Goal: Information Seeking & Learning: Learn about a topic

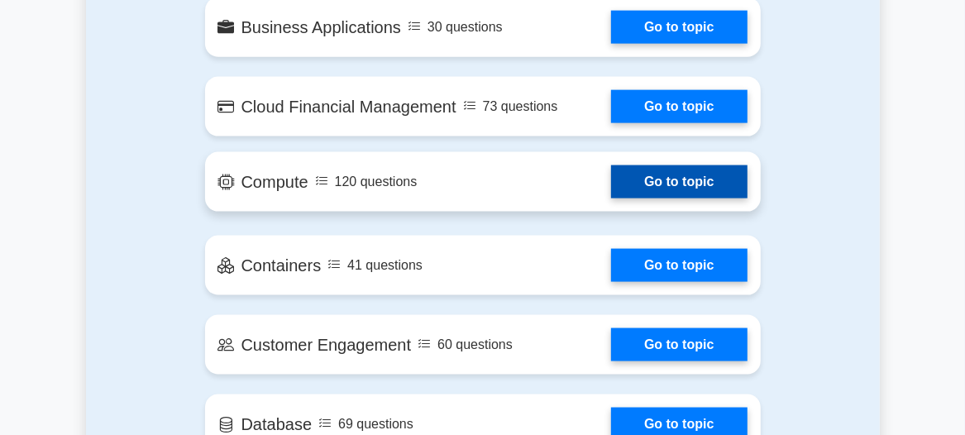
scroll to position [1226, 0]
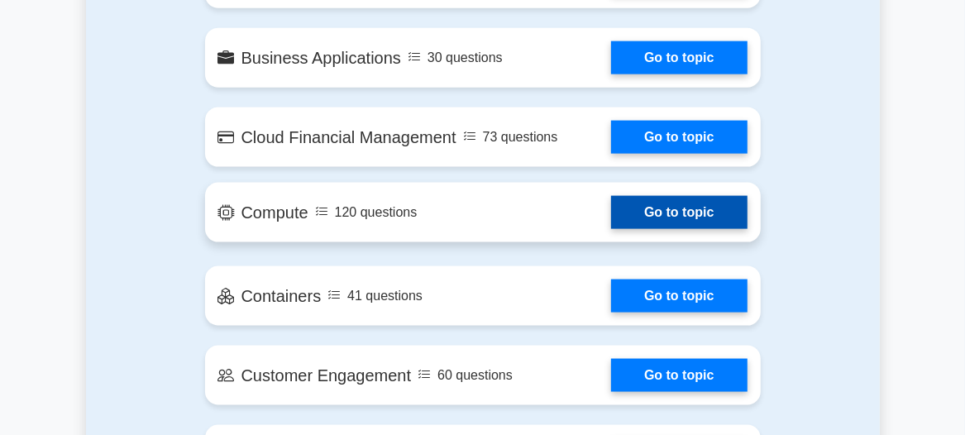
click at [713, 211] on link "Go to topic" at bounding box center [679, 212] width 136 height 33
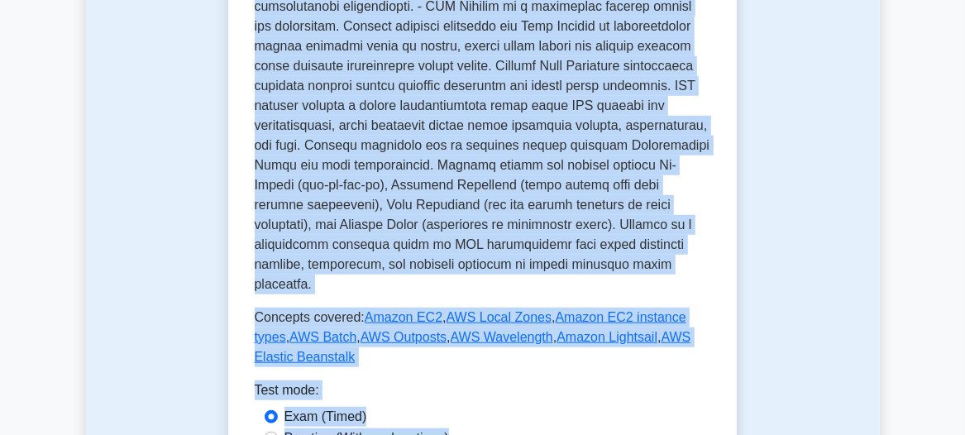
scroll to position [701, 0]
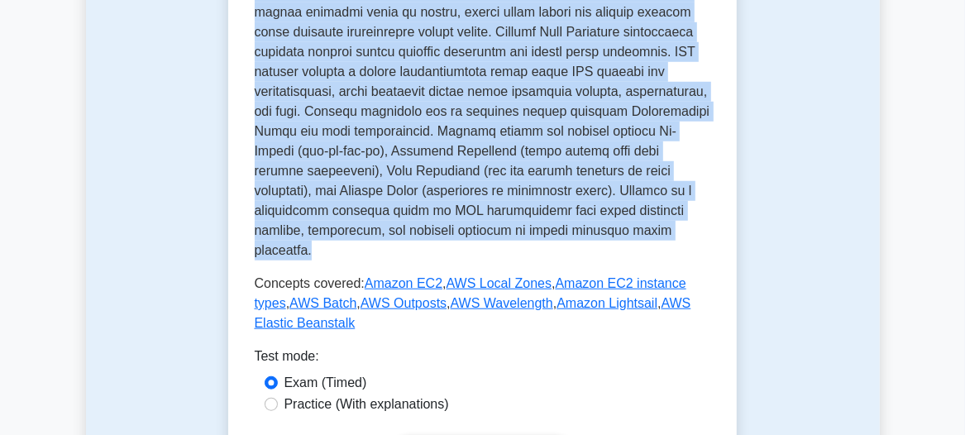
drag, startPoint x: 289, startPoint y: 129, endPoint x: 414, endPoint y: 208, distance: 147.5
copy div "Compute AWS services for computing and running applications. AWS compute servic…"
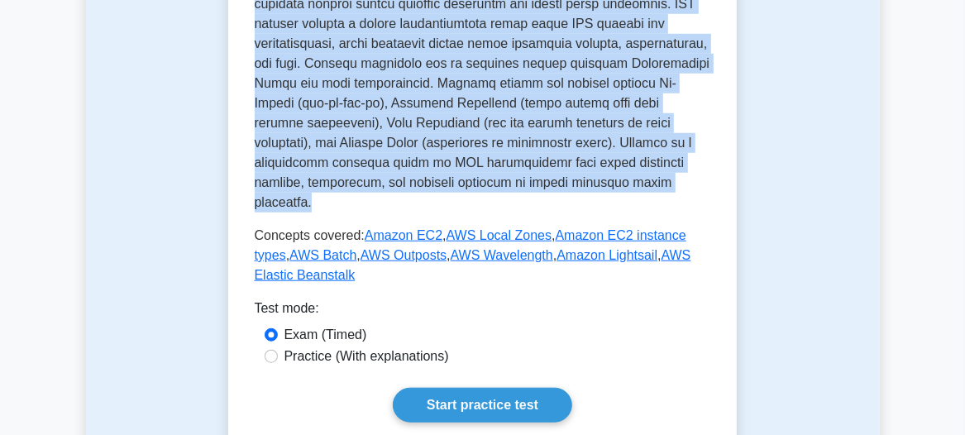
scroll to position [776, 0]
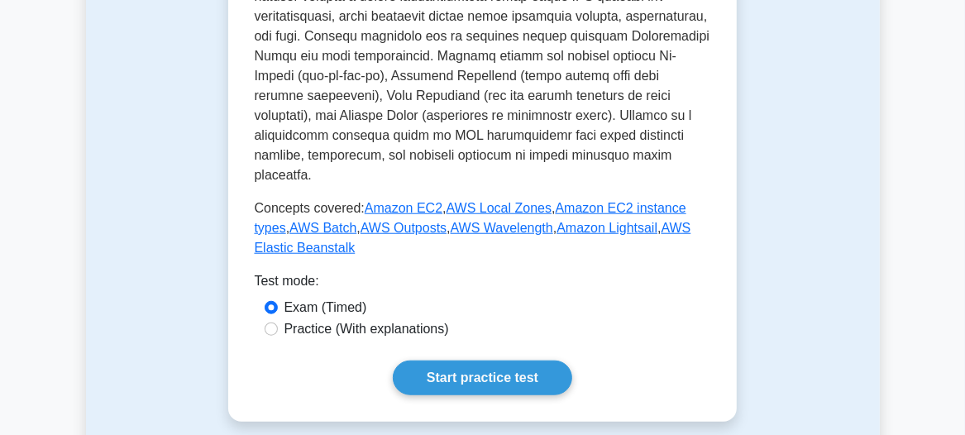
click at [435, 207] on p "Concepts covered: Amazon EC2 , AWS Local Zones , Amazon EC2 instance types , AW…" at bounding box center [483, 228] width 456 height 60
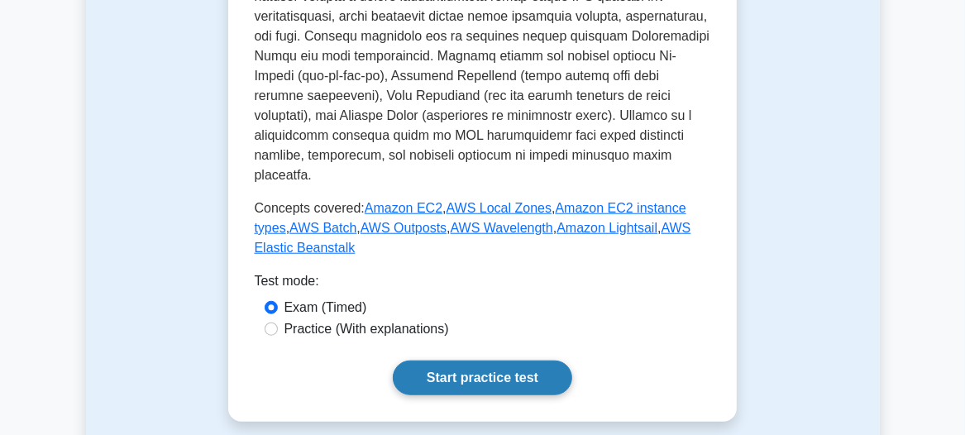
click at [504, 360] on link "Start practice test" at bounding box center [482, 377] width 179 height 35
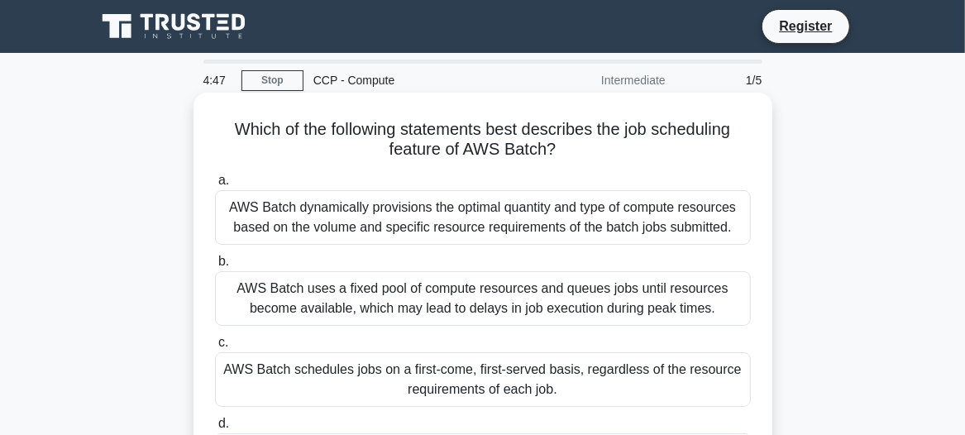
click at [384, 207] on div "AWS Batch dynamically provisions the optimal quantity and type of compute resou…" at bounding box center [483, 217] width 536 height 55
click at [215, 186] on input "a. AWS Batch dynamically provisions the optimal quantity and type of compute re…" at bounding box center [215, 180] width 0 height 11
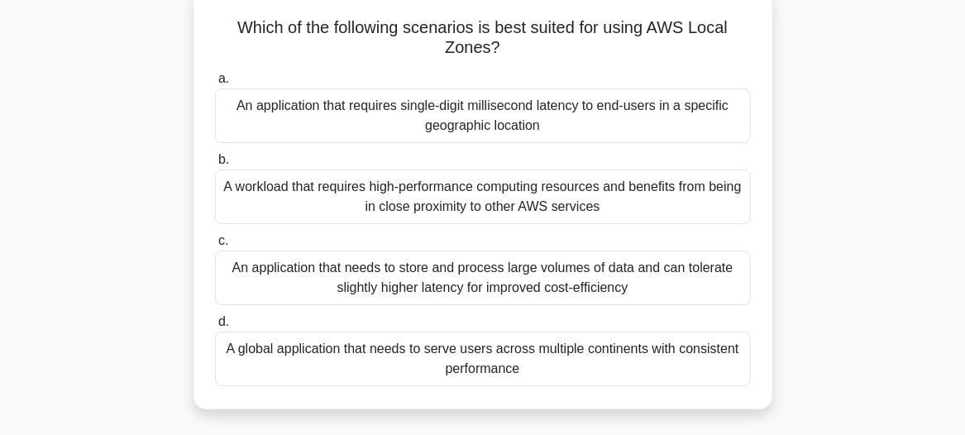
scroll to position [74, 0]
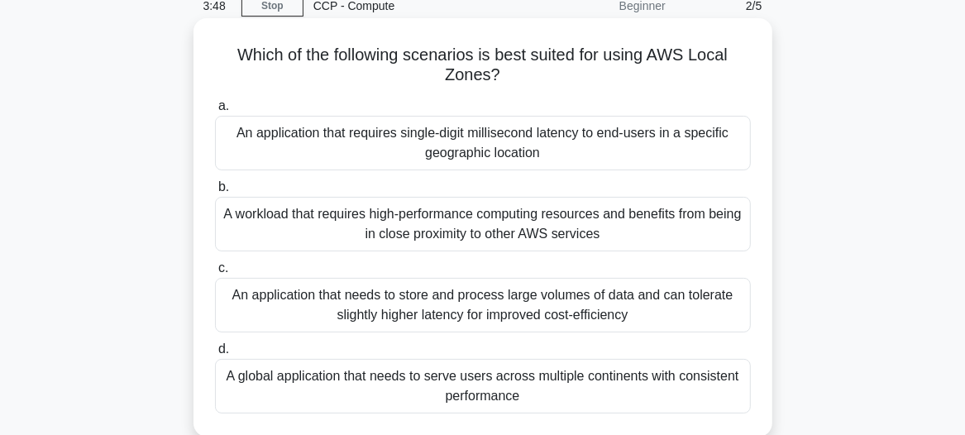
click at [398, 146] on div "An application that requires single-digit millisecond latency to end-users in a…" at bounding box center [483, 143] width 536 height 55
click at [215, 112] on input "a. An application that requires single-digit millisecond latency to end-users i…" at bounding box center [215, 106] width 0 height 11
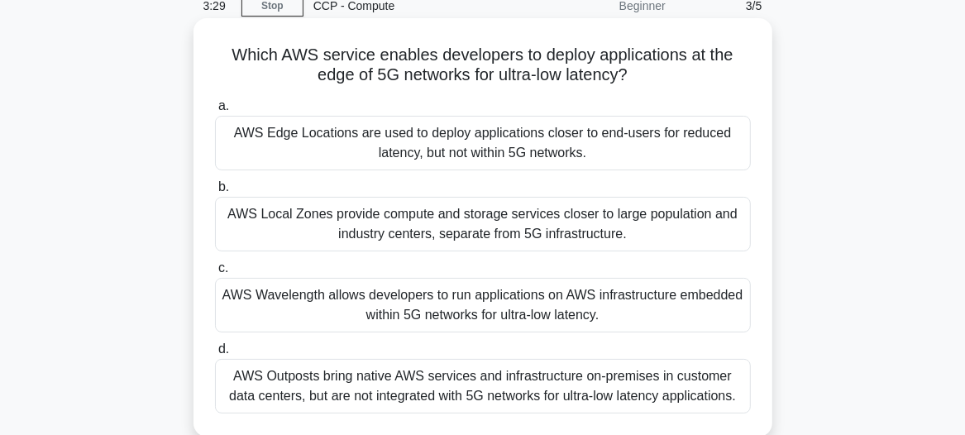
click at [306, 292] on div "AWS Wavelength allows developers to run applications on AWS infrastructure embe…" at bounding box center [483, 305] width 536 height 55
click at [215, 274] on input "c. AWS Wavelength allows developers to run applications on AWS infrastructure e…" at bounding box center [215, 268] width 0 height 11
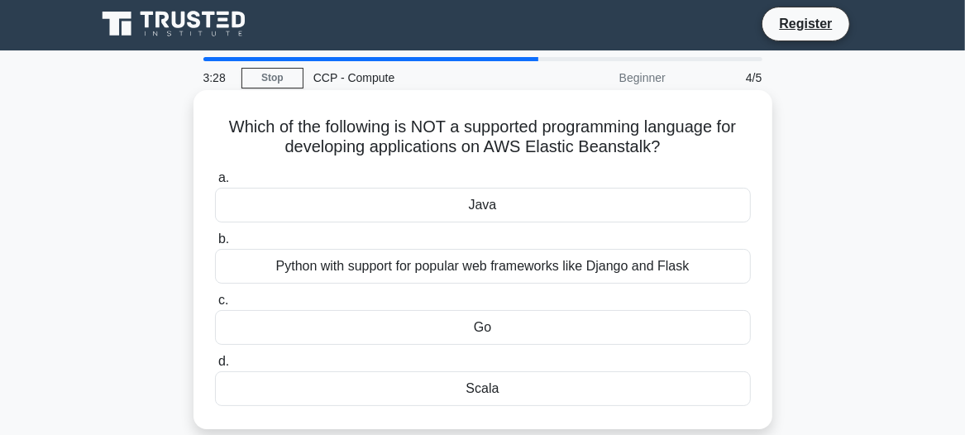
scroll to position [0, 0]
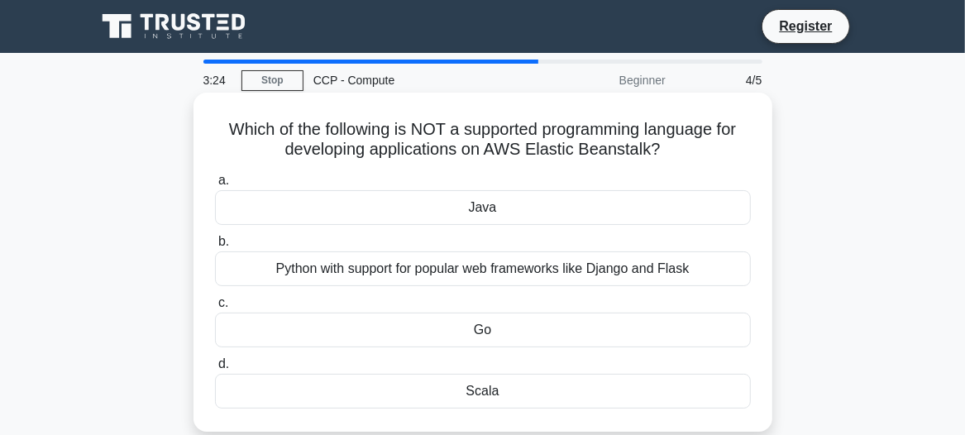
click at [498, 389] on div "Scala" at bounding box center [483, 391] width 536 height 35
click at [215, 370] on input "d. Scala" at bounding box center [215, 364] width 0 height 11
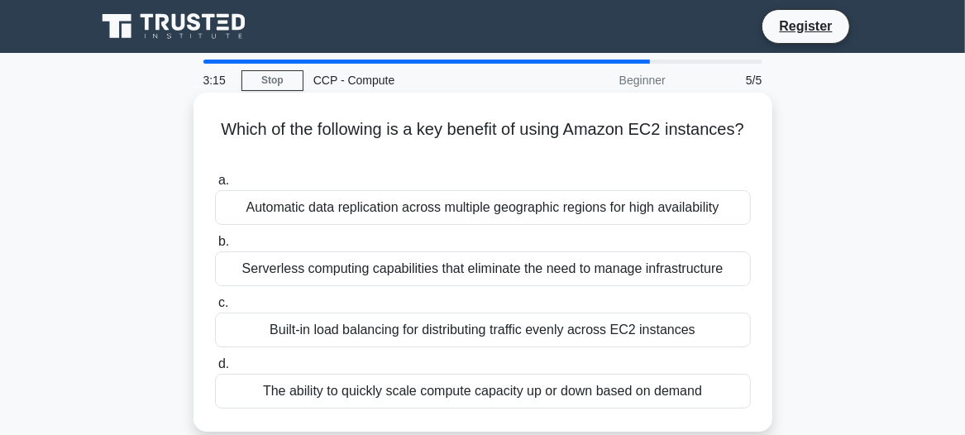
click at [571, 388] on div "The ability to quickly scale compute capacity up or down based on demand" at bounding box center [483, 391] width 536 height 35
click at [215, 370] on input "d. The ability to quickly scale compute capacity up or down based on demand" at bounding box center [215, 364] width 0 height 11
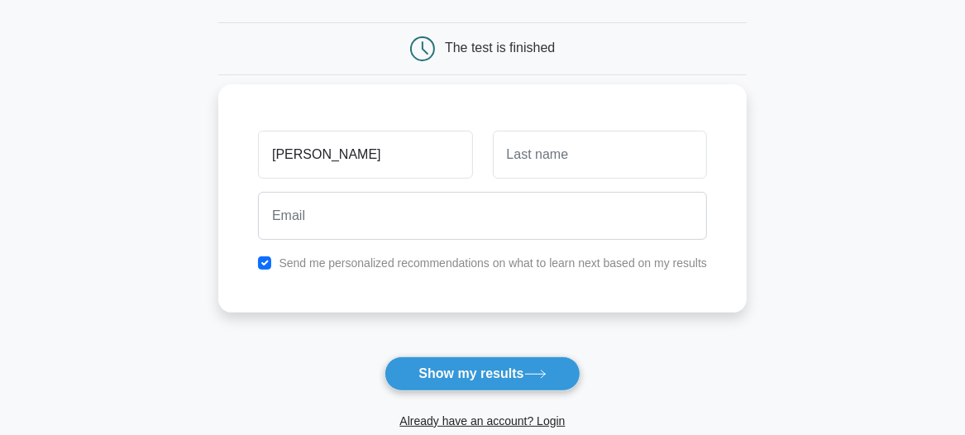
scroll to position [150, 0]
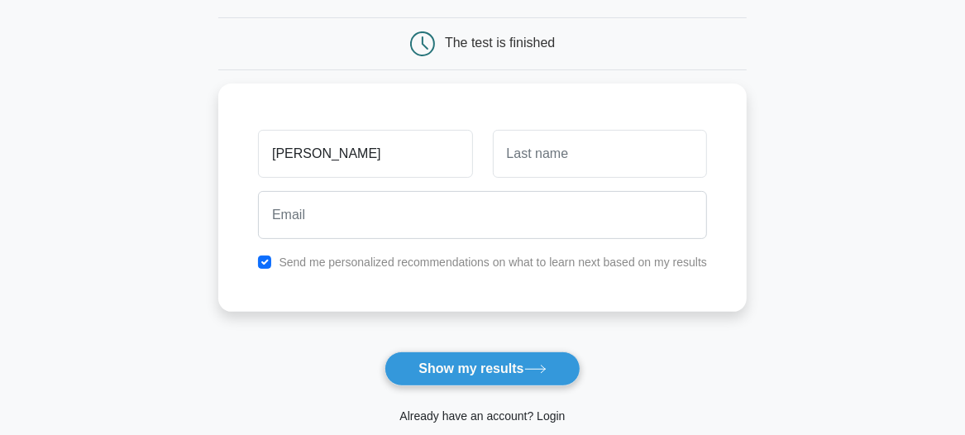
type input "SHIVANGI"
click at [454, 415] on link "Already have an account? Login" at bounding box center [481, 415] width 165 height 13
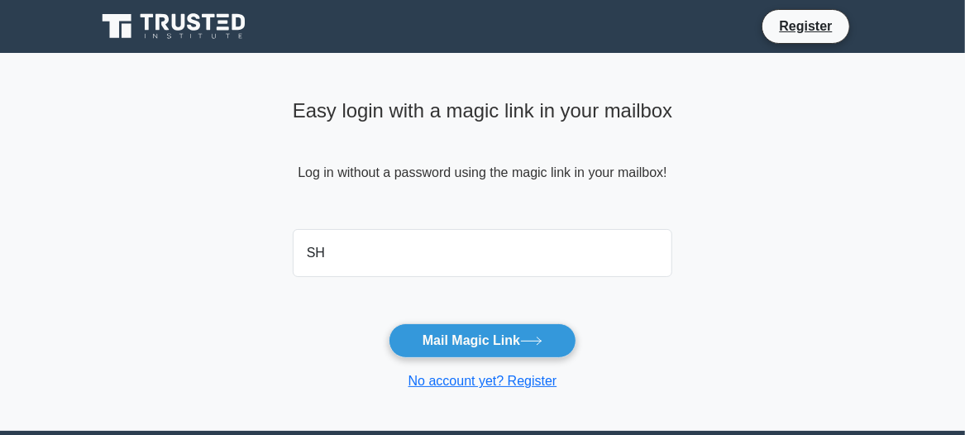
type input "[EMAIL_ADDRESS][DOMAIN_NAME]"
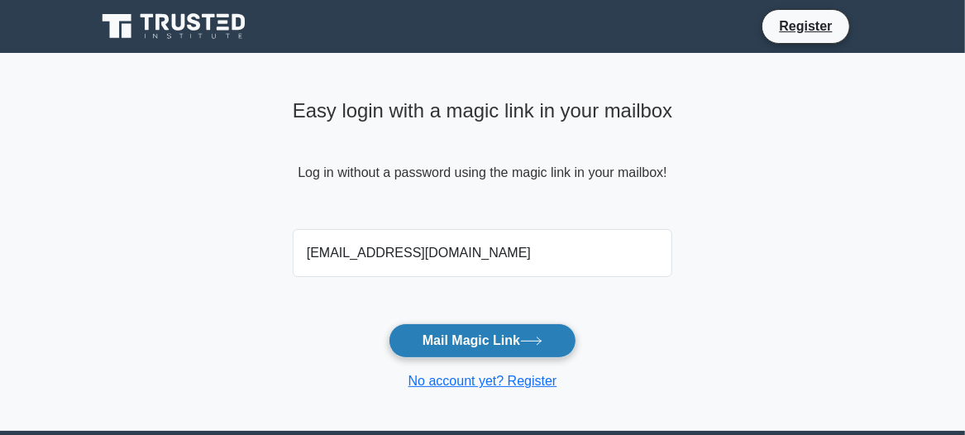
click at [504, 341] on button "Mail Magic Link" at bounding box center [483, 340] width 188 height 35
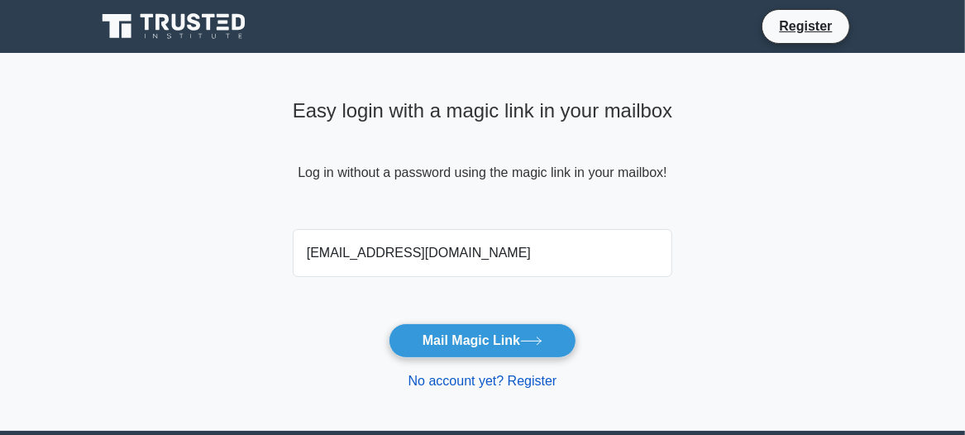
drag, startPoint x: 0, startPoint y: 0, endPoint x: 471, endPoint y: 379, distance: 605.0
click at [471, 379] on link "No account yet? Register" at bounding box center [482, 381] width 149 height 14
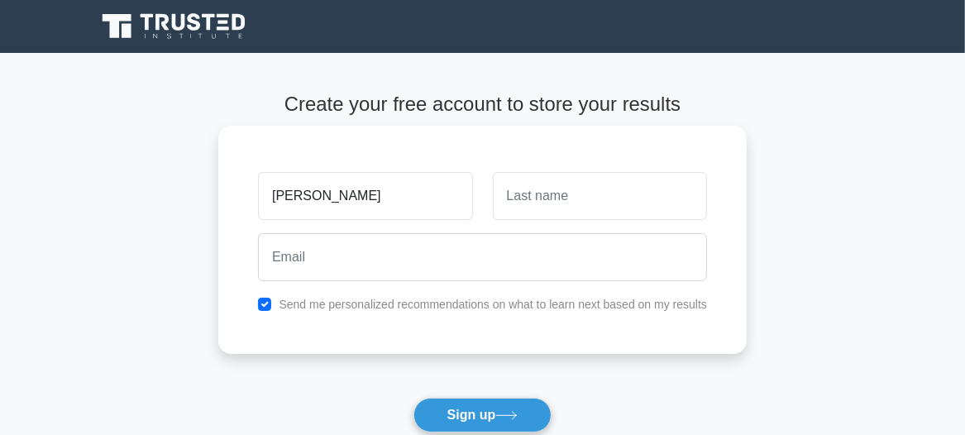
type input "[PERSON_NAME]"
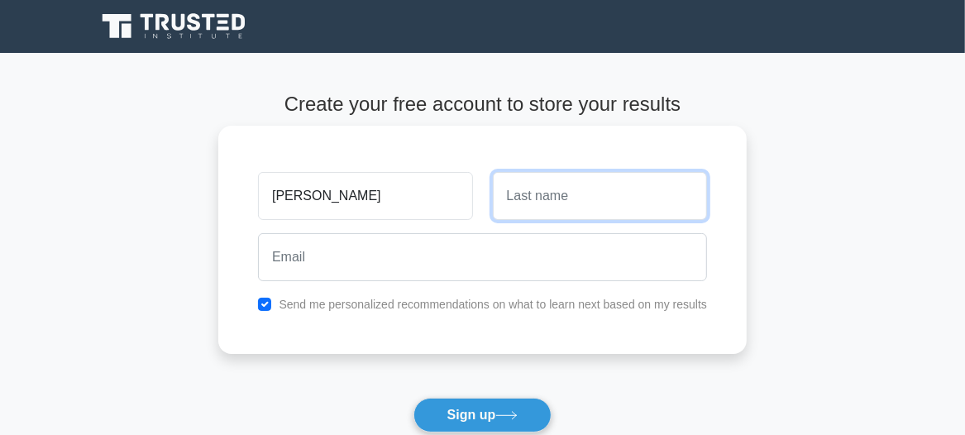
click at [567, 195] on input "text" at bounding box center [600, 196] width 214 height 48
type input "SHAKYA"
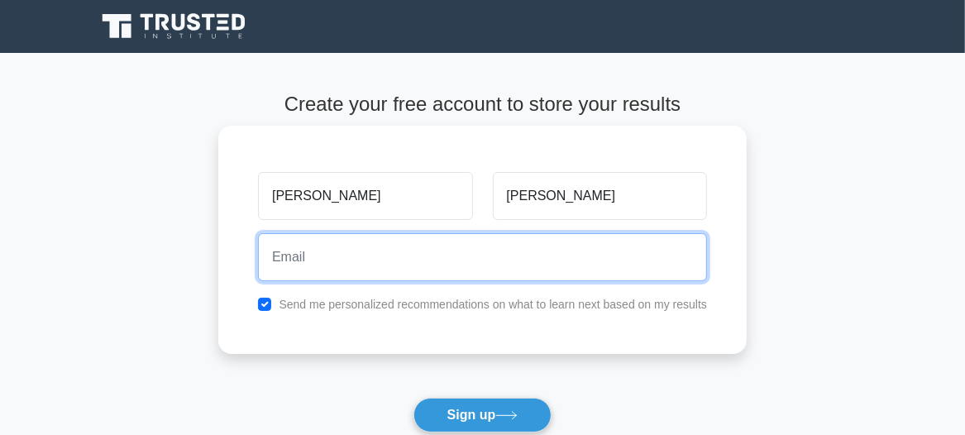
click at [465, 246] on input "email" at bounding box center [482, 257] width 449 height 48
type input "shivangishakya34@gmail.com"
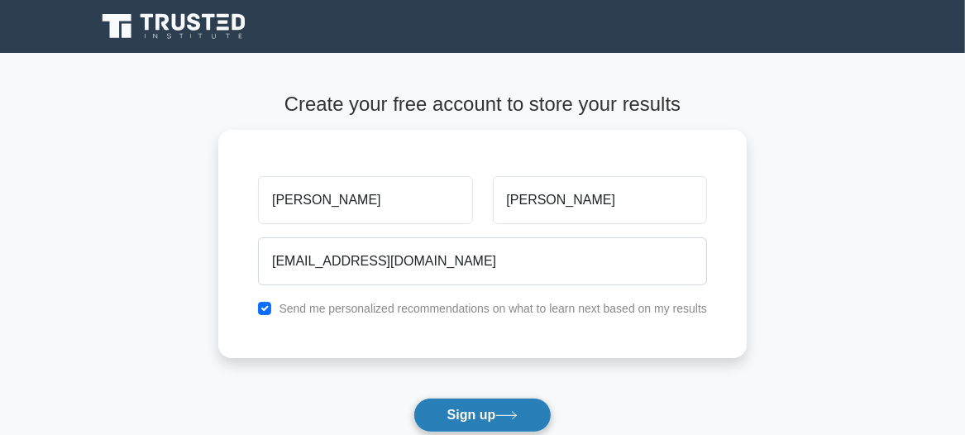
click at [456, 419] on button "Sign up" at bounding box center [482, 415] width 139 height 35
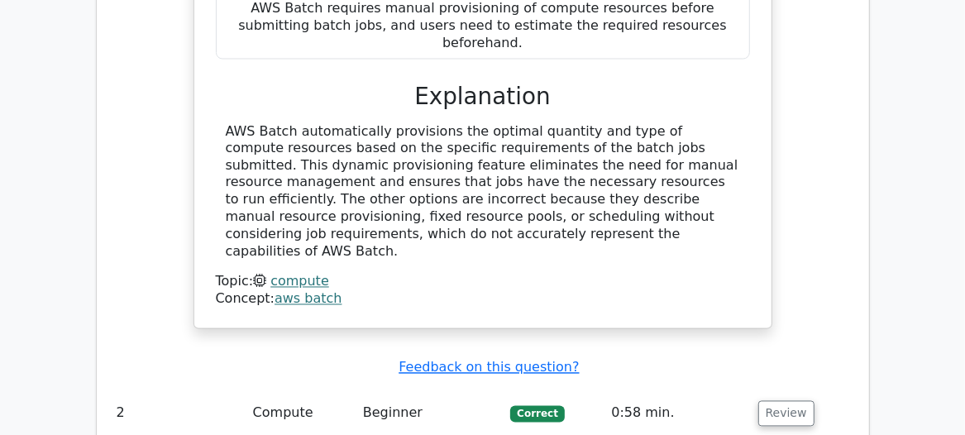
scroll to position [1728, 0]
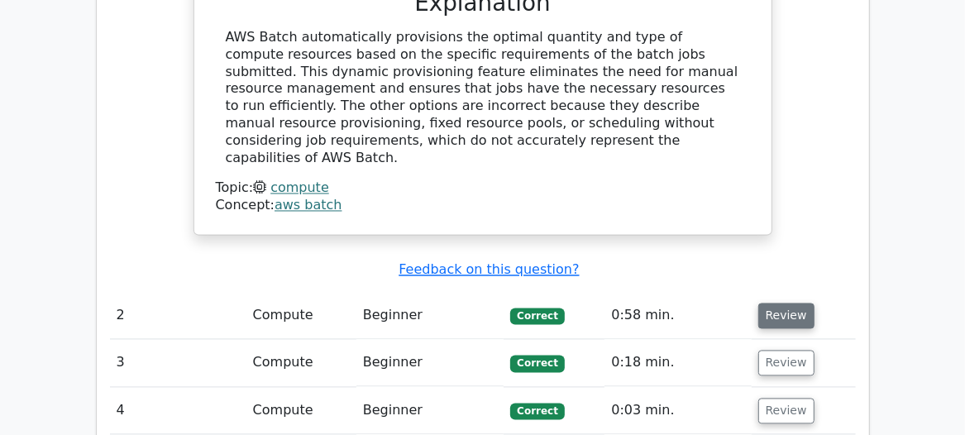
click at [767, 303] on button "Review" at bounding box center [786, 316] width 56 height 26
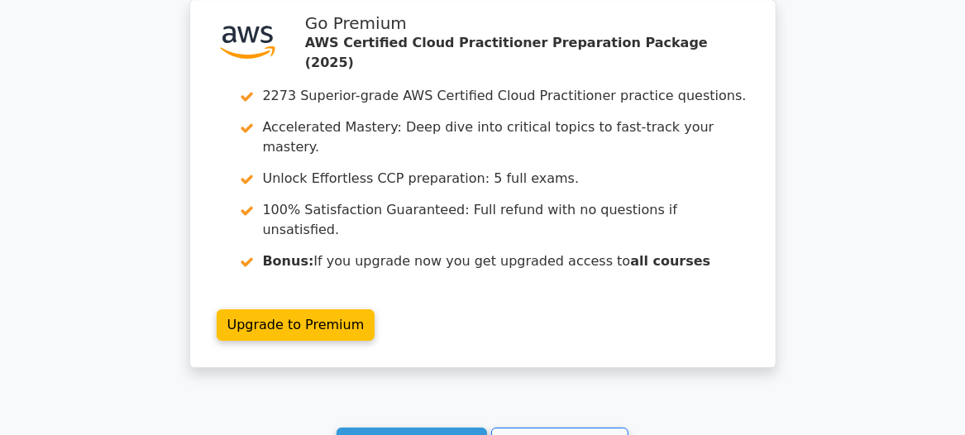
scroll to position [3101, 0]
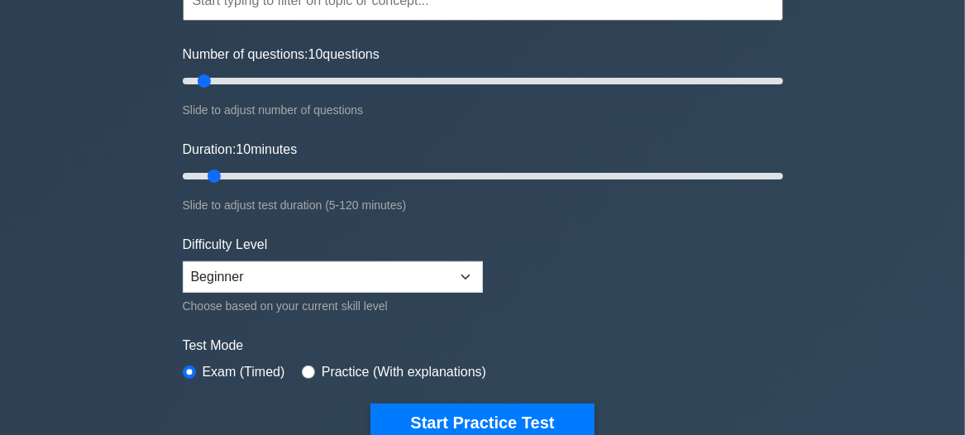
scroll to position [225, 0]
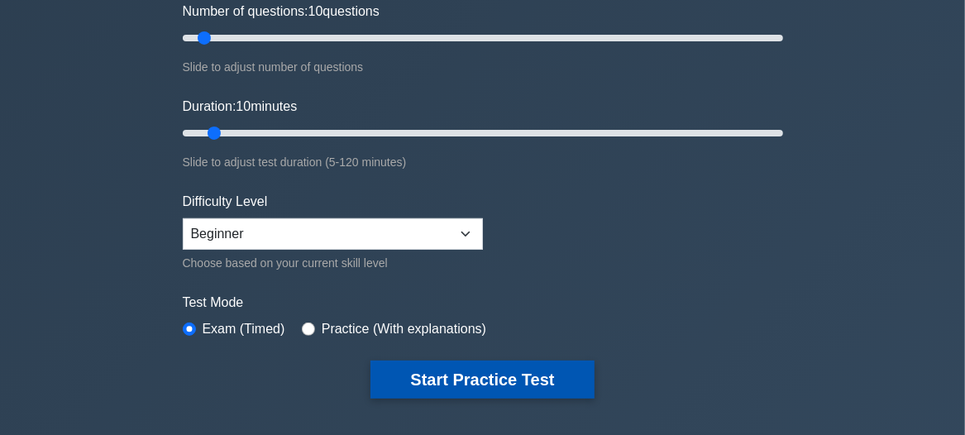
click at [454, 375] on button "Start Practice Test" at bounding box center [481, 379] width 223 height 38
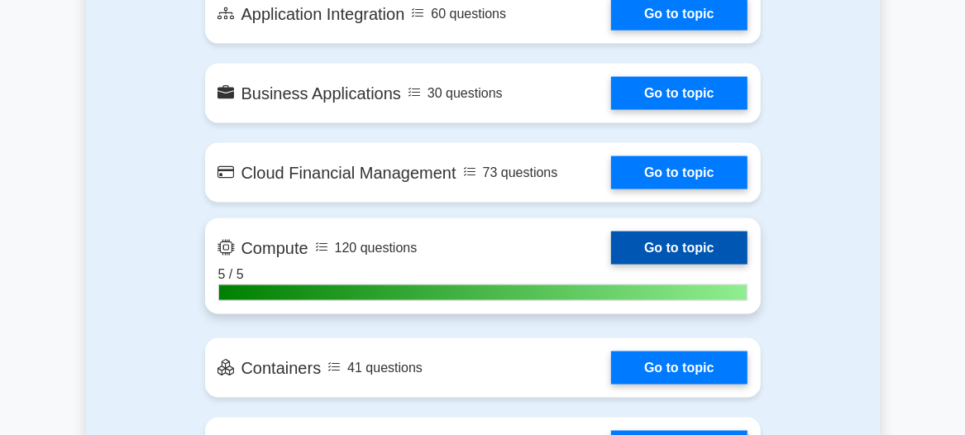
scroll to position [1353, 0]
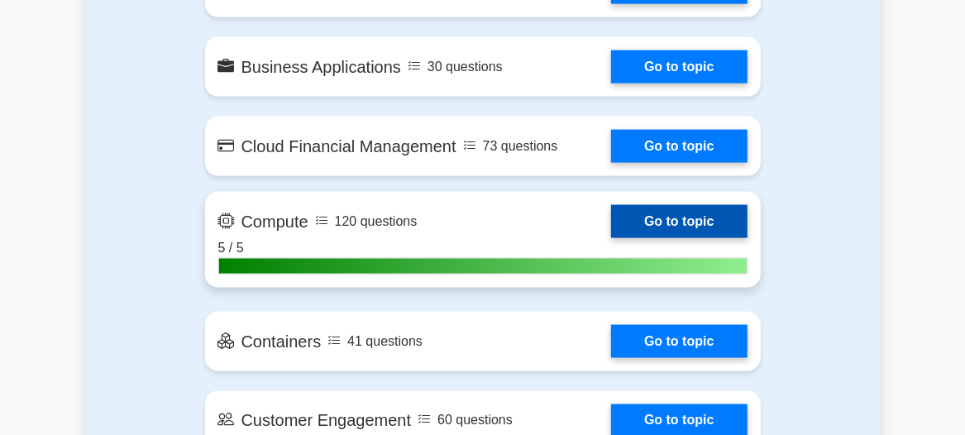
click at [651, 206] on link "Go to topic" at bounding box center [679, 221] width 136 height 33
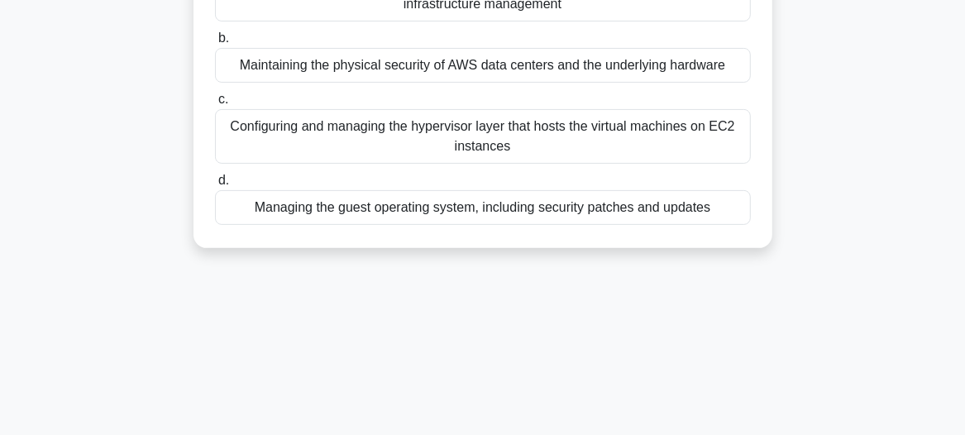
scroll to position [225, 0]
click at [517, 209] on div "Managing the guest operating system, including security patches and updates" at bounding box center [483, 206] width 536 height 35
click at [215, 184] on input "d. Managing the guest operating system, including security patches and updates" at bounding box center [215, 179] width 0 height 11
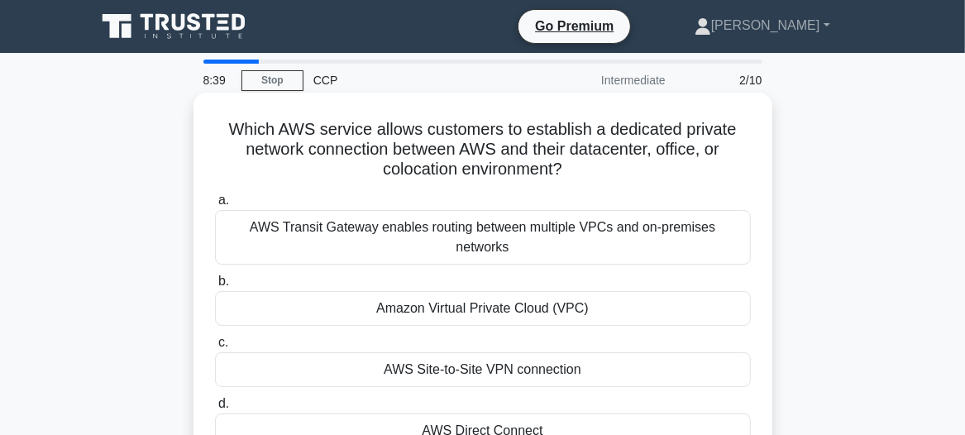
scroll to position [74, 0]
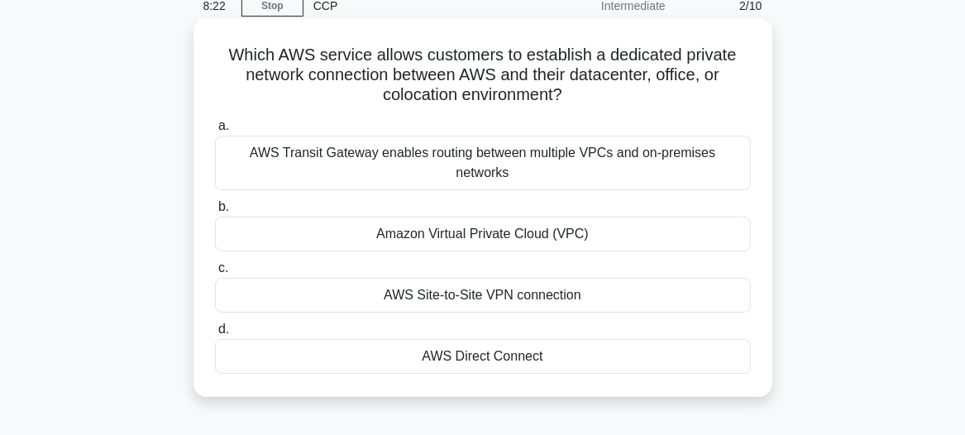
click at [463, 278] on div "AWS Site-to-Site VPN connection" at bounding box center [483, 295] width 536 height 35
click at [215, 272] on input "c. AWS Site-to-Site VPN connection" at bounding box center [215, 268] width 0 height 11
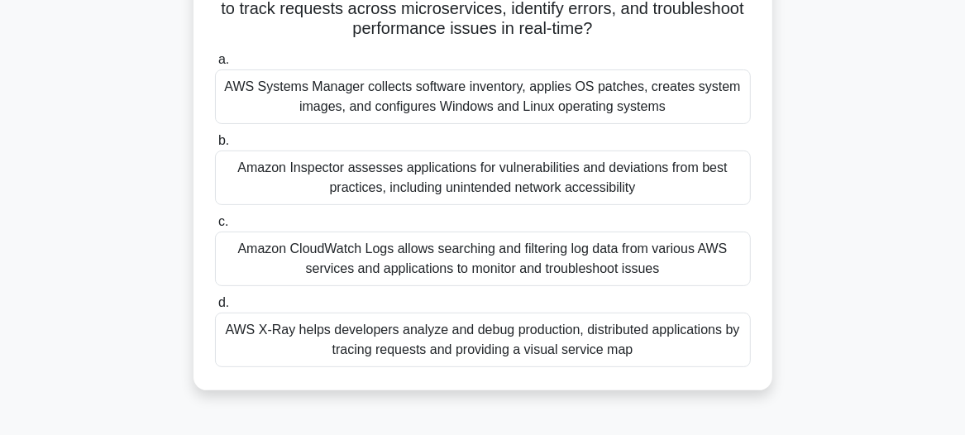
scroll to position [150, 0]
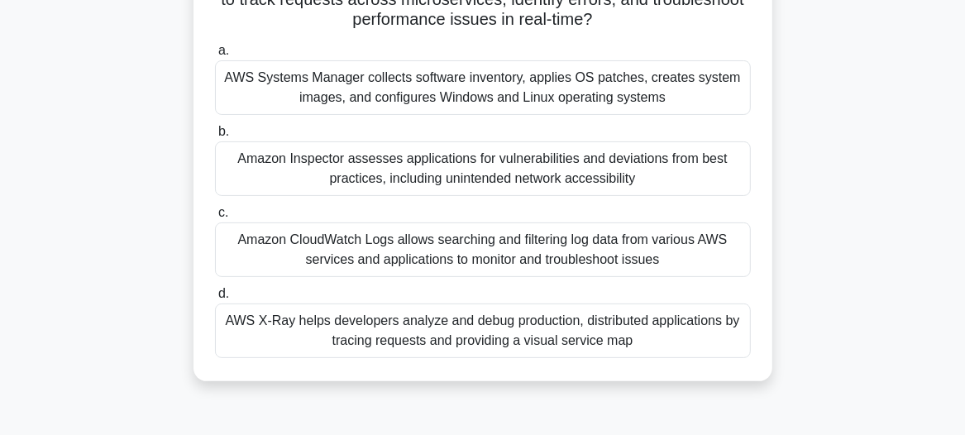
click at [367, 326] on div "AWS X-Ray helps developers analyze and debug production, distributed applicatio…" at bounding box center [483, 330] width 536 height 55
click at [215, 299] on input "d. AWS X-Ray helps developers analyze and debug production, distributed applica…" at bounding box center [215, 294] width 0 height 11
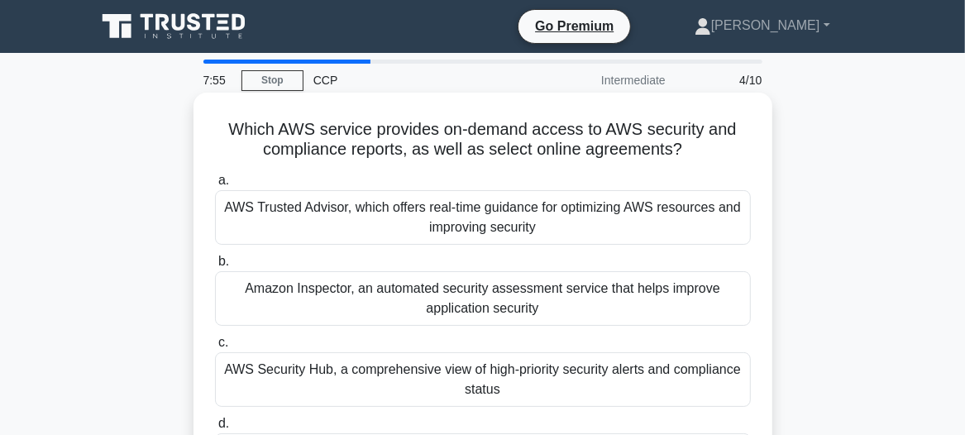
scroll to position [74, 0]
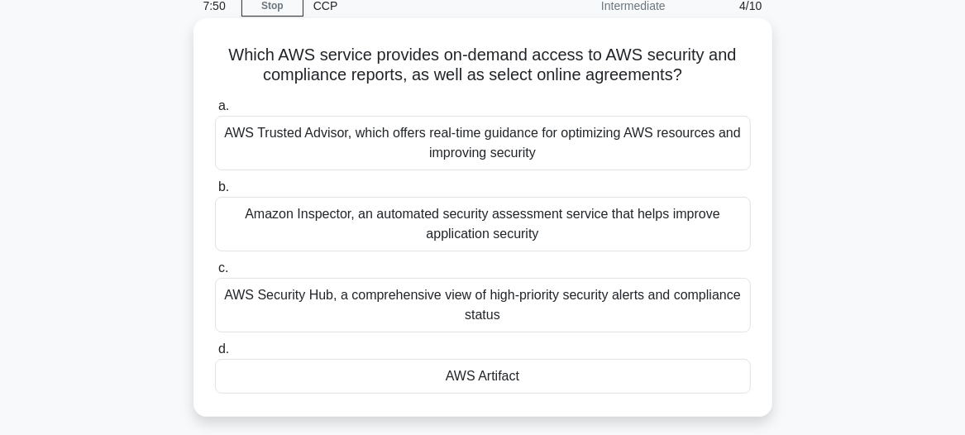
click at [513, 372] on div "AWS Artifact" at bounding box center [483, 376] width 536 height 35
click at [215, 355] on input "d. AWS Artifact" at bounding box center [215, 349] width 0 height 11
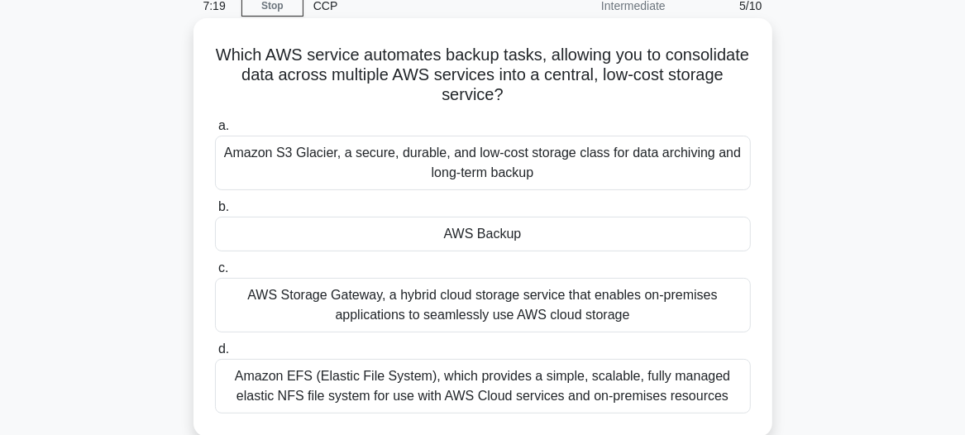
click at [486, 235] on div "AWS Backup" at bounding box center [483, 234] width 536 height 35
click at [215, 212] on input "b. AWS Backup" at bounding box center [215, 207] width 0 height 11
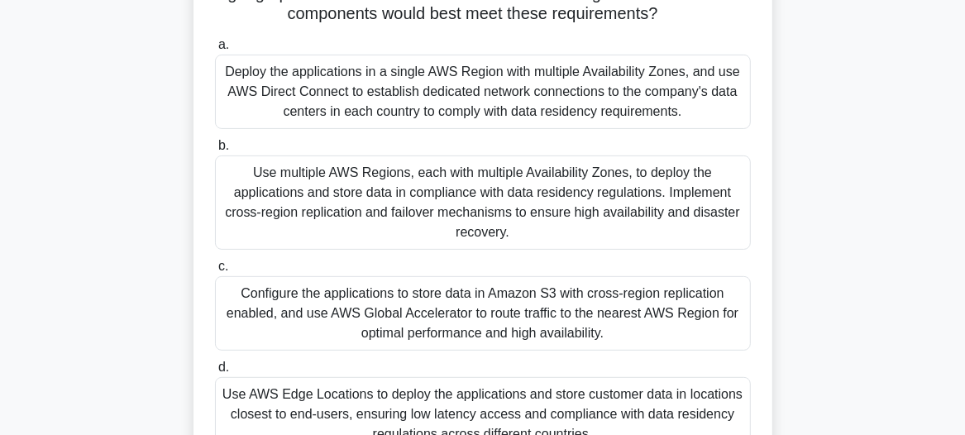
scroll to position [225, 0]
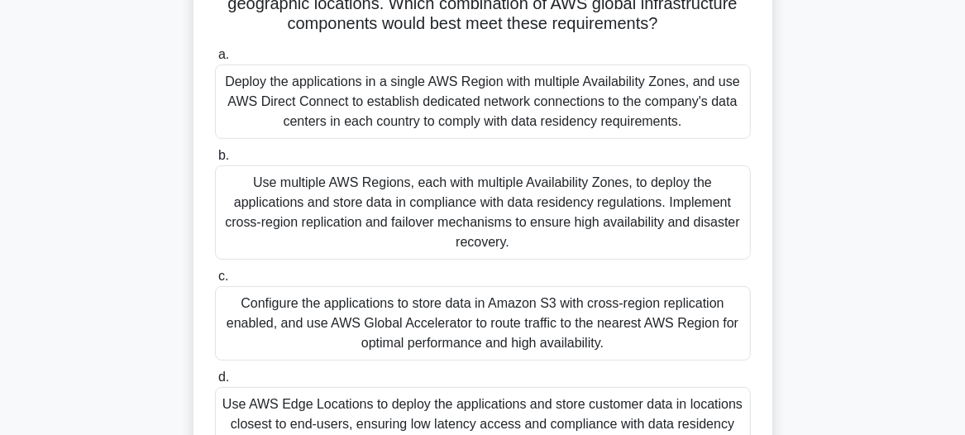
click at [355, 410] on div "Use AWS Edge Locations to deploy the applications and store customer data in lo…" at bounding box center [483, 424] width 536 height 74
click at [215, 383] on input "d. Use AWS Edge Locations to deploy the applications and store customer data in…" at bounding box center [215, 377] width 0 height 11
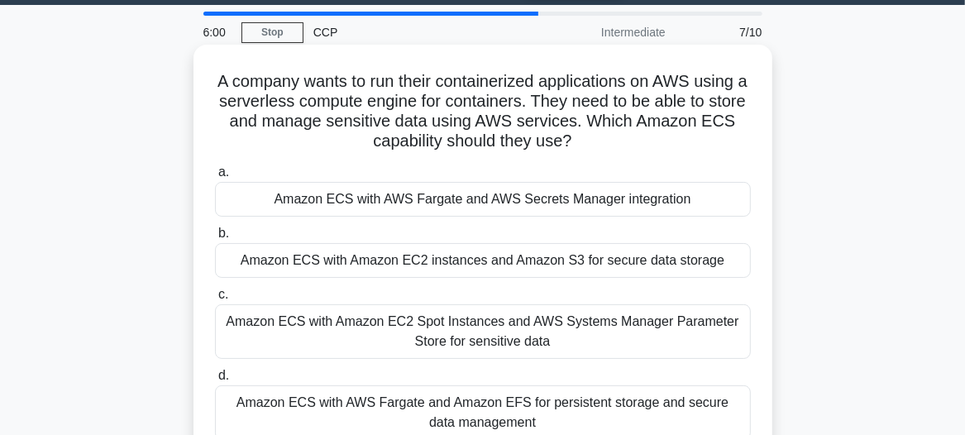
scroll to position [74, 0]
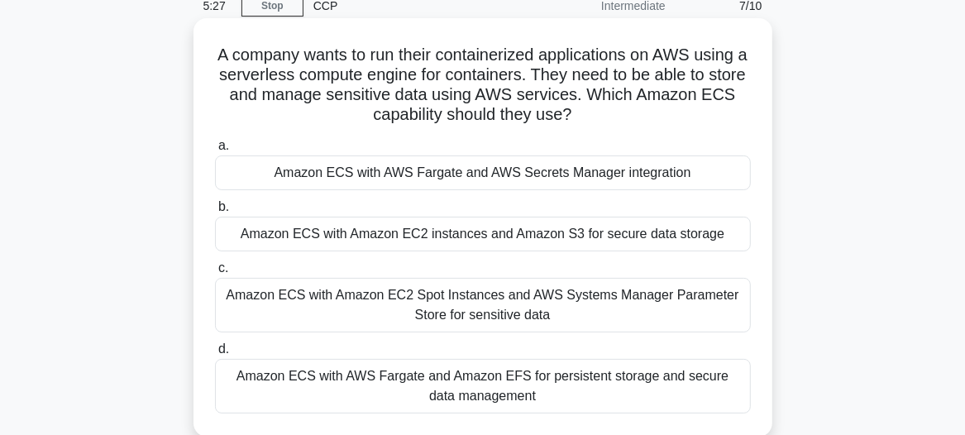
click at [461, 171] on div "Amazon ECS with AWS Fargate and AWS Secrets Manager integration" at bounding box center [483, 172] width 536 height 35
click at [215, 151] on input "a. Amazon ECS with AWS Fargate and AWS Secrets Manager integration" at bounding box center [215, 146] width 0 height 11
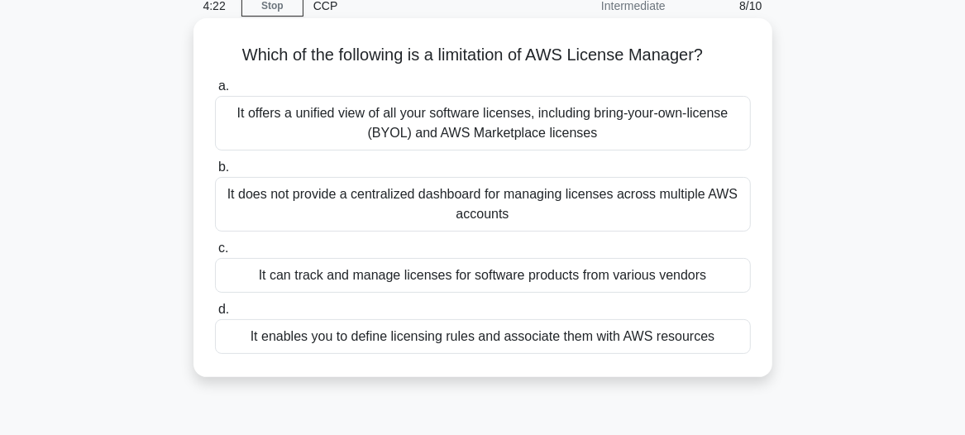
click at [448, 193] on div "It does not provide a centralized dashboard for managing licenses across multip…" at bounding box center [483, 204] width 536 height 55
click at [215, 173] on input "b. It does not provide a centralized dashboard for managing licenses across mul…" at bounding box center [215, 167] width 0 height 11
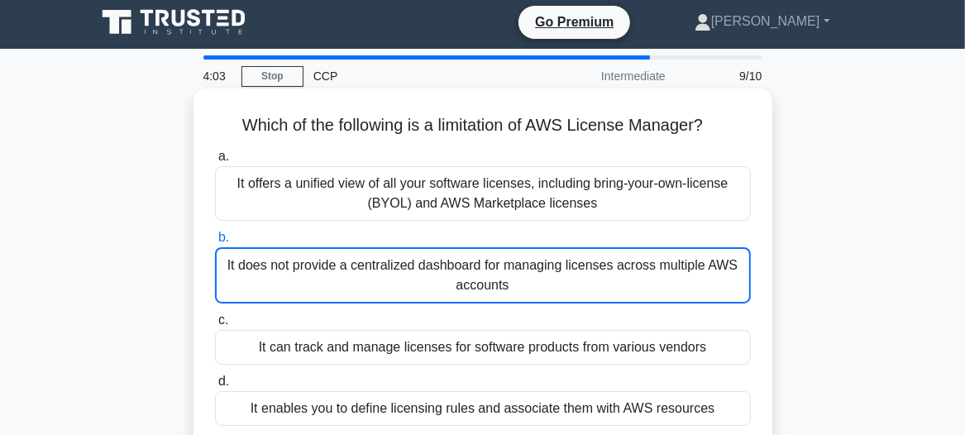
scroll to position [0, 0]
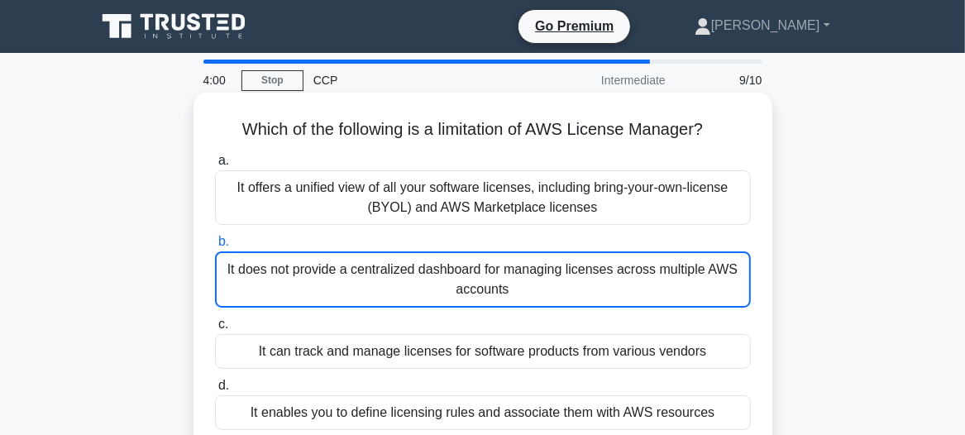
click at [472, 275] on div "It does not provide a centralized dashboard for managing licenses across multip…" at bounding box center [483, 279] width 536 height 56
click at [215, 247] on input "b. It does not provide a centralized dashboard for managing licenses across mul…" at bounding box center [215, 241] width 0 height 11
click at [421, 186] on div "It offers a unified view of all your software licenses, including bring-your-ow…" at bounding box center [483, 197] width 536 height 55
click at [215, 166] on input "a. It offers a unified view of all your software licenses, including bring-your…" at bounding box center [215, 160] width 0 height 11
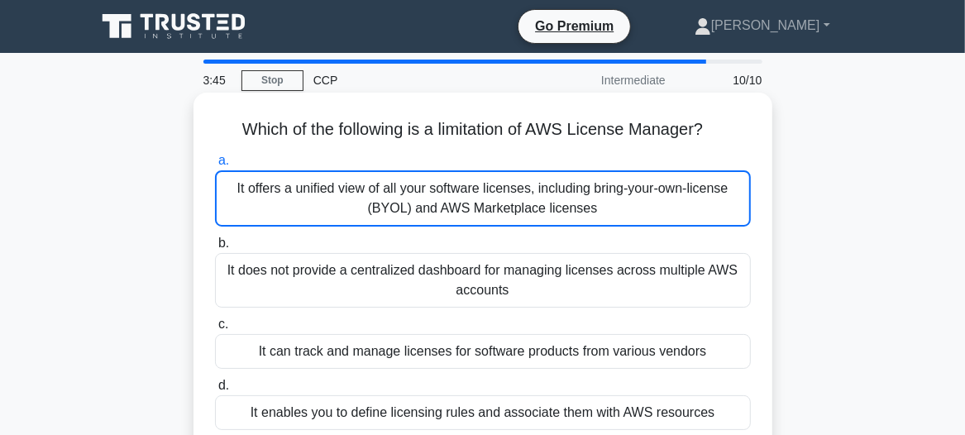
click at [457, 289] on div "It does not provide a centralized dashboard for managing licenses across multip…" at bounding box center [483, 280] width 536 height 55
drag, startPoint x: 397, startPoint y: 273, endPoint x: 388, endPoint y: 277, distance: 10.0
click at [388, 277] on div "It does not provide a centralized dashboard for managing licenses across multip…" at bounding box center [483, 280] width 536 height 55
click at [387, 281] on div "It does not provide a centralized dashboard for managing licenses across multip…" at bounding box center [483, 280] width 536 height 55
click at [215, 249] on input "b. It does not provide a centralized dashboard for managing licenses across mul…" at bounding box center [215, 243] width 0 height 11
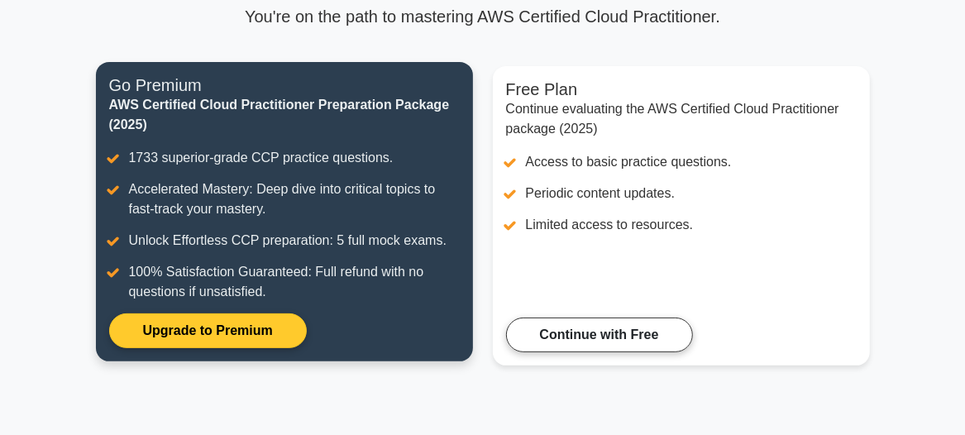
scroll to position [146, 0]
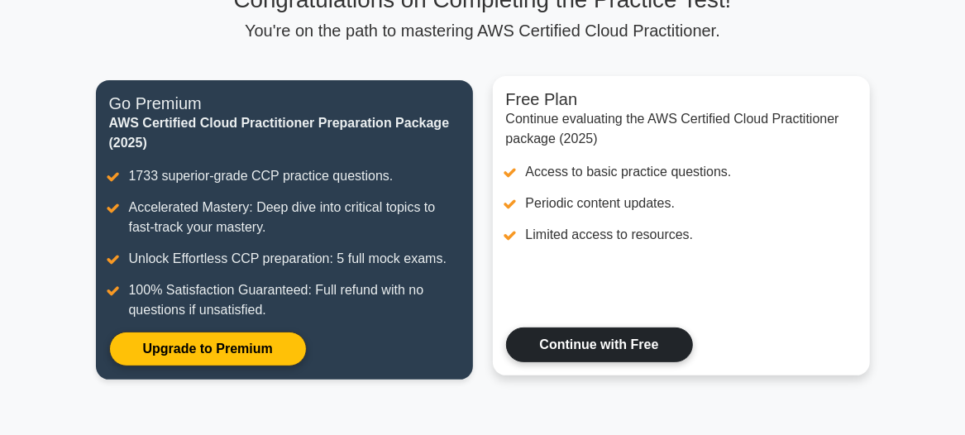
click at [580, 345] on link "Continue with Free" at bounding box center [599, 344] width 187 height 35
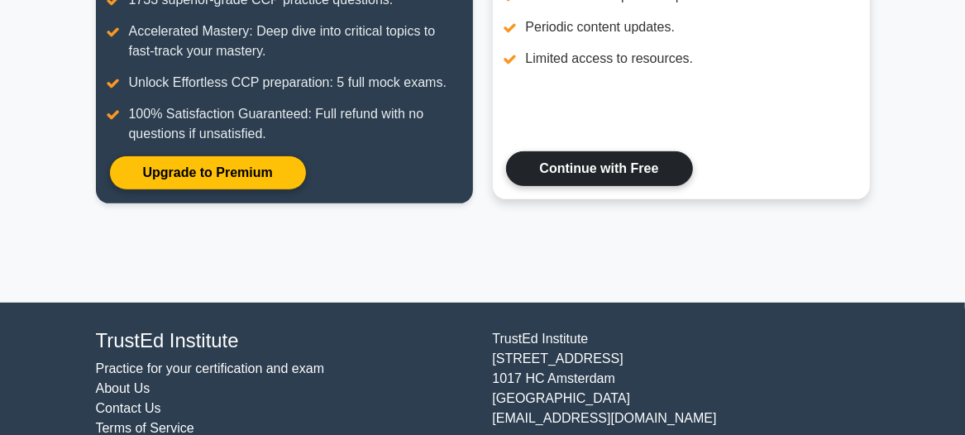
scroll to position [297, 0]
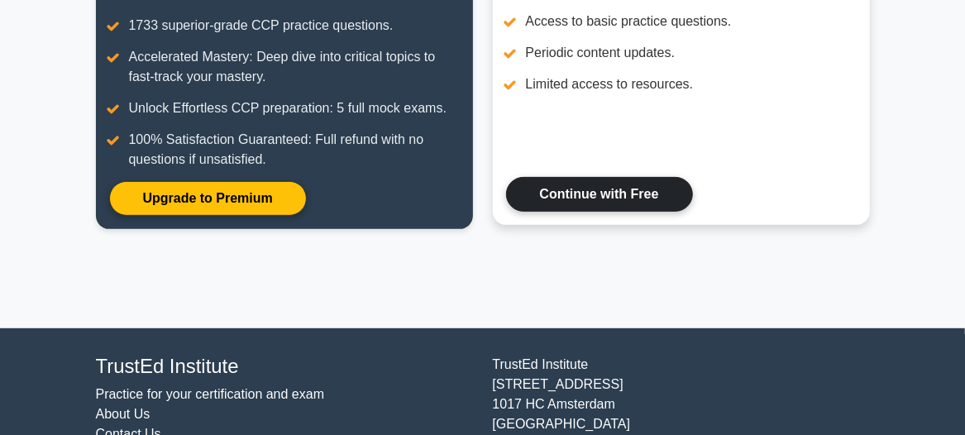
click at [582, 189] on link "Continue with Free" at bounding box center [599, 194] width 187 height 35
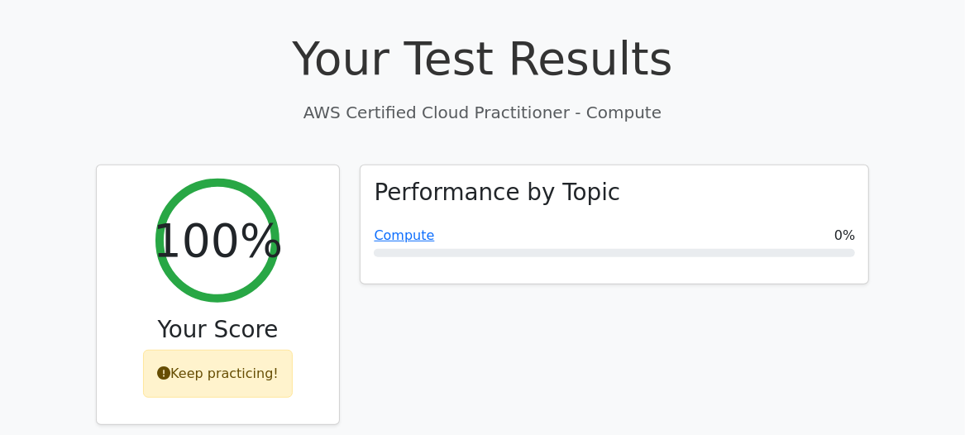
scroll to position [300, 0]
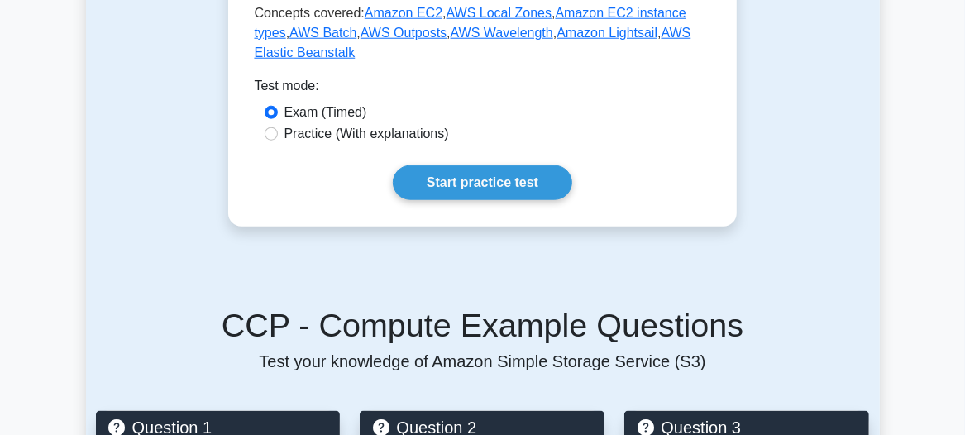
scroll to position [976, 0]
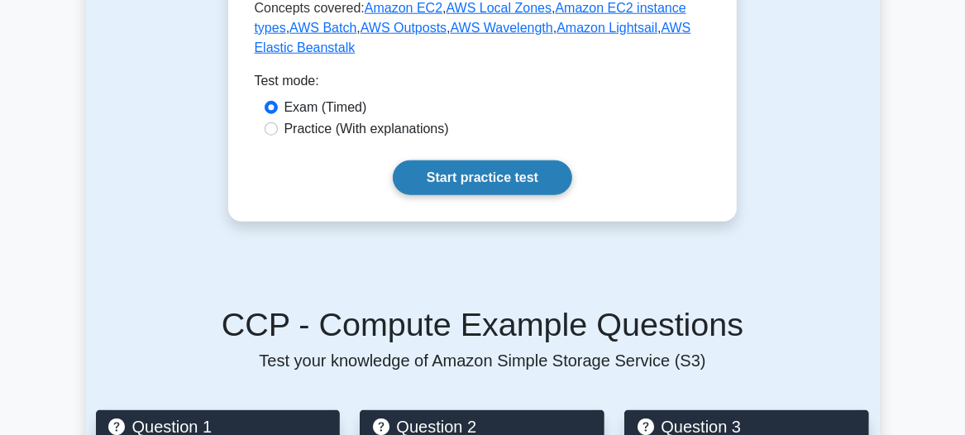
click at [486, 160] on link "Start practice test" at bounding box center [482, 177] width 179 height 35
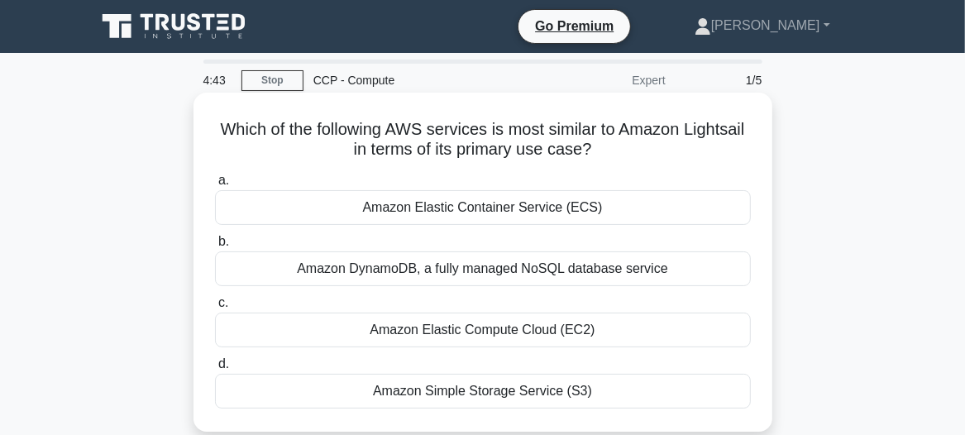
click at [496, 329] on div "Amazon Elastic Compute Cloud (EC2)" at bounding box center [483, 330] width 536 height 35
click at [215, 308] on input "c. Amazon Elastic Compute Cloud (EC2)" at bounding box center [215, 303] width 0 height 11
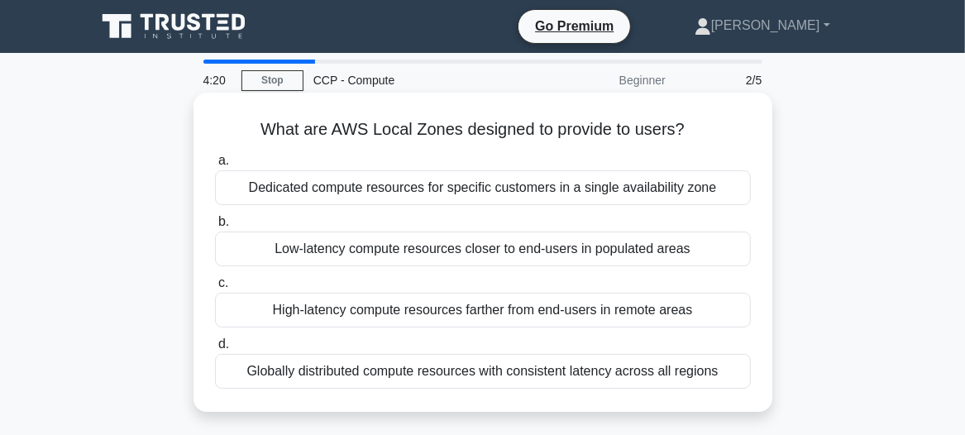
click at [432, 248] on div "Low-latency compute resources closer to end-users in populated areas" at bounding box center [483, 248] width 536 height 35
click at [215, 227] on input "b. Low-latency compute resources closer to end-users in populated areas" at bounding box center [215, 222] width 0 height 11
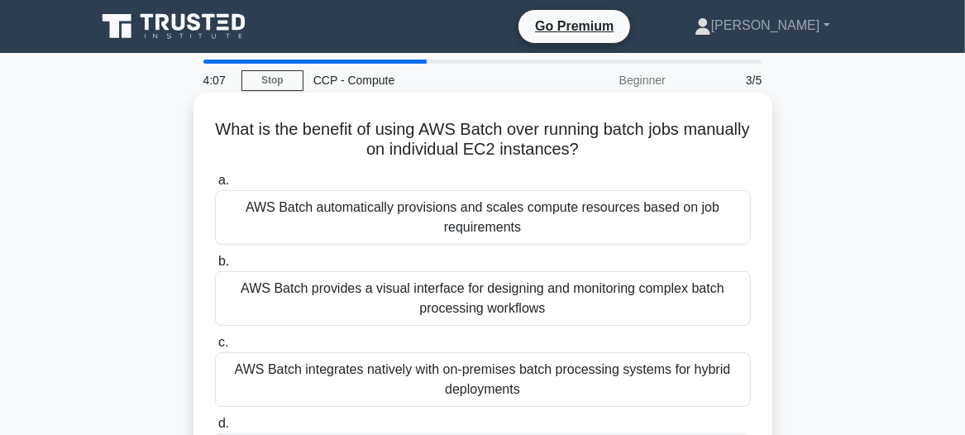
scroll to position [74, 0]
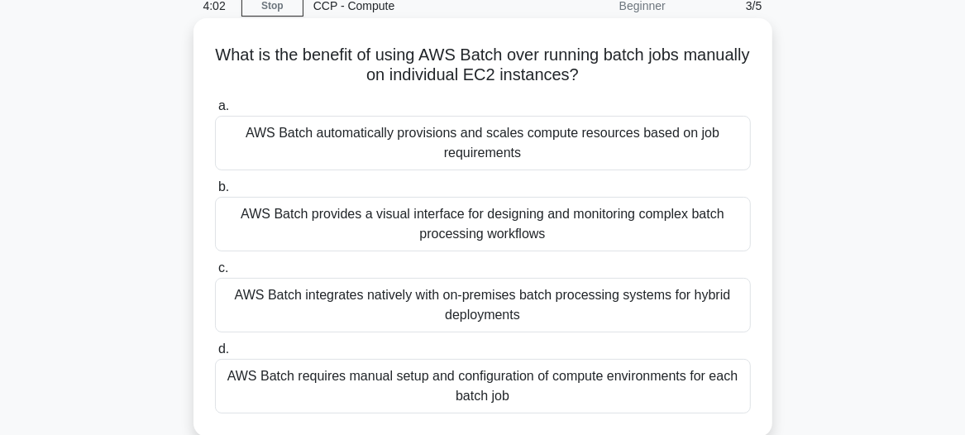
click at [494, 143] on div "AWS Batch automatically provisions and scales compute resources based on job re…" at bounding box center [483, 143] width 536 height 55
click at [215, 112] on input "a. AWS Batch automatically provisions and scales compute resources based on job…" at bounding box center [215, 106] width 0 height 11
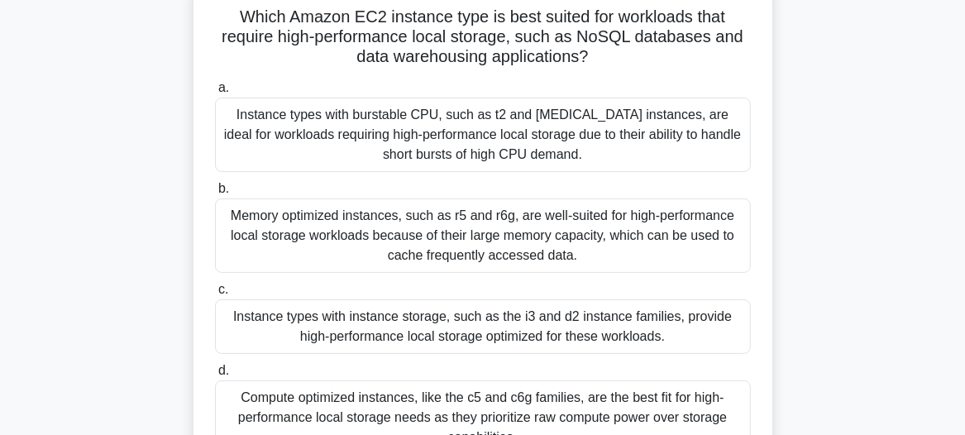
scroll to position [150, 0]
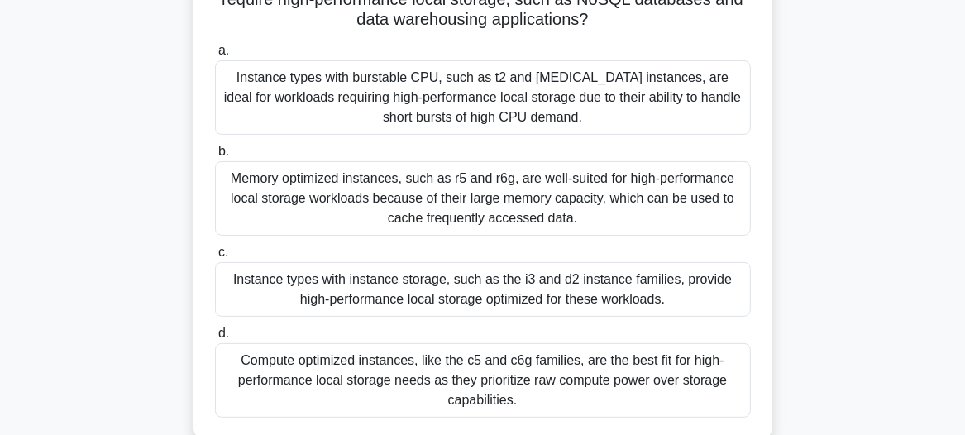
click at [437, 89] on div "Instance types with burstable CPU, such as t2 and [MEDICAL_DATA] instances, are…" at bounding box center [483, 97] width 536 height 74
click at [215, 56] on input "a. Instance types with burstable CPU, such as t2 and [MEDICAL_DATA] instances, …" at bounding box center [215, 50] width 0 height 11
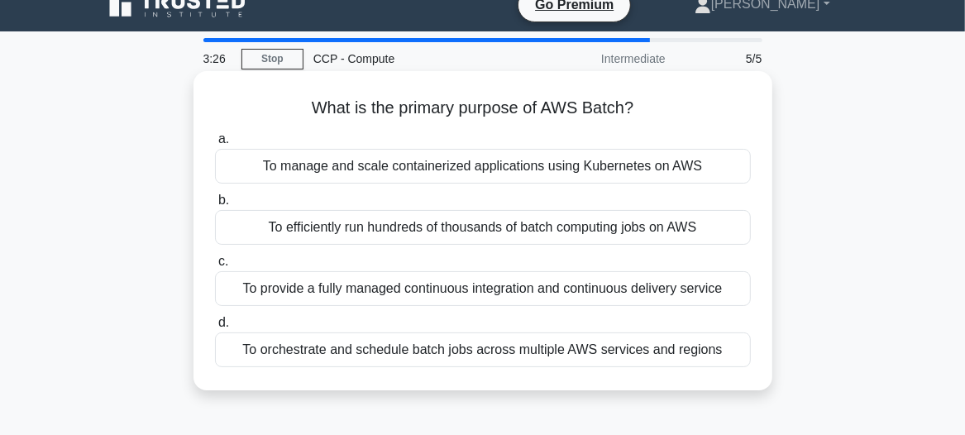
scroll to position [0, 0]
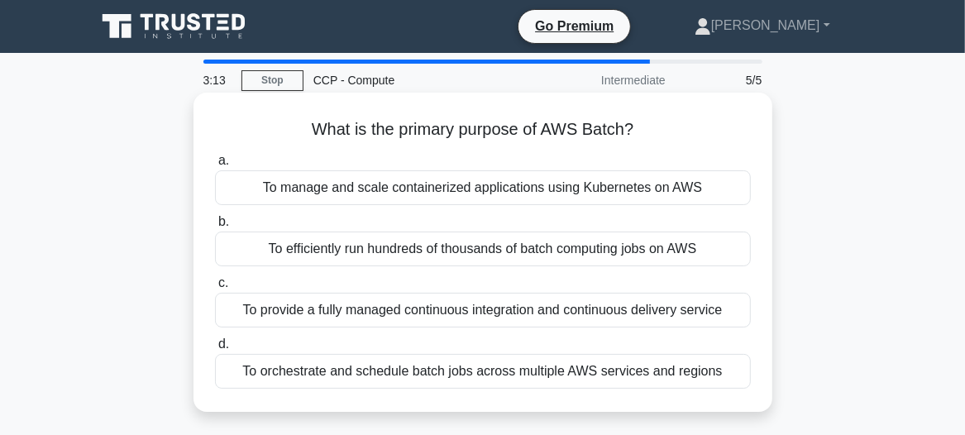
click at [506, 250] on div "To efficiently run hundreds of thousands of batch computing jobs on AWS" at bounding box center [483, 248] width 536 height 35
click at [215, 227] on input "b. To efficiently run hundreds of thousands of batch computing jobs on AWS" at bounding box center [215, 222] width 0 height 11
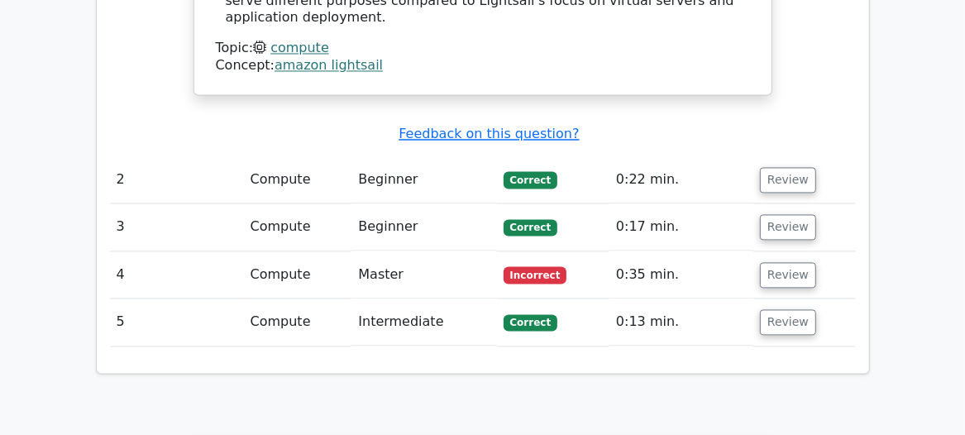
scroll to position [1803, 0]
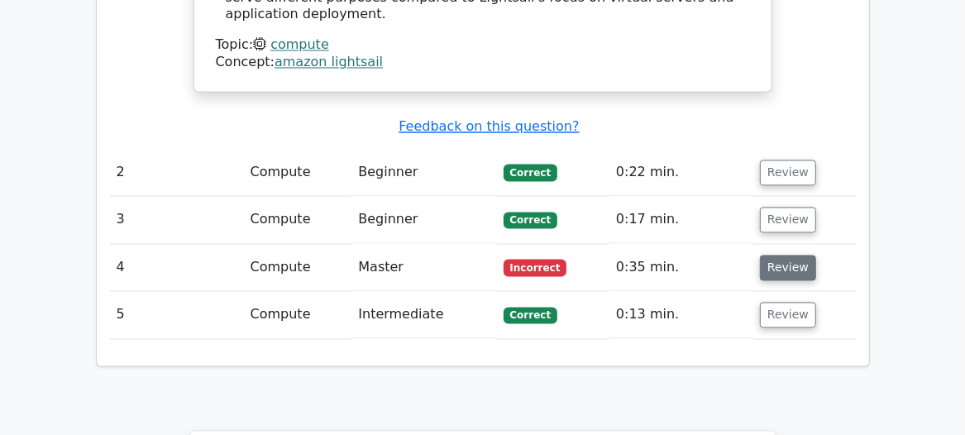
click at [791, 255] on button "Review" at bounding box center [788, 268] width 56 height 26
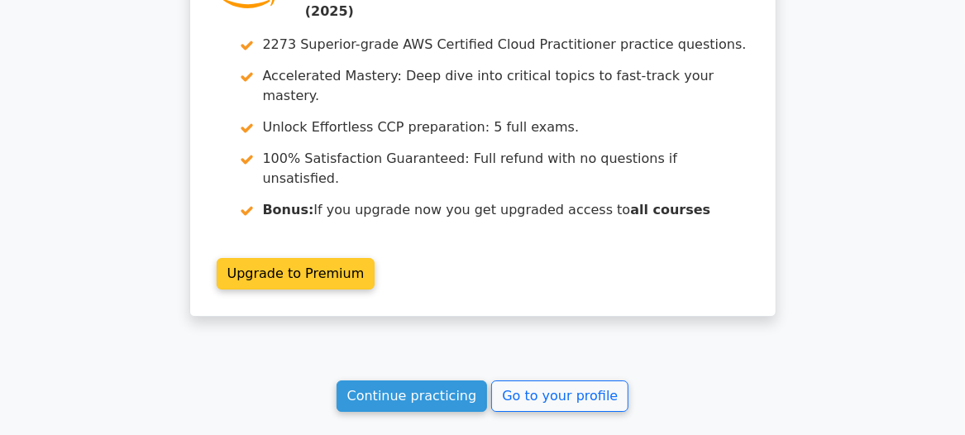
scroll to position [3157, 0]
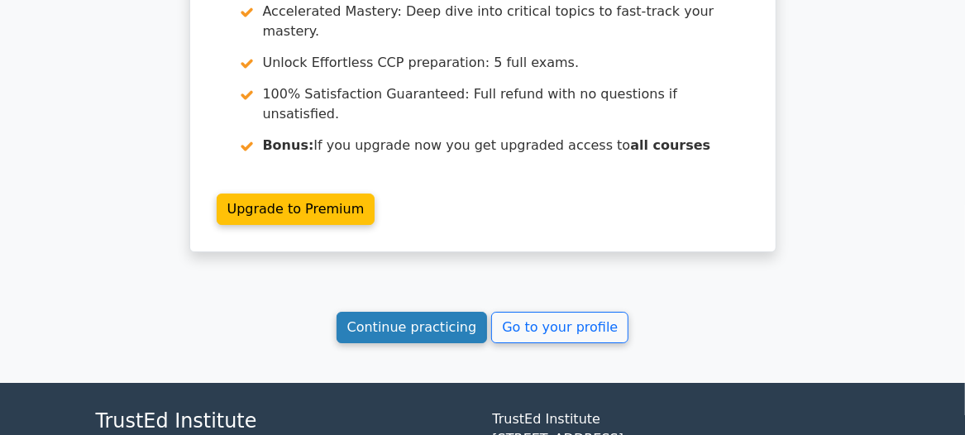
click at [449, 312] on link "Continue practicing" at bounding box center [411, 327] width 151 height 31
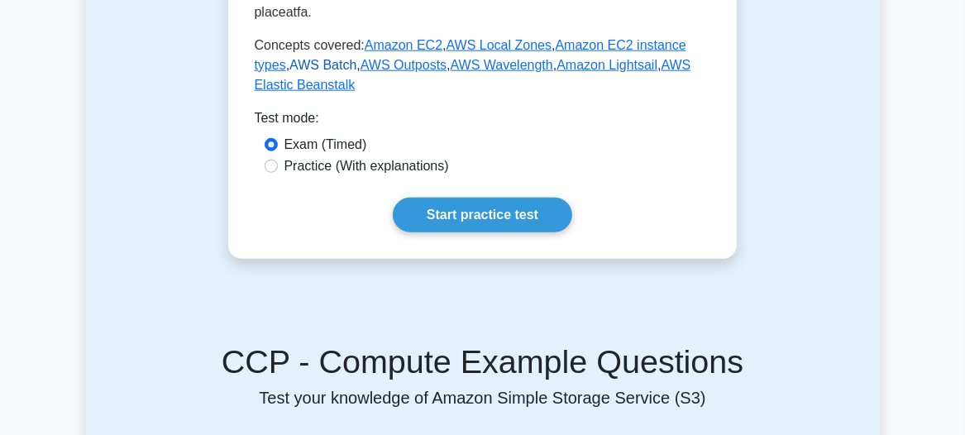
scroll to position [976, 0]
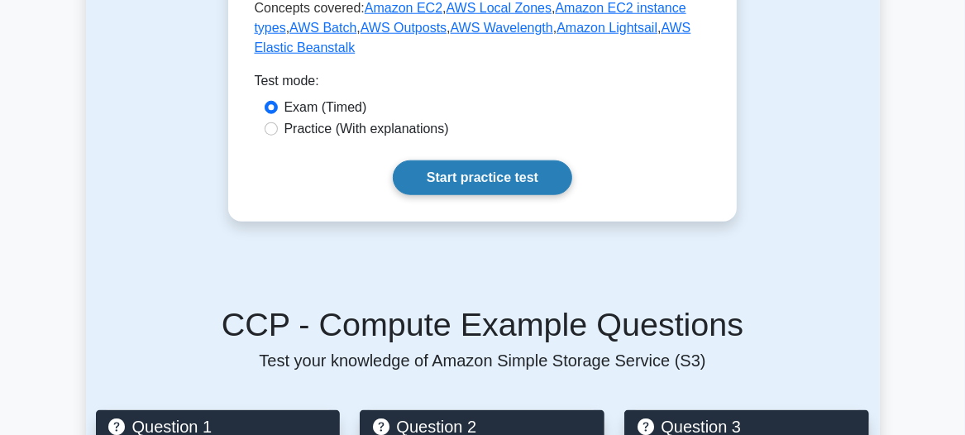
click at [512, 160] on link "Start practice test" at bounding box center [482, 177] width 179 height 35
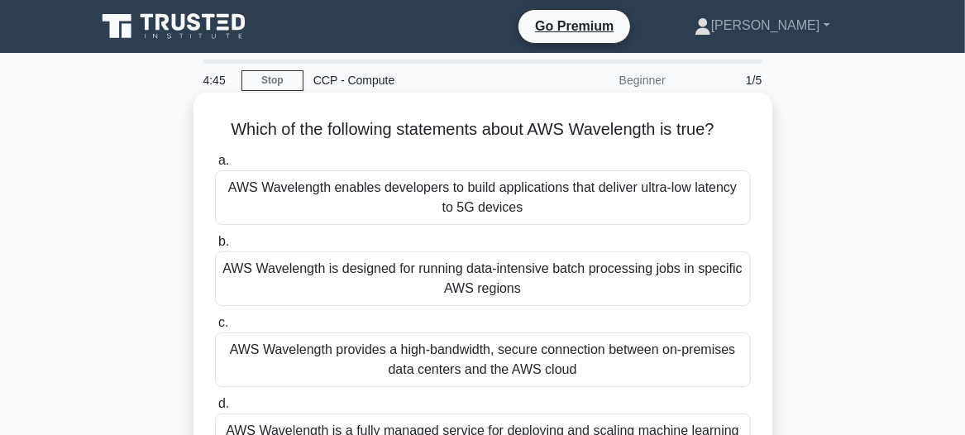
click at [480, 206] on div "AWS Wavelength enables developers to build applications that deliver ultra-low …" at bounding box center [483, 197] width 536 height 55
click at [215, 166] on input "a. AWS Wavelength enables developers to build applications that deliver ultra-l…" at bounding box center [215, 160] width 0 height 11
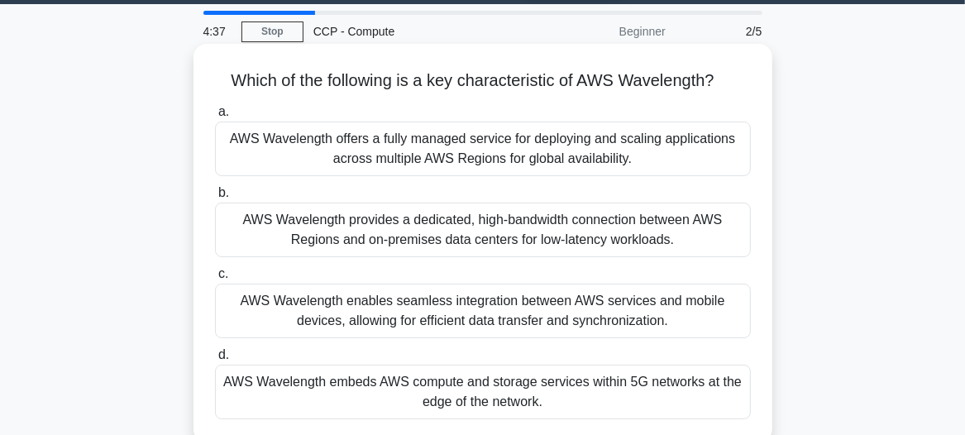
scroll to position [74, 0]
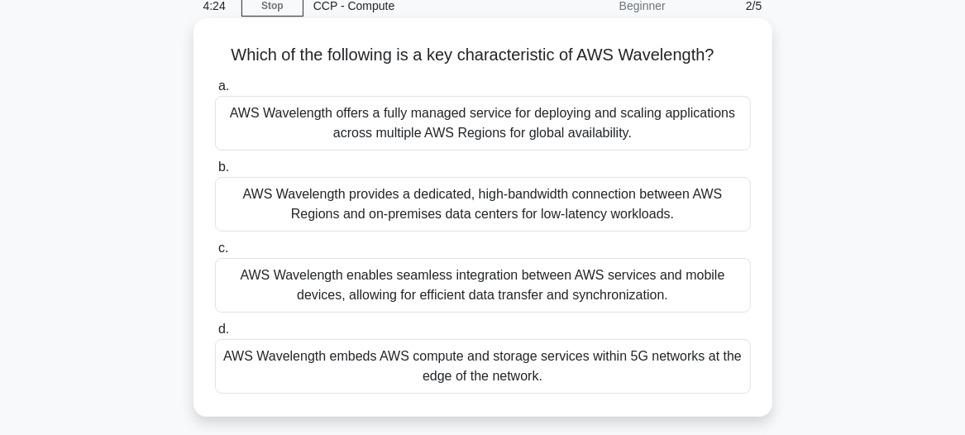
click at [470, 357] on div "AWS Wavelength embeds AWS compute and storage services within 5G networks at th…" at bounding box center [483, 366] width 536 height 55
click at [215, 335] on input "d. AWS Wavelength embeds AWS compute and storage services within 5G networks at…" at bounding box center [215, 329] width 0 height 11
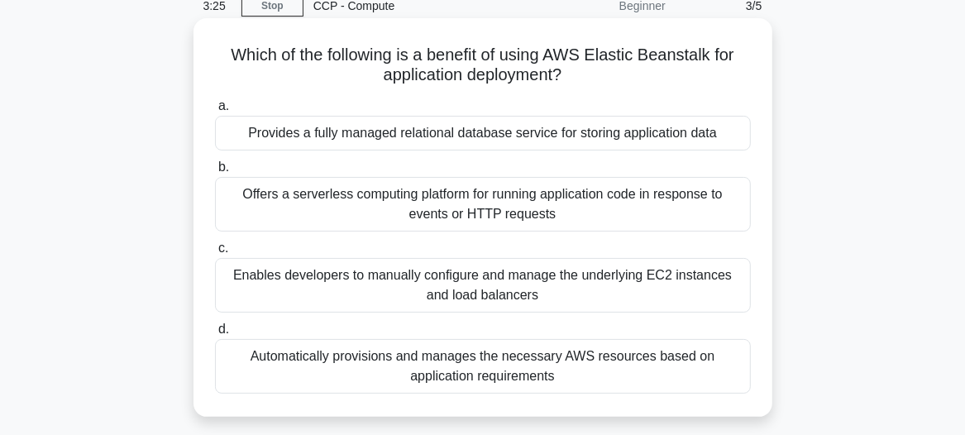
click at [452, 284] on div "Enables developers to manually configure and manage the underlying EC2 instance…" at bounding box center [483, 285] width 536 height 55
click at [215, 254] on input "c. Enables developers to manually configure and manage the underlying EC2 insta…" at bounding box center [215, 248] width 0 height 11
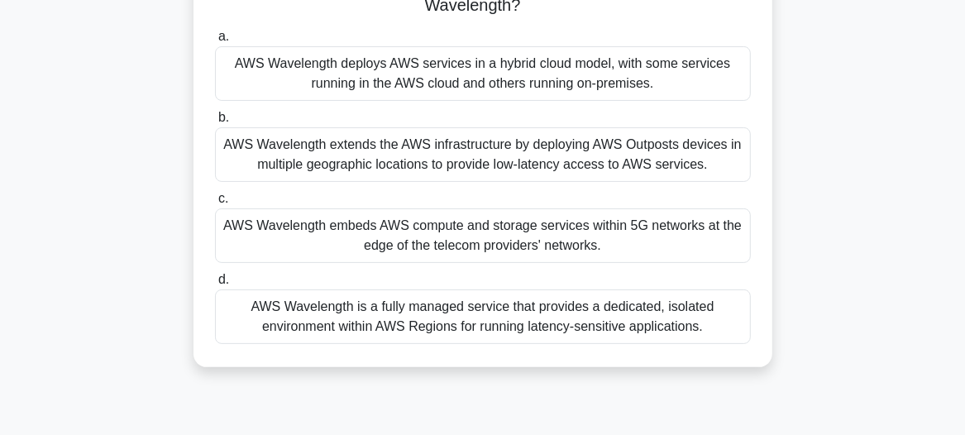
scroll to position [150, 0]
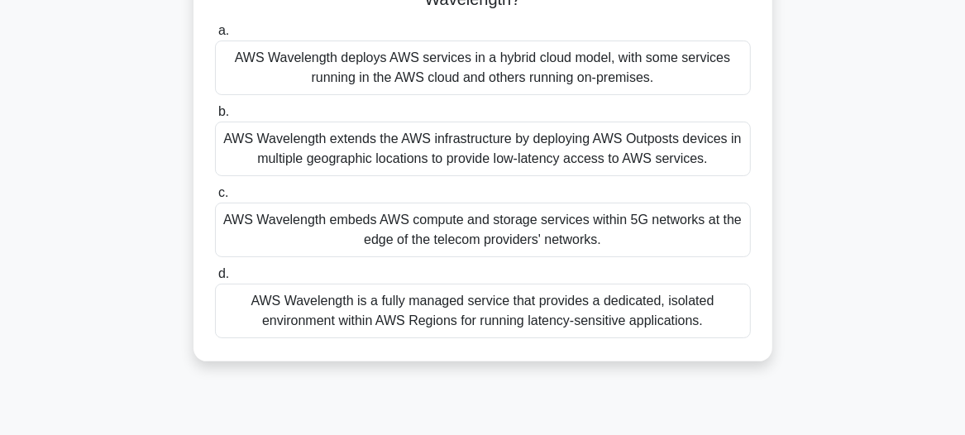
click at [484, 231] on div "AWS Wavelength embeds AWS compute and storage services within 5G networks at th…" at bounding box center [483, 230] width 536 height 55
click at [215, 198] on input "c. AWS Wavelength embeds AWS compute and storage services within 5G networks at…" at bounding box center [215, 193] width 0 height 11
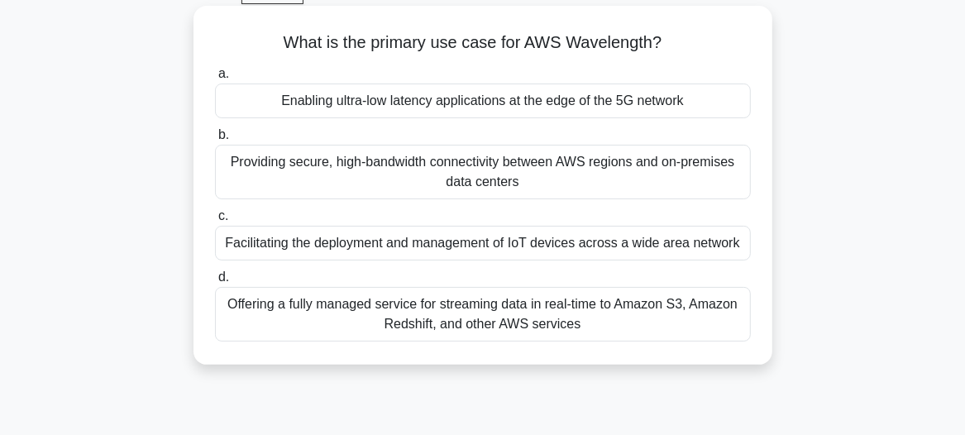
scroll to position [0, 0]
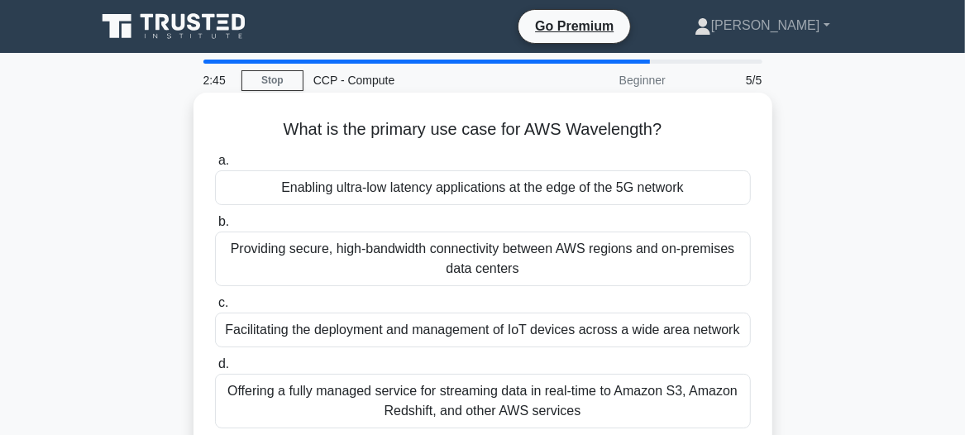
click at [367, 183] on div "Enabling ultra-low latency applications at the edge of the 5G network" at bounding box center [483, 187] width 536 height 35
click at [215, 166] on input "a. Enabling ultra-low latency applications at the edge of the 5G network" at bounding box center [215, 160] width 0 height 11
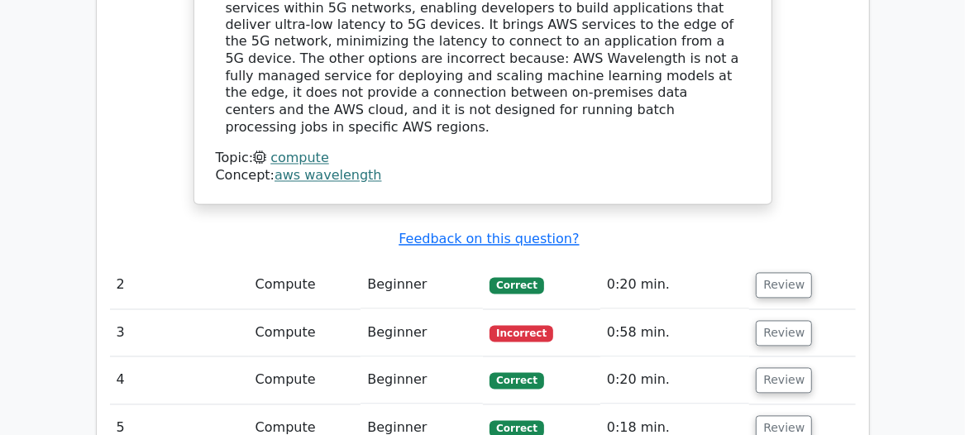
scroll to position [1728, 0]
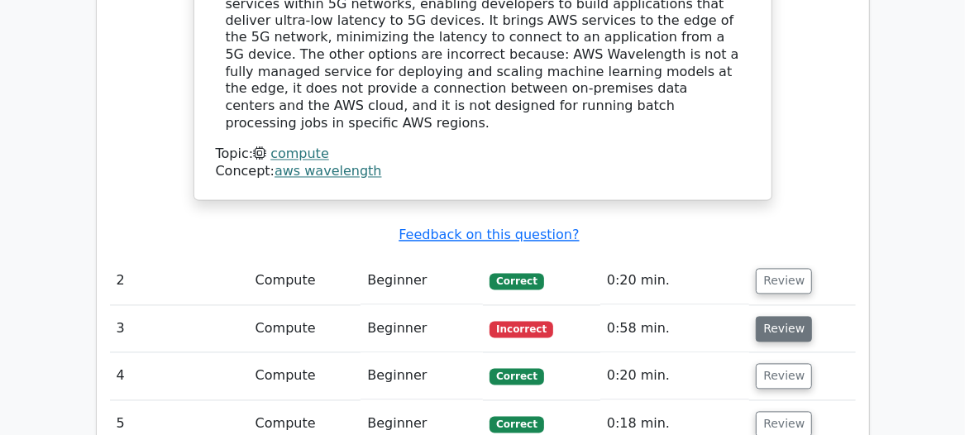
click at [778, 317] on button "Review" at bounding box center [784, 330] width 56 height 26
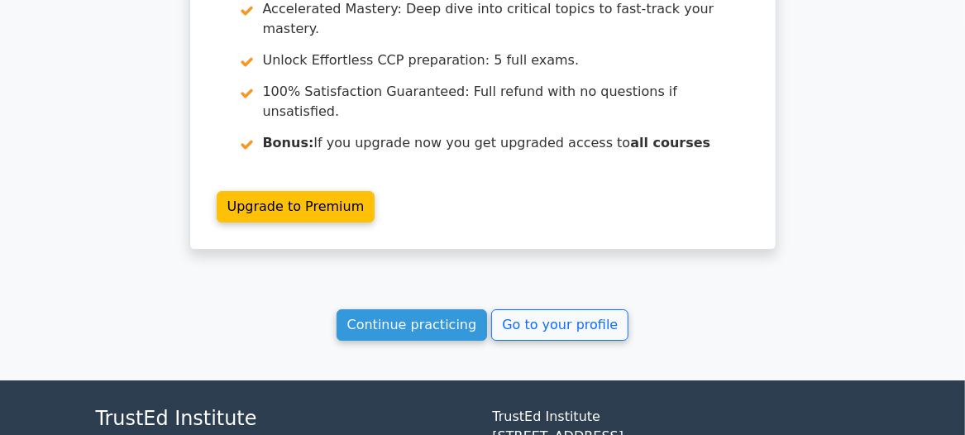
scroll to position [3123, 0]
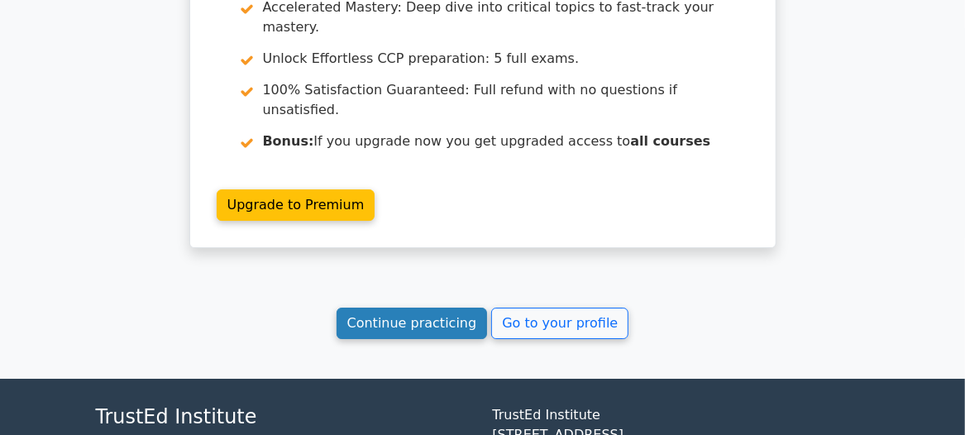
click at [411, 308] on link "Continue practicing" at bounding box center [411, 323] width 151 height 31
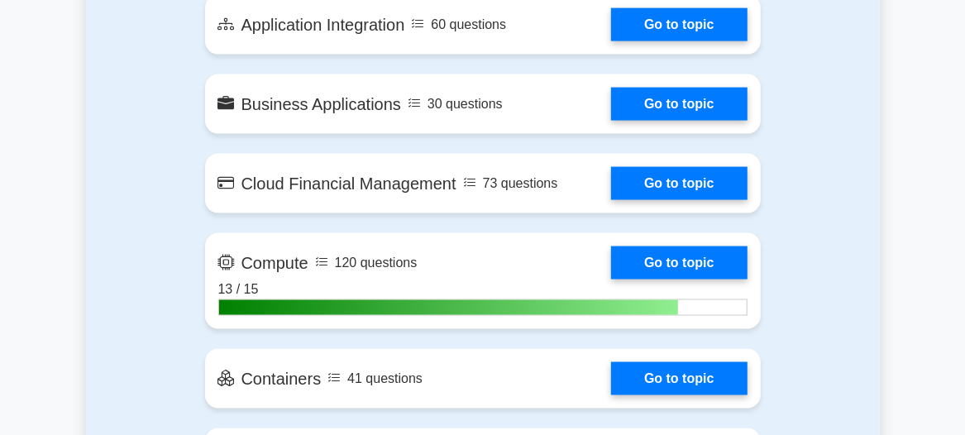
scroll to position [1353, 0]
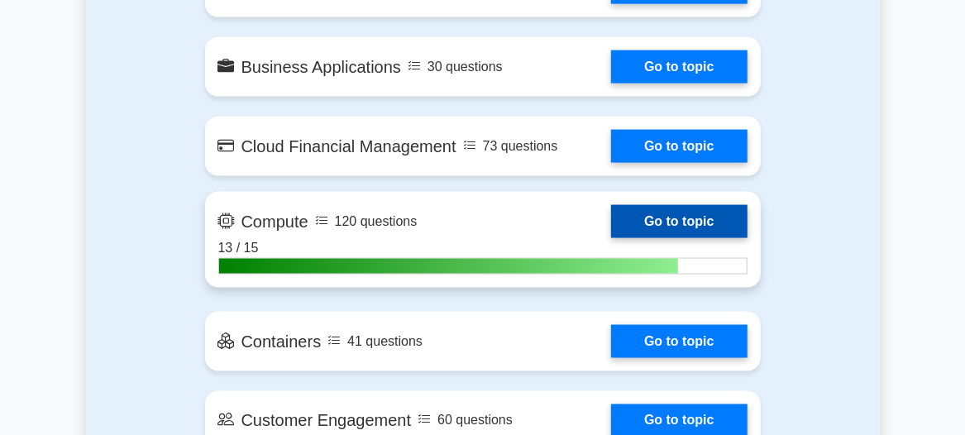
click at [666, 215] on link "Go to topic" at bounding box center [679, 221] width 136 height 33
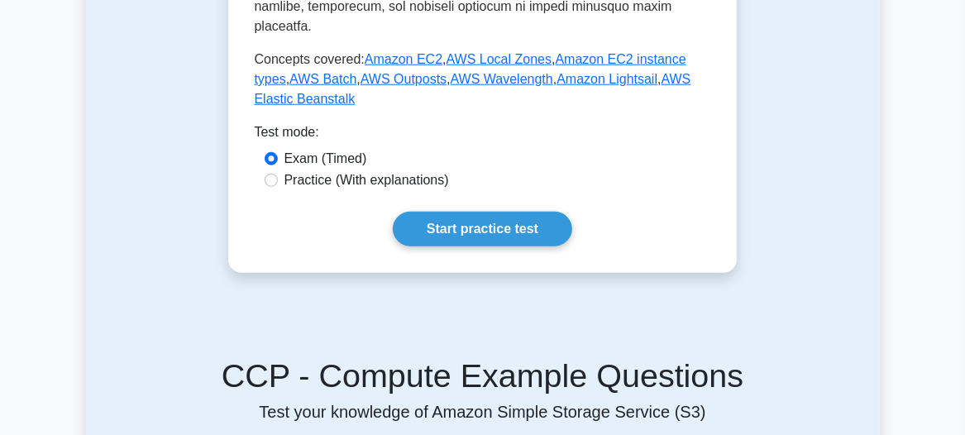
scroll to position [976, 0]
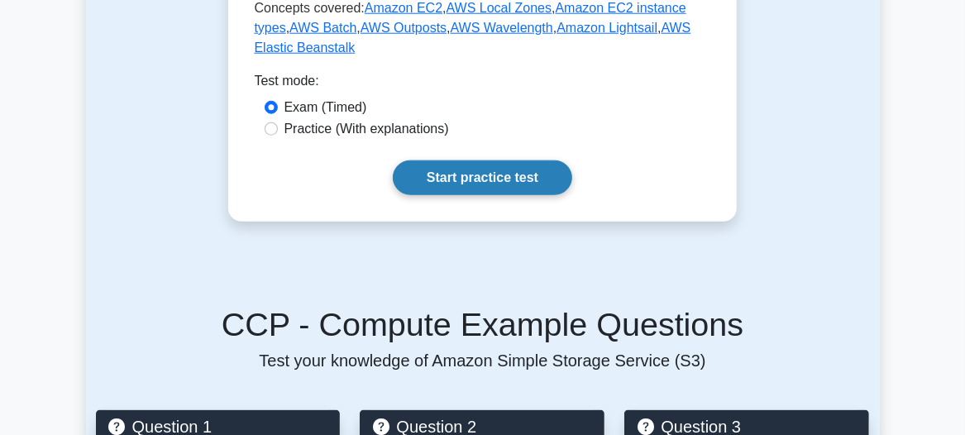
click at [479, 160] on link "Start practice test" at bounding box center [482, 177] width 179 height 35
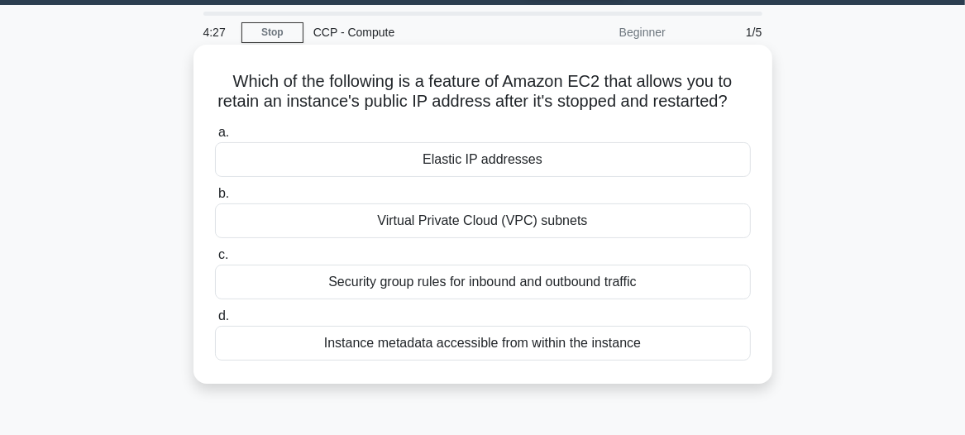
scroll to position [74, 0]
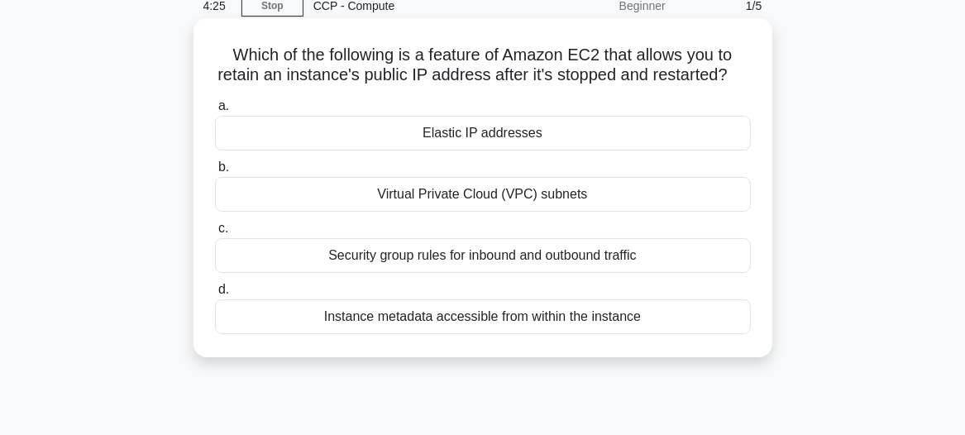
click at [486, 150] on div "Elastic IP addresses" at bounding box center [483, 133] width 536 height 35
click at [215, 112] on input "a. Elastic IP addresses" at bounding box center [215, 106] width 0 height 11
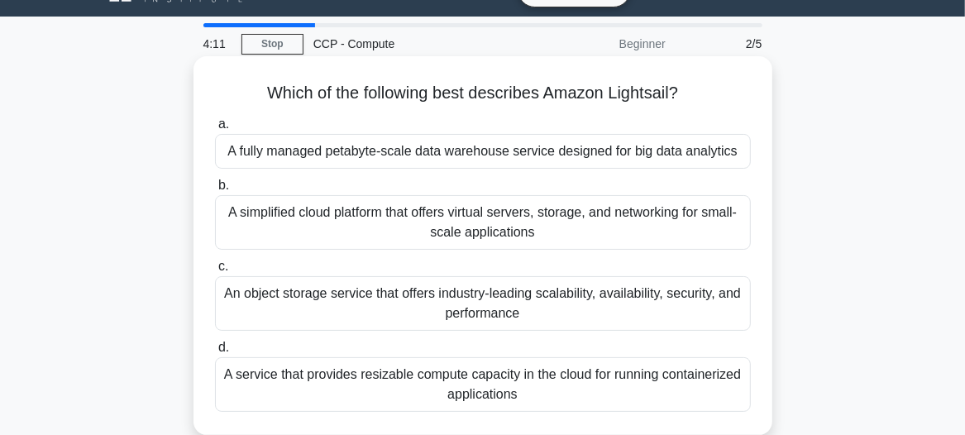
scroll to position [0, 0]
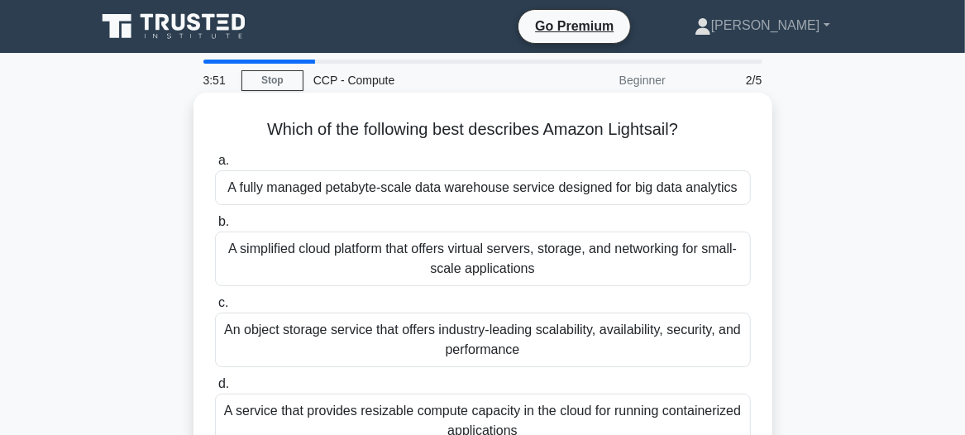
click at [489, 251] on div "A simplified cloud platform that offers virtual servers, storage, and networkin…" at bounding box center [483, 258] width 536 height 55
click at [215, 227] on input "b. A simplified cloud platform that offers virtual servers, storage, and networ…" at bounding box center [215, 222] width 0 height 11
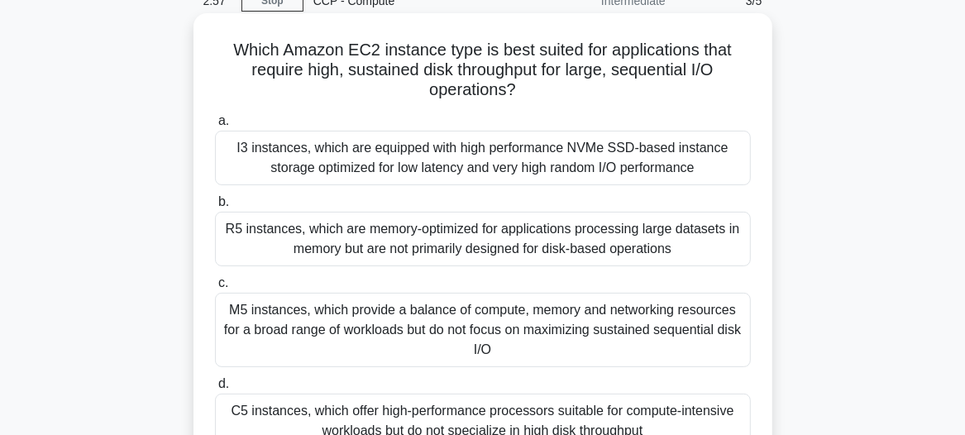
scroll to position [150, 0]
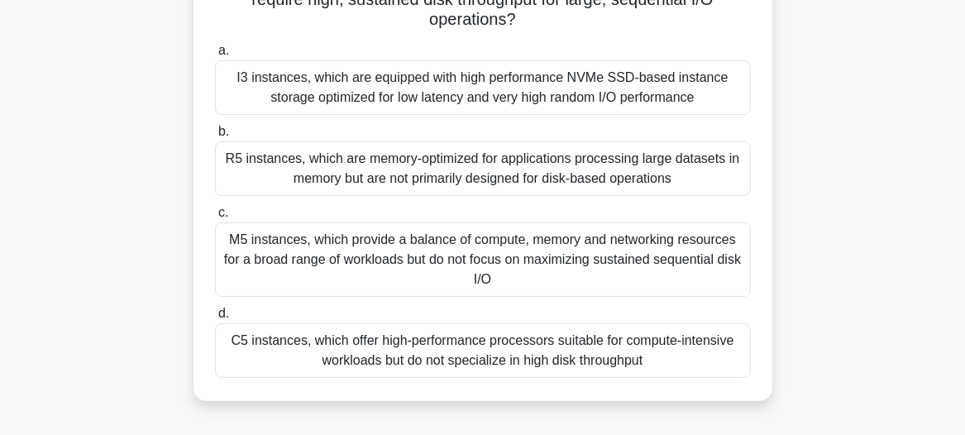
click at [455, 93] on div "I3 instances, which are equipped with high performance NVMe SSD-based instance …" at bounding box center [483, 87] width 536 height 55
click at [215, 56] on input "a. I3 instances, which are equipped with high performance NVMe SSD-based instan…" at bounding box center [215, 50] width 0 height 11
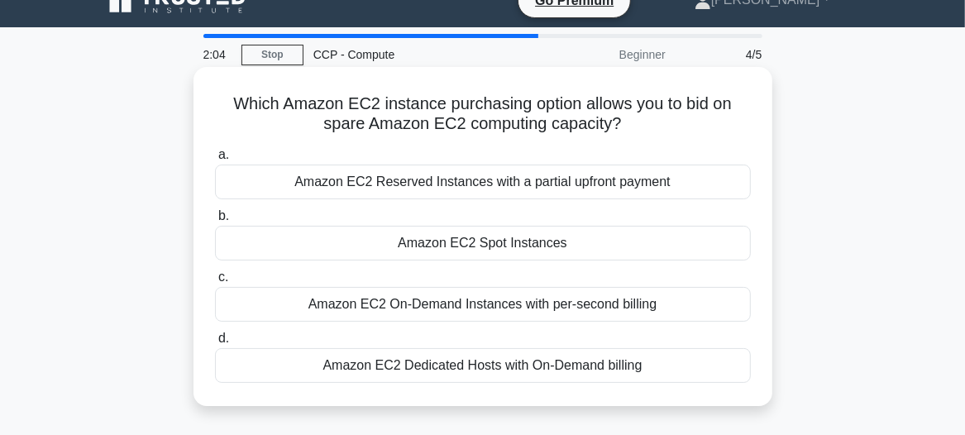
scroll to position [0, 0]
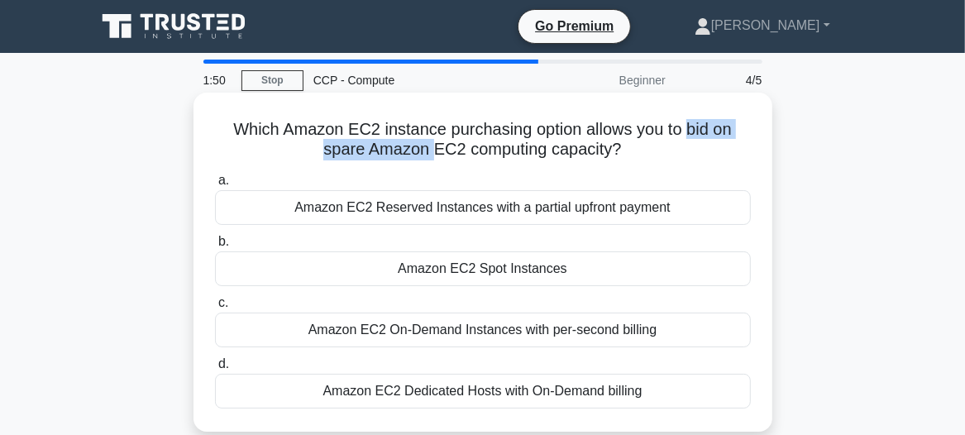
drag, startPoint x: 690, startPoint y: 128, endPoint x: 432, endPoint y: 162, distance: 259.3
click at [432, 162] on div "Which Amazon EC2 instance purchasing option allows you to bid on spare Amazon E…" at bounding box center [483, 262] width 566 height 326
copy h5 "bid on spare Amazon"
click at [420, 384] on div "Amazon EC2 Dedicated Hosts with On-Demand billing" at bounding box center [483, 391] width 536 height 35
click at [215, 370] on input "d. Amazon EC2 Dedicated Hosts with On-Demand billing" at bounding box center [215, 364] width 0 height 11
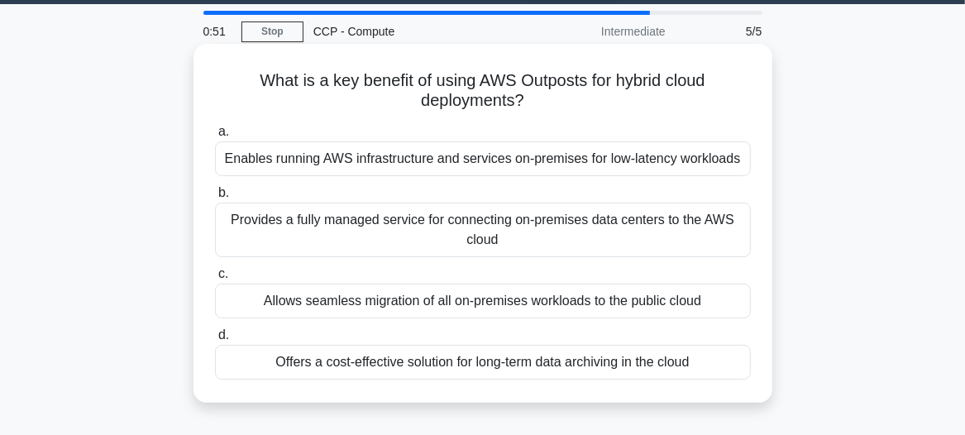
scroll to position [74, 0]
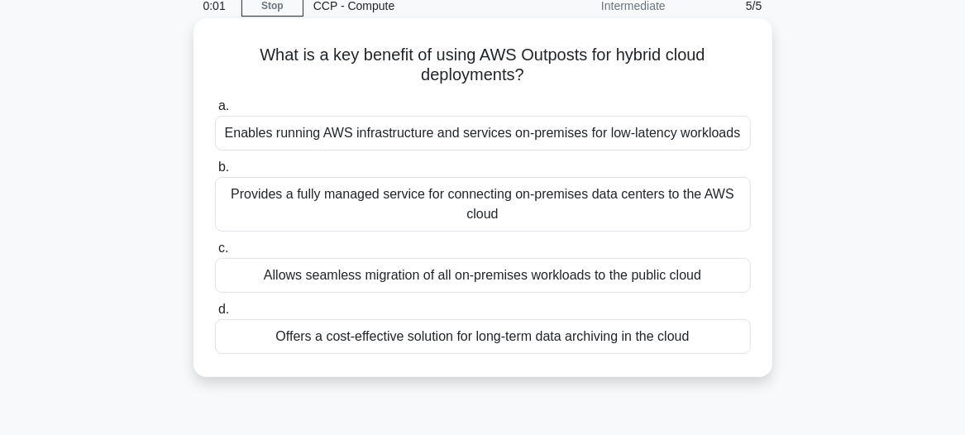
click at [416, 190] on div "Provides a fully managed service for connecting on-premises data centers to the…" at bounding box center [483, 204] width 536 height 55
click at [215, 173] on input "b. Provides a fully managed service for connecting on-premises data centers to …" at bounding box center [215, 167] width 0 height 11
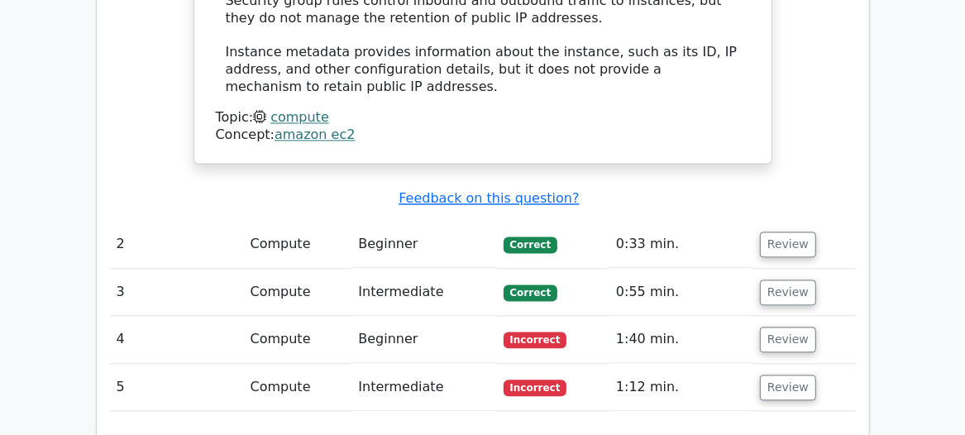
scroll to position [1878, 0]
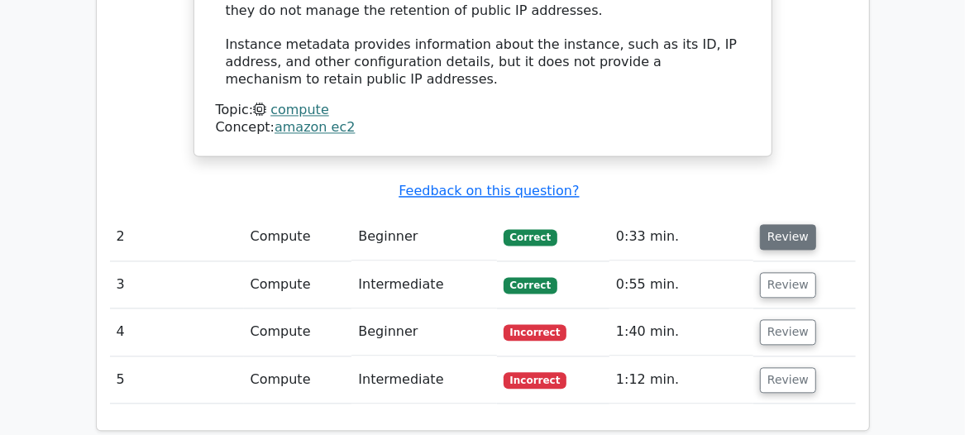
click at [776, 224] on button "Review" at bounding box center [788, 237] width 56 height 26
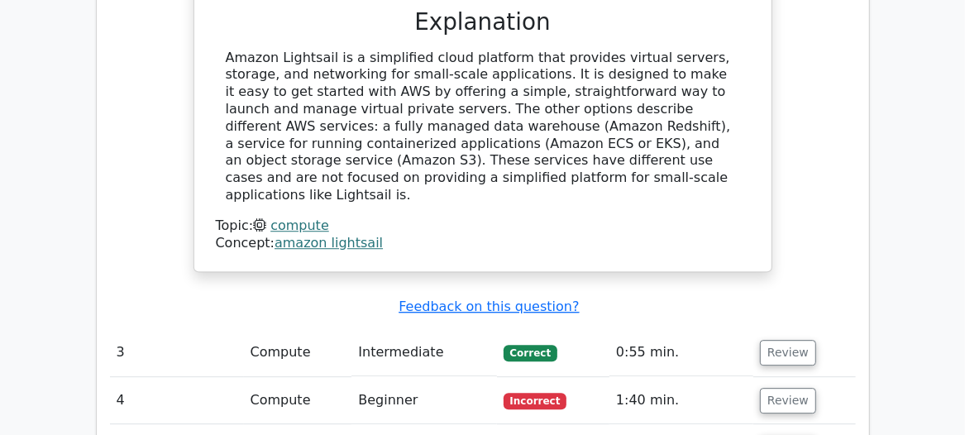
scroll to position [2555, 0]
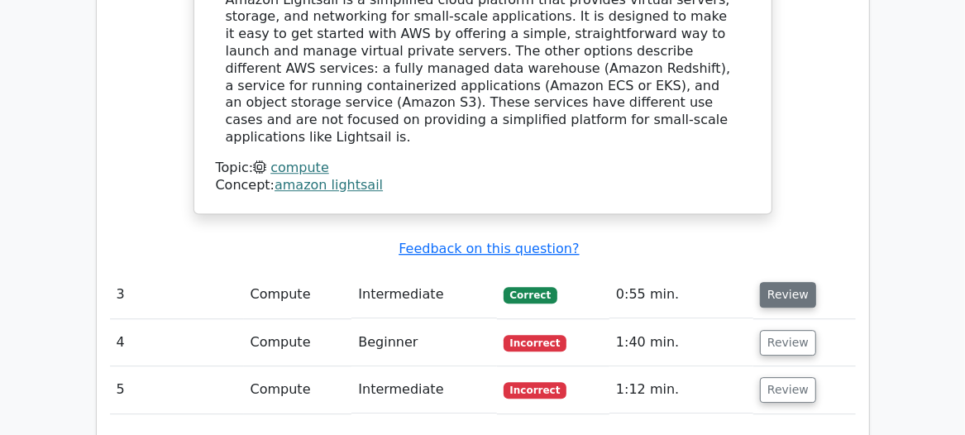
click at [779, 282] on button "Review" at bounding box center [788, 295] width 56 height 26
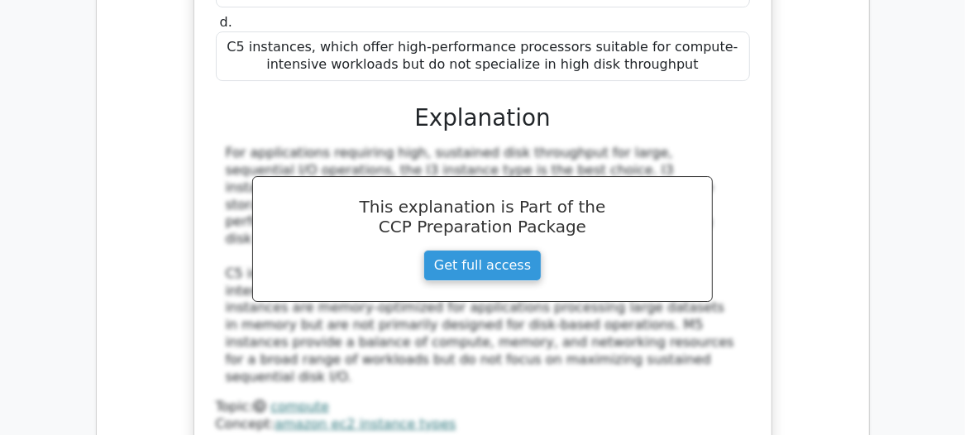
scroll to position [3381, 0]
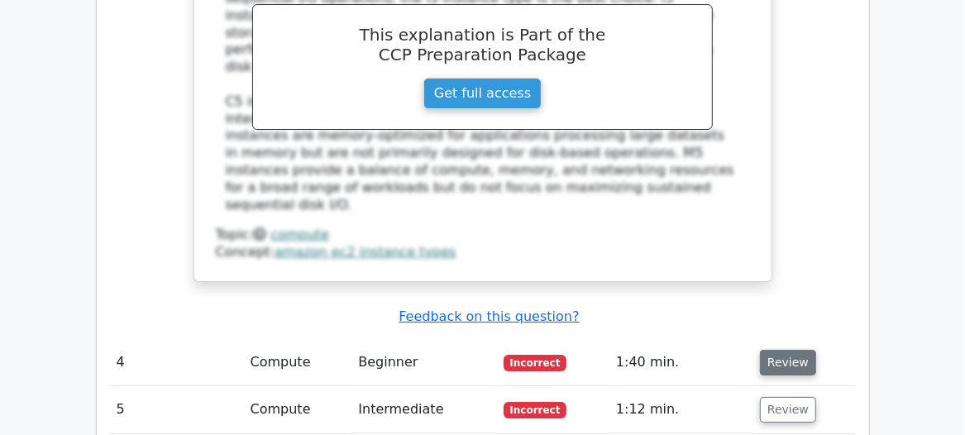
click at [780, 350] on button "Review" at bounding box center [788, 363] width 56 height 26
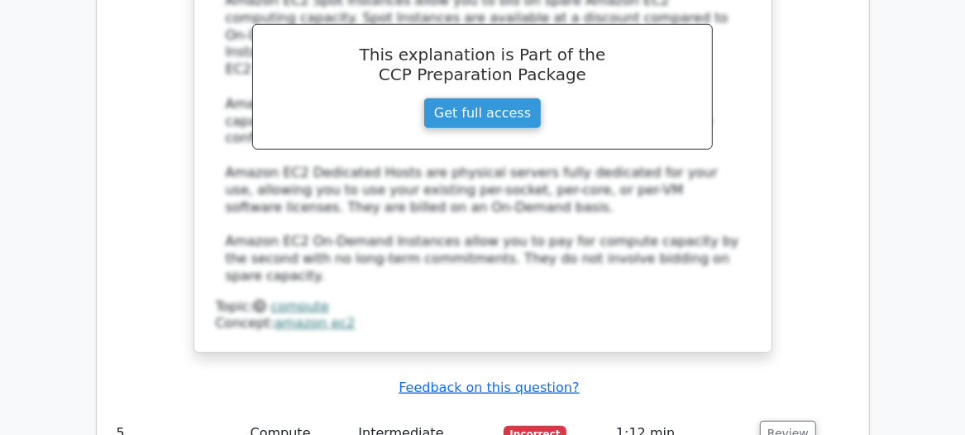
scroll to position [4134, 0]
click at [799, 420] on button "Review" at bounding box center [788, 433] width 56 height 26
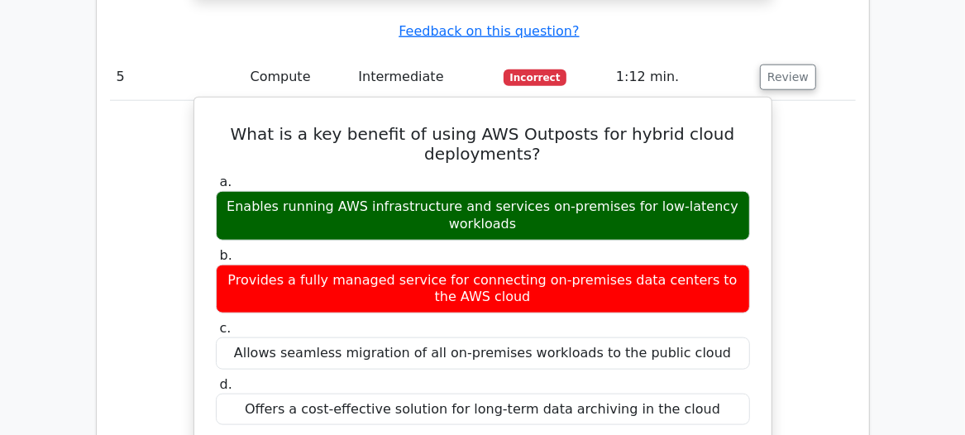
scroll to position [4509, 0]
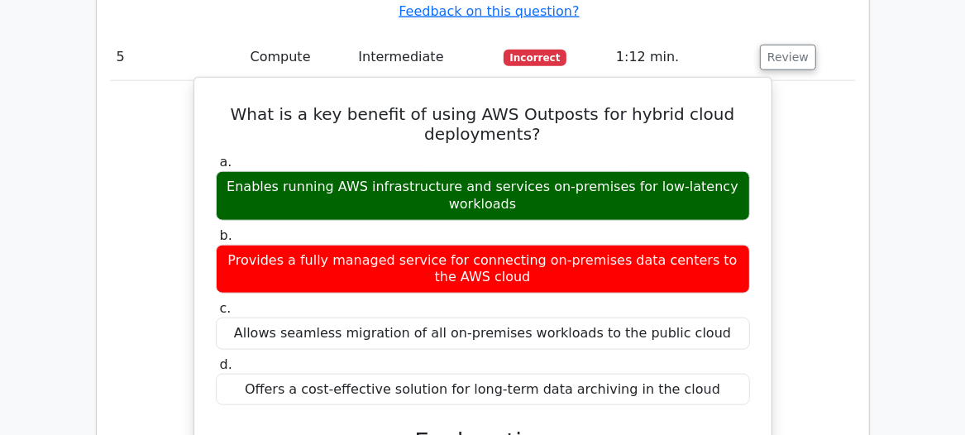
click at [461, 245] on div "Provides a fully managed service for connecting on-premises data centers to the…" at bounding box center [483, 270] width 534 height 50
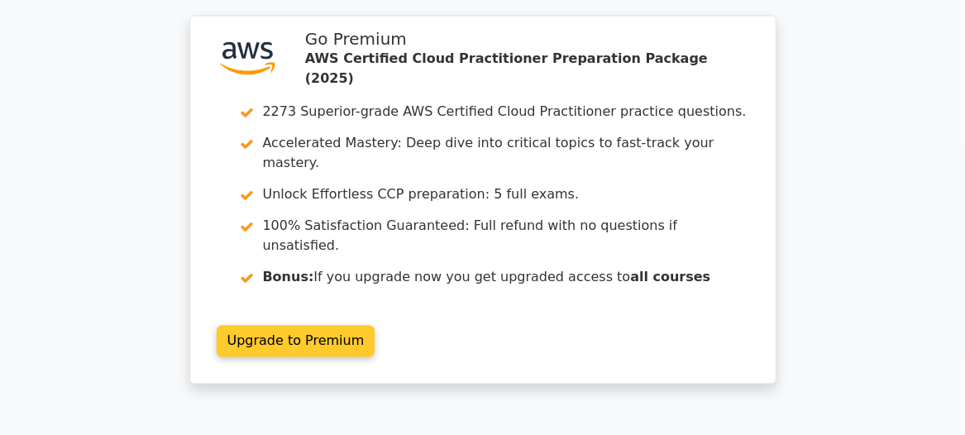
scroll to position [5333, 0]
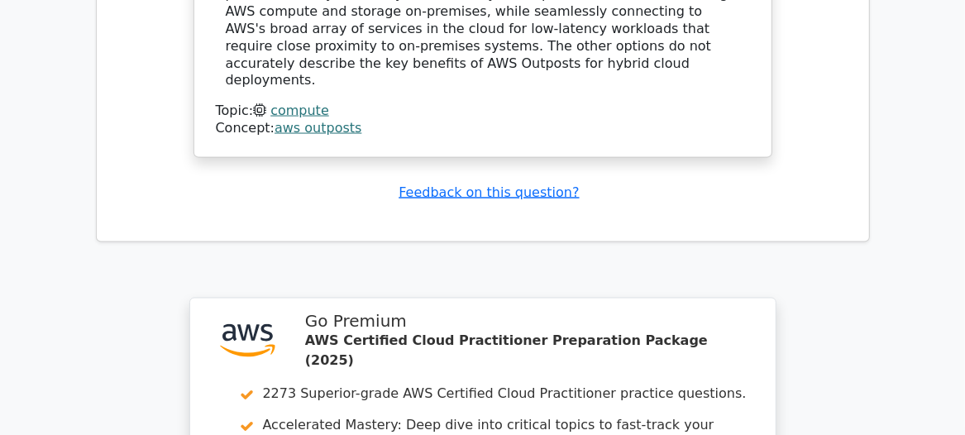
scroll to position [5033, 0]
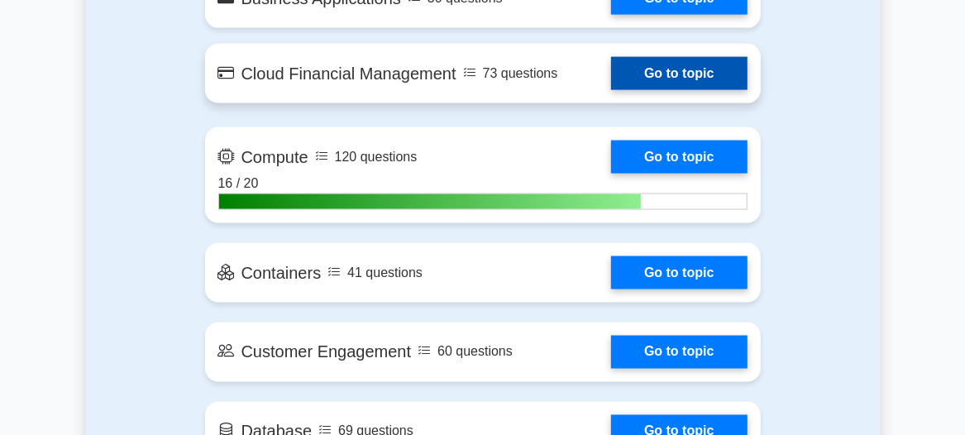
scroll to position [1428, 0]
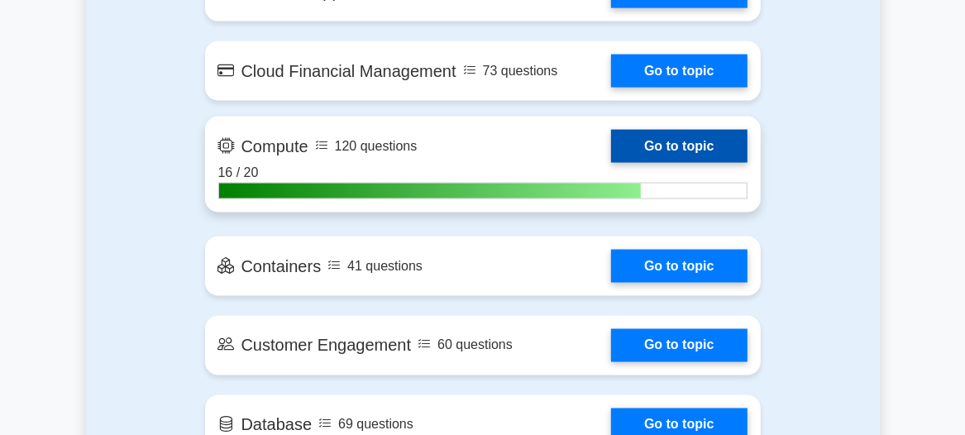
click at [680, 135] on link "Go to topic" at bounding box center [679, 146] width 136 height 33
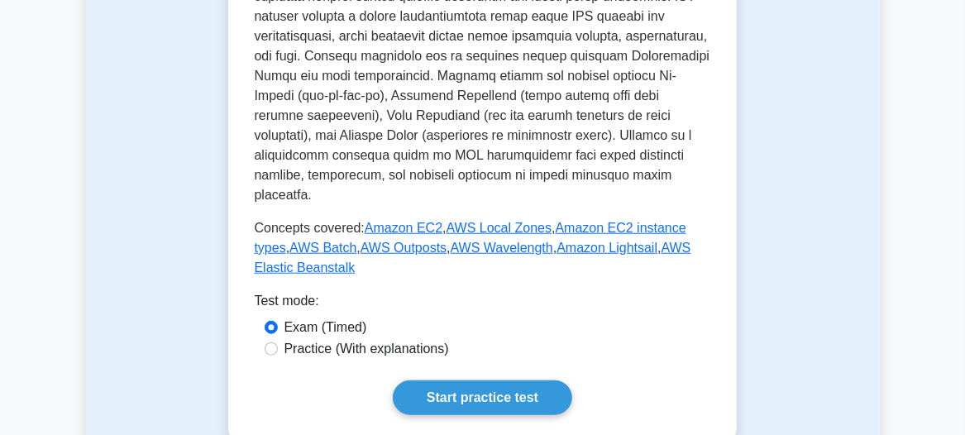
scroll to position [752, 0]
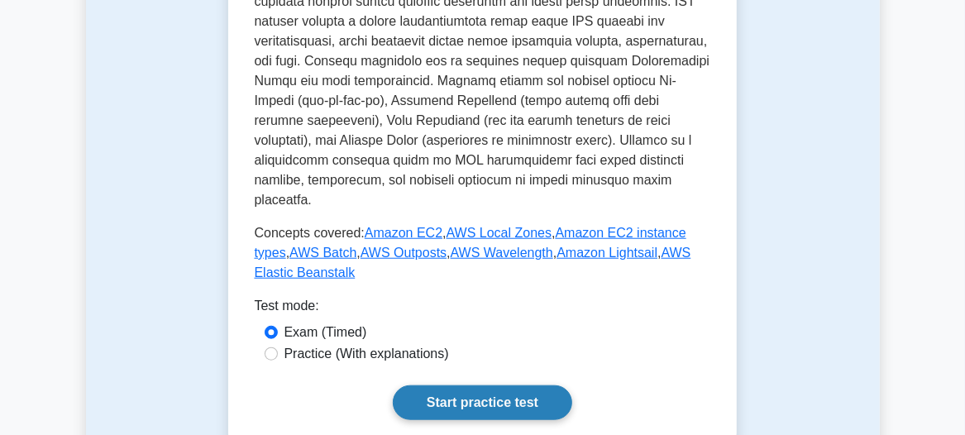
click at [490, 385] on link "Start practice test" at bounding box center [482, 402] width 179 height 35
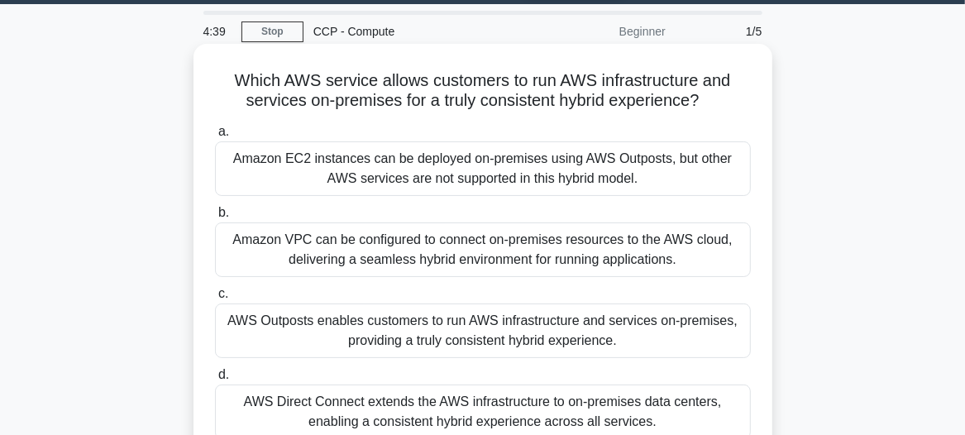
scroll to position [74, 0]
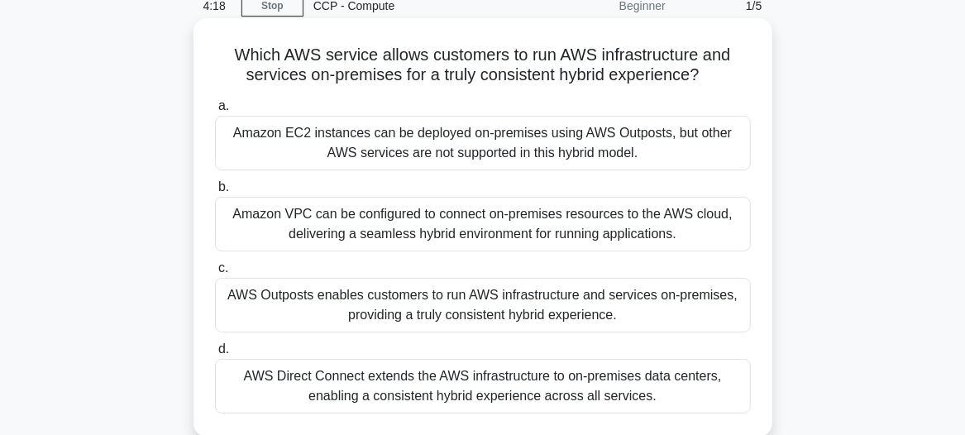
click at [445, 309] on div "AWS Outposts enables customers to run AWS infrastructure and services on-premis…" at bounding box center [483, 305] width 536 height 55
click at [215, 274] on input "c. AWS Outposts enables customers to run AWS infrastructure and services on-pre…" at bounding box center [215, 268] width 0 height 11
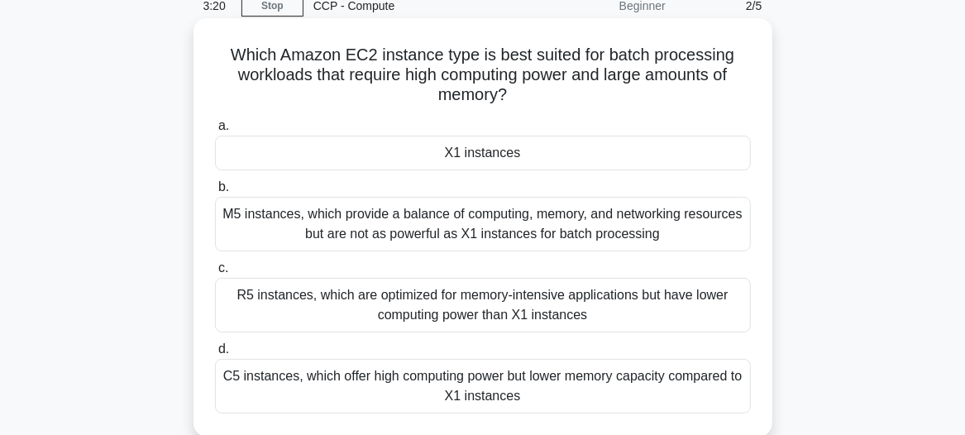
click at [479, 152] on div "X1 instances" at bounding box center [483, 153] width 536 height 35
click at [215, 131] on input "a. X1 instances" at bounding box center [215, 126] width 0 height 11
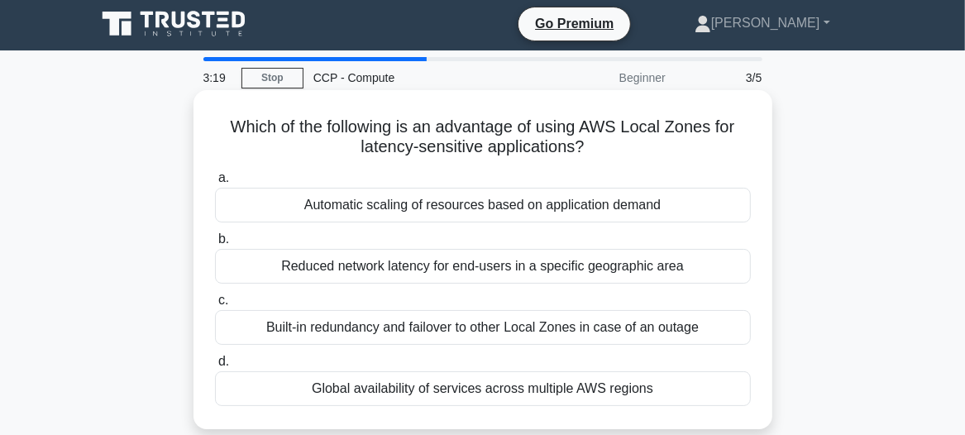
scroll to position [0, 0]
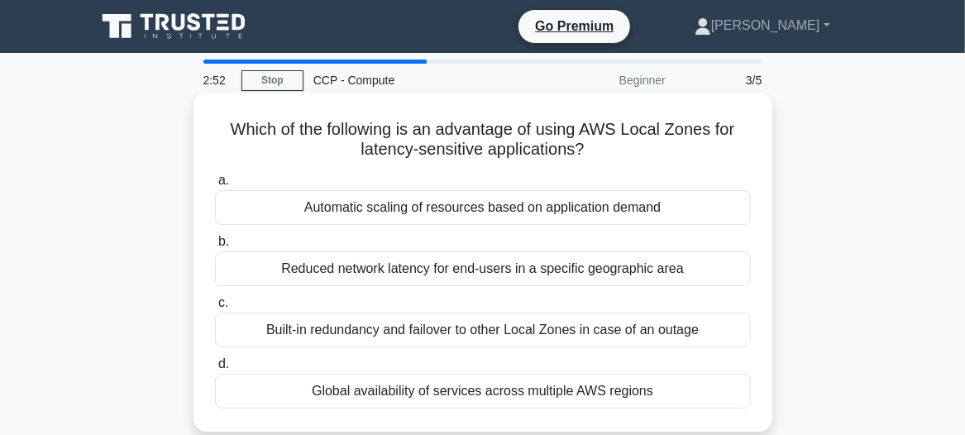
click at [407, 214] on div "Automatic scaling of resources based on application demand" at bounding box center [483, 207] width 536 height 35
click at [215, 186] on input "a. Automatic scaling of resources based on application demand" at bounding box center [215, 180] width 0 height 11
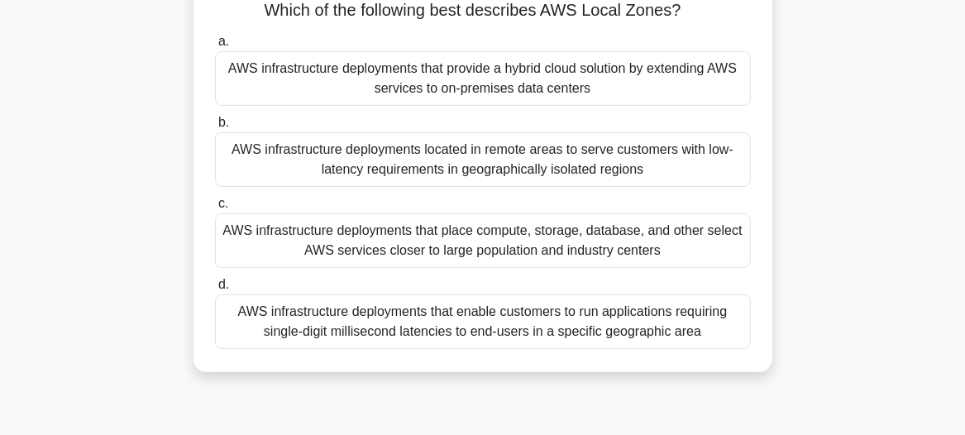
scroll to position [150, 0]
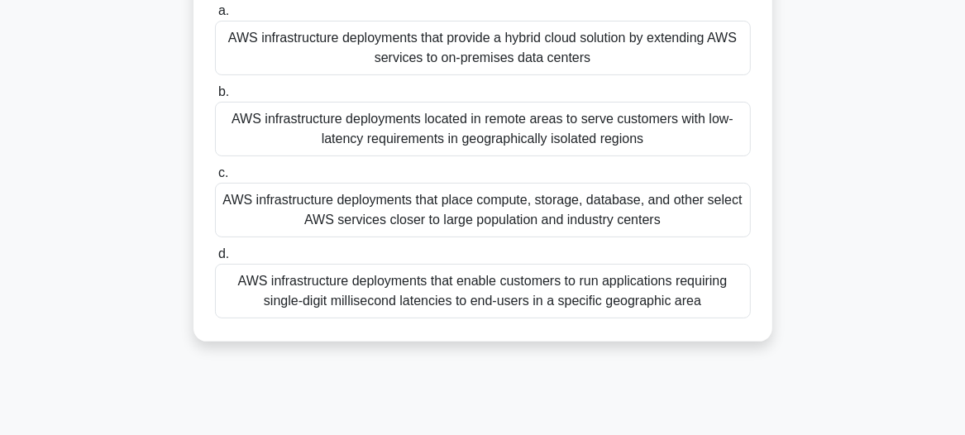
click at [368, 291] on div "AWS infrastructure deployments that enable customers to run applications requir…" at bounding box center [483, 291] width 536 height 55
click at [215, 260] on input "d. AWS infrastructure deployments that enable customers to run applications req…" at bounding box center [215, 254] width 0 height 11
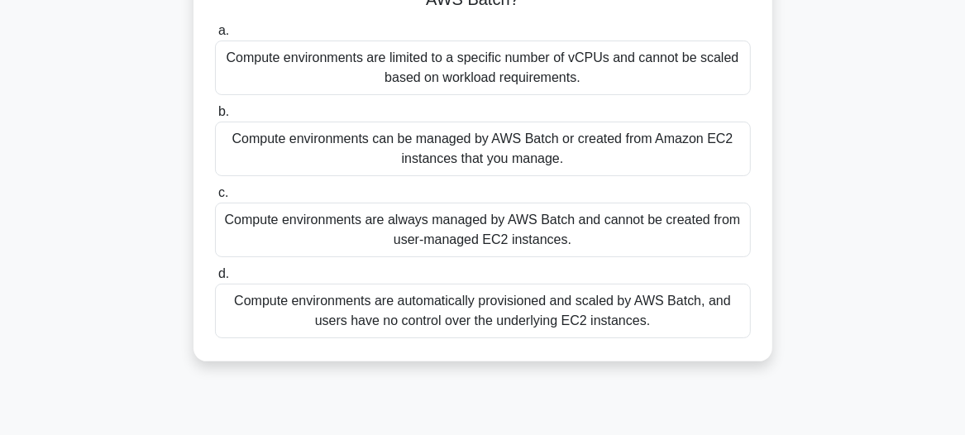
click at [496, 308] on div "Compute environments are automatically provisioned and scaled by AWS Batch, and…" at bounding box center [483, 311] width 536 height 55
click at [215, 279] on input "d. Compute environments are automatically provisioned and scaled by AWS Batch, …" at bounding box center [215, 274] width 0 height 11
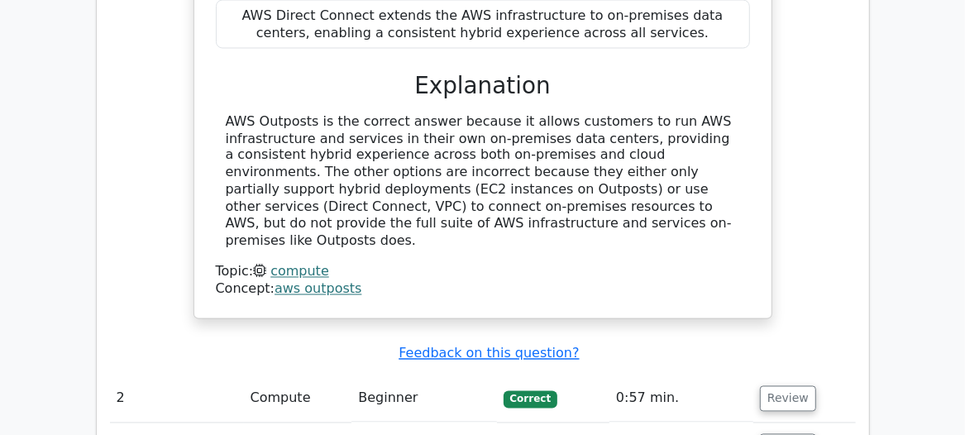
scroll to position [1654, 0]
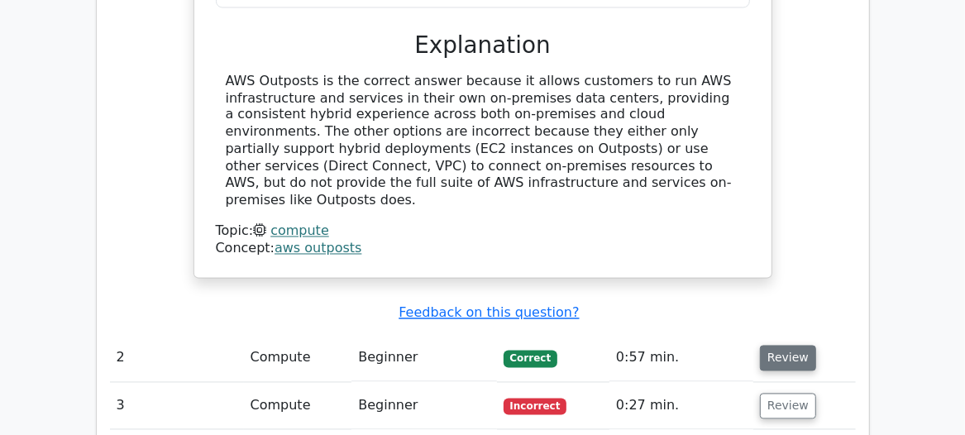
click at [781, 346] on button "Review" at bounding box center [788, 359] width 56 height 26
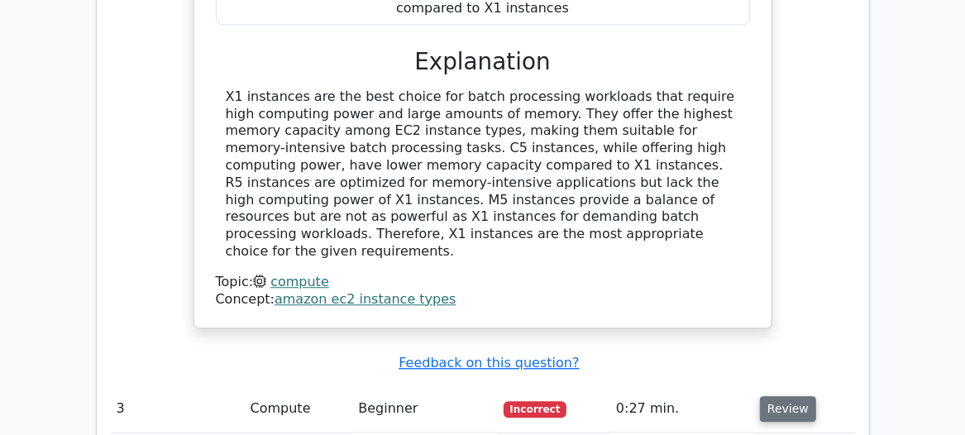
scroll to position [2480, 0]
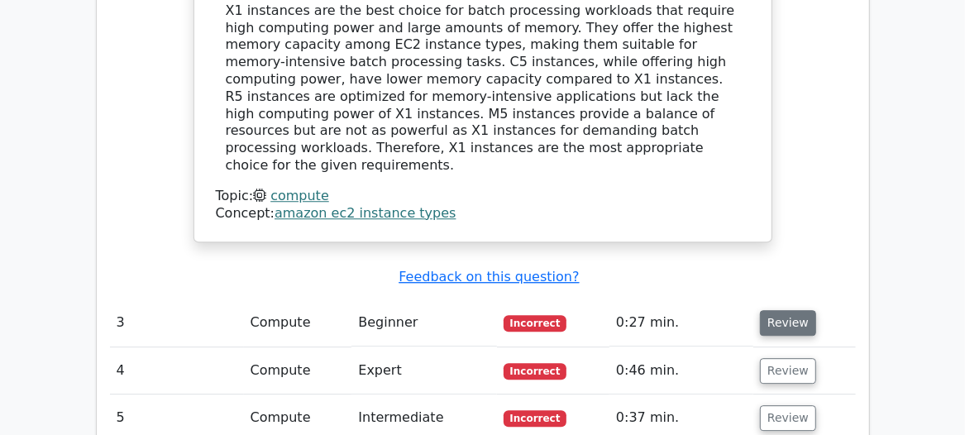
click at [780, 310] on button "Review" at bounding box center [788, 323] width 56 height 26
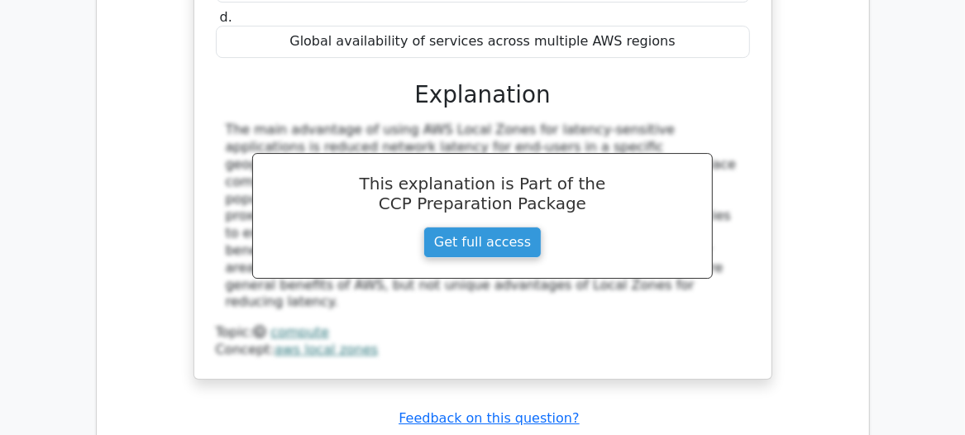
scroll to position [3081, 0]
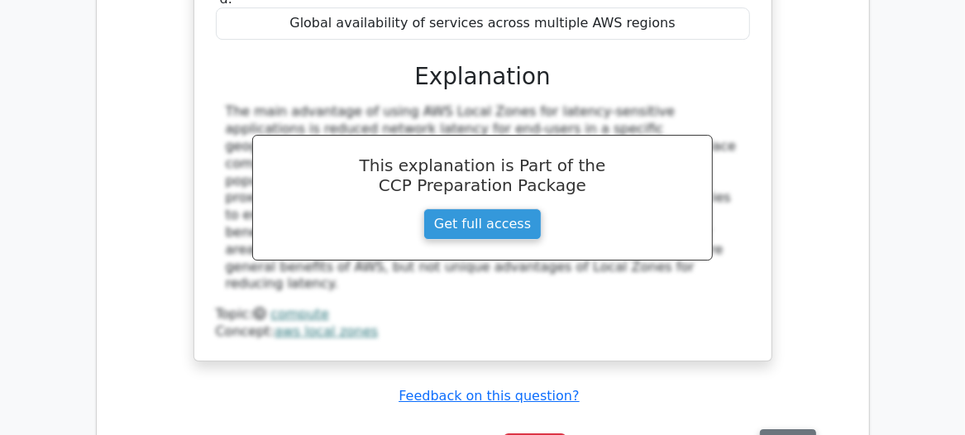
click at [775, 429] on button "Review" at bounding box center [788, 442] width 56 height 26
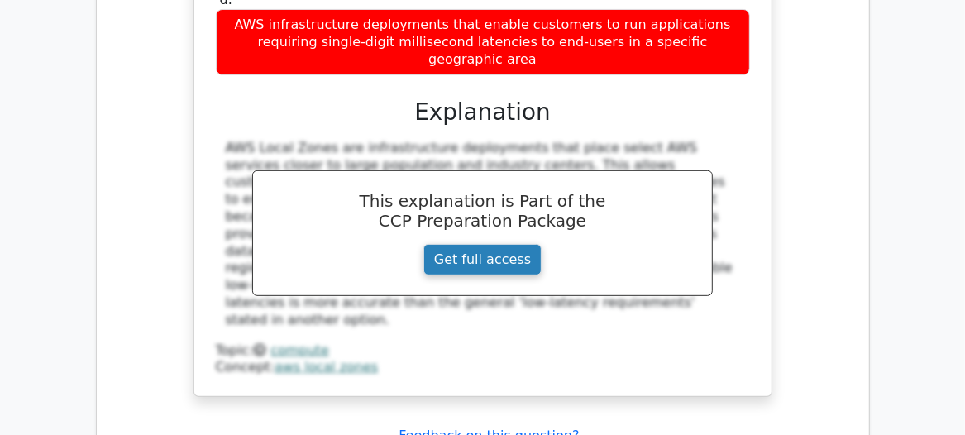
scroll to position [3908, 0]
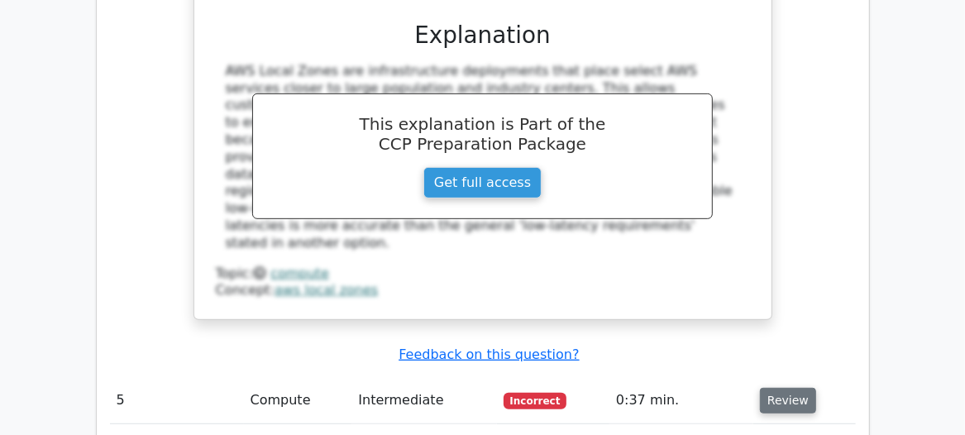
click at [765, 388] on button "Review" at bounding box center [788, 401] width 56 height 26
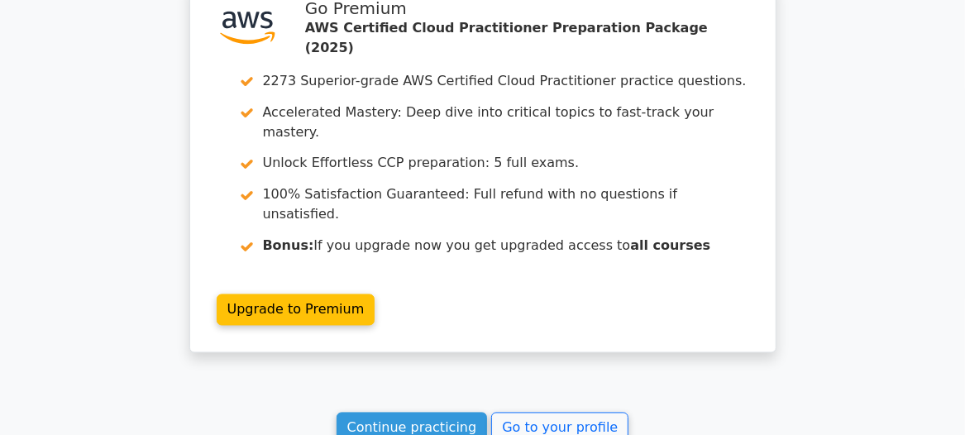
scroll to position [5110, 0]
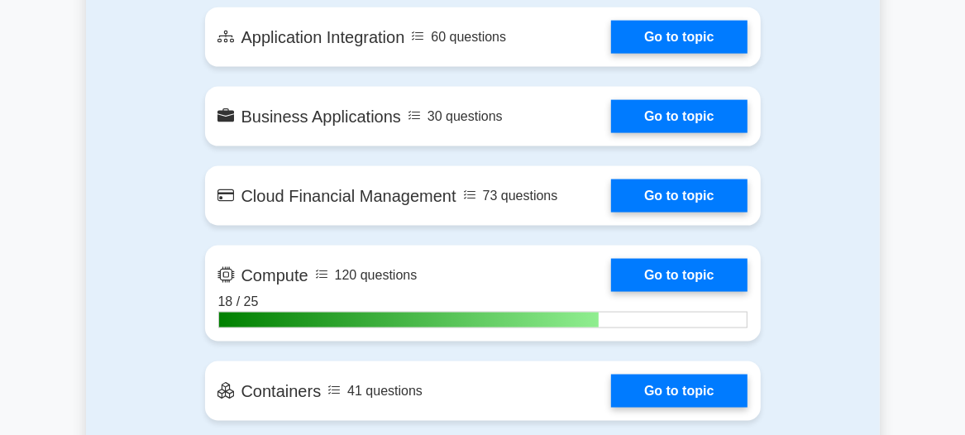
scroll to position [1277, 0]
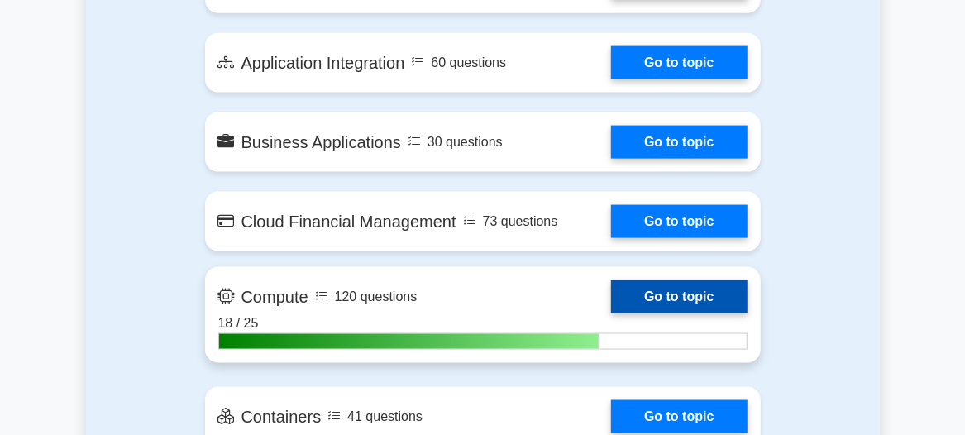
click at [684, 290] on link "Go to topic" at bounding box center [679, 296] width 136 height 33
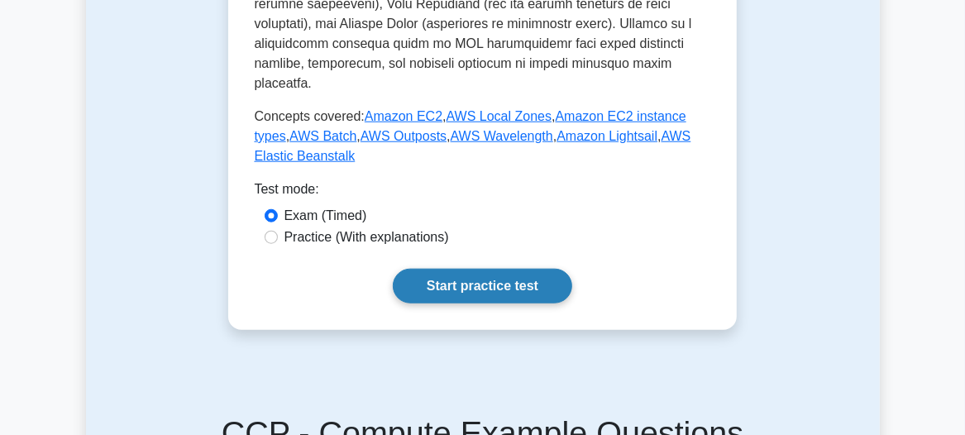
scroll to position [901, 0]
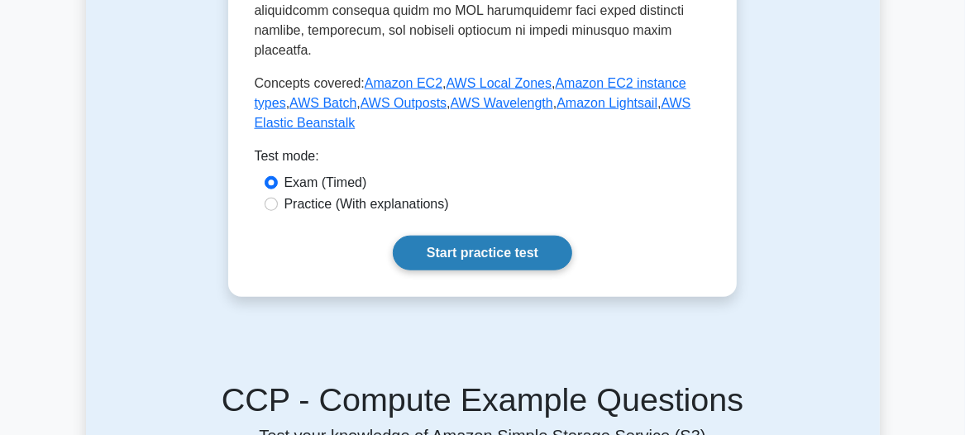
click at [466, 236] on link "Start practice test" at bounding box center [482, 253] width 179 height 35
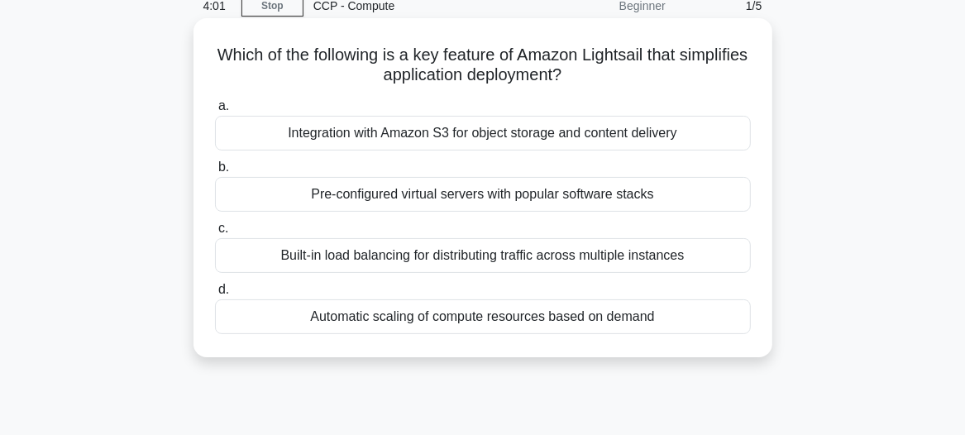
click at [471, 316] on div "Automatic scaling of compute resources based on demand" at bounding box center [483, 316] width 536 height 35
click at [215, 295] on input "d. Automatic scaling of compute resources based on demand" at bounding box center [215, 289] width 0 height 11
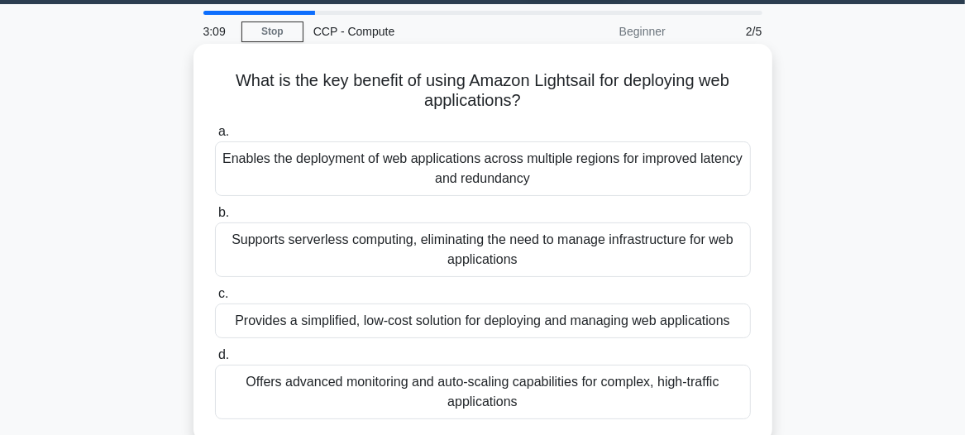
scroll to position [74, 0]
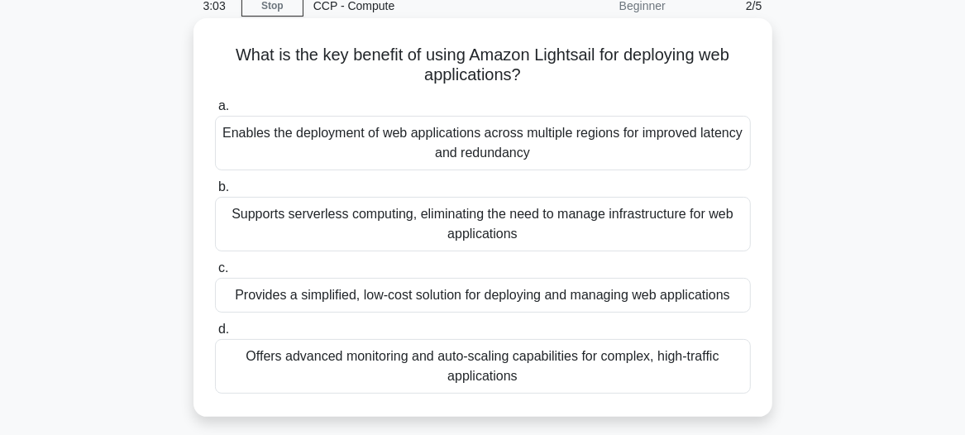
click at [418, 298] on div "Provides a simplified, low-cost solution for deploying and managing web applica…" at bounding box center [483, 295] width 536 height 35
click at [215, 274] on input "c. Provides a simplified, low-cost solution for deploying and managing web appl…" at bounding box center [215, 268] width 0 height 11
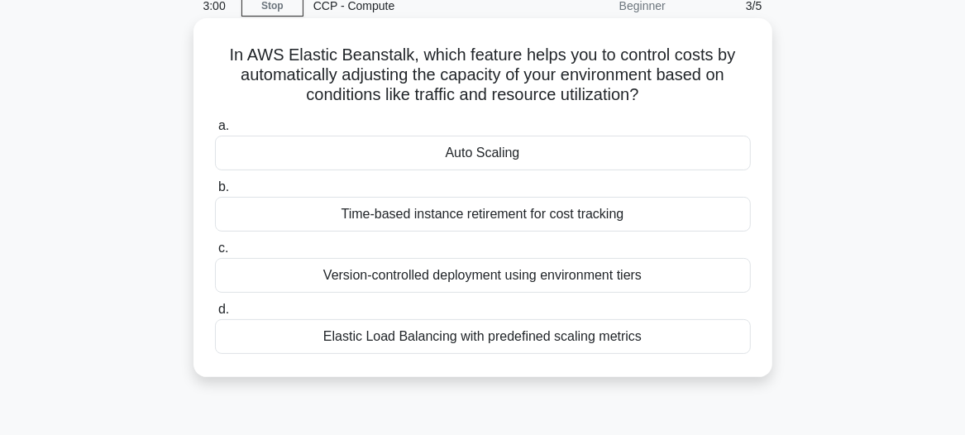
scroll to position [0, 0]
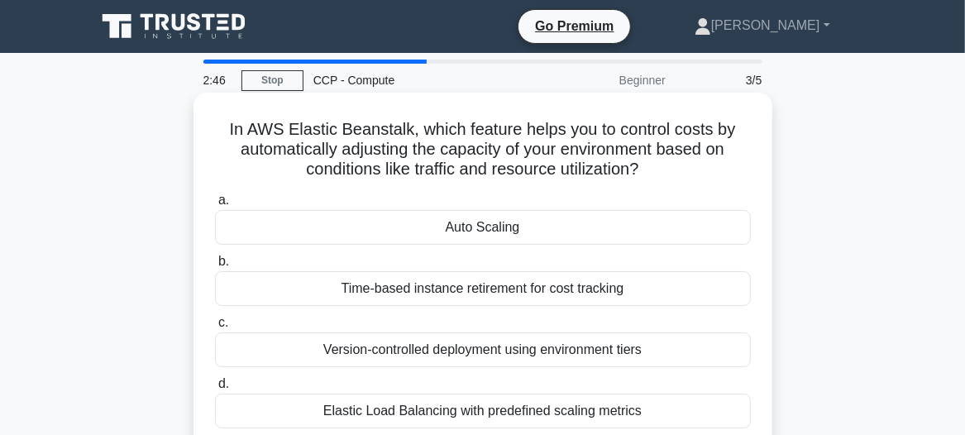
click at [502, 226] on div "Auto Scaling" at bounding box center [483, 227] width 536 height 35
click at [215, 206] on input "a. Auto Scaling" at bounding box center [215, 200] width 0 height 11
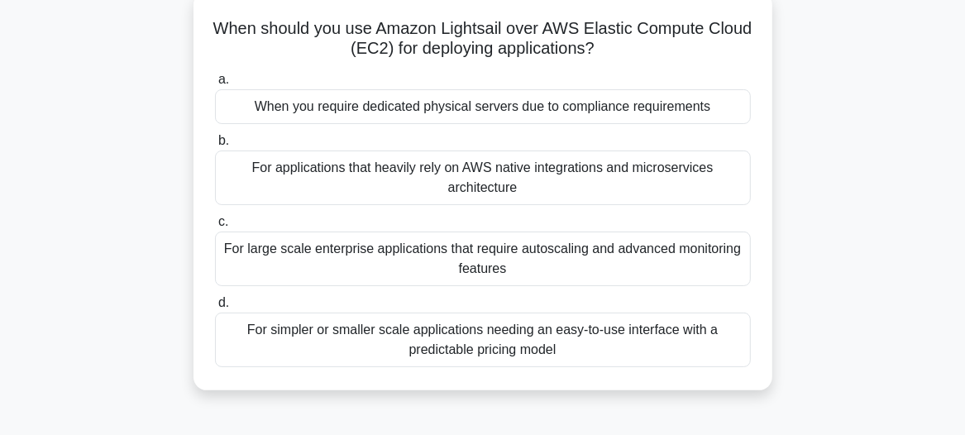
scroll to position [74, 0]
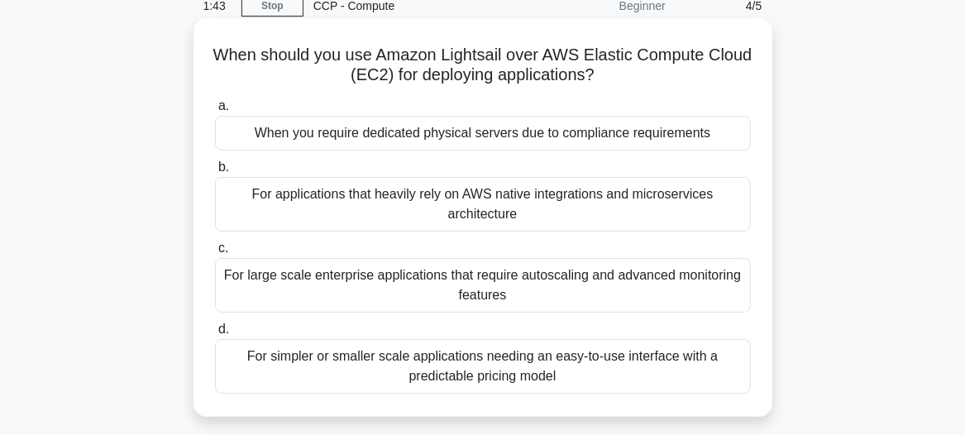
click at [437, 361] on div "For simpler or smaller scale applications needing an easy-to-use interface with…" at bounding box center [483, 366] width 536 height 55
click at [215, 335] on input "d. For simpler or smaller scale applications needing an easy-to-use interface w…" at bounding box center [215, 329] width 0 height 11
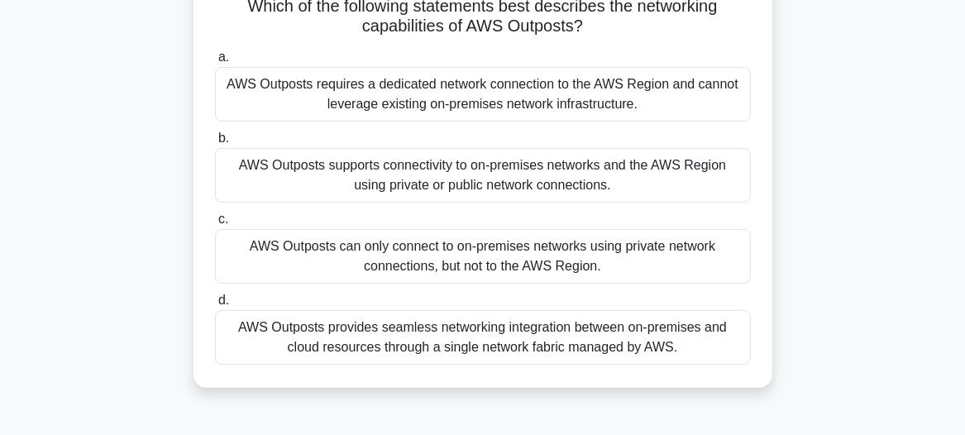
scroll to position [150, 0]
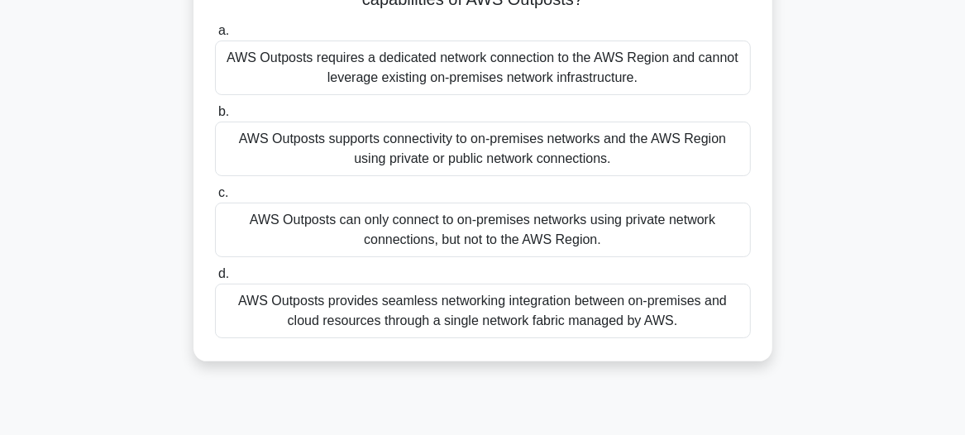
click at [513, 72] on div "AWS Outposts requires a dedicated network connection to the AWS Region and cann…" at bounding box center [483, 68] width 536 height 55
click at [215, 36] on input "a. AWS Outposts requires a dedicated network connection to the AWS Region and c…" at bounding box center [215, 31] width 0 height 11
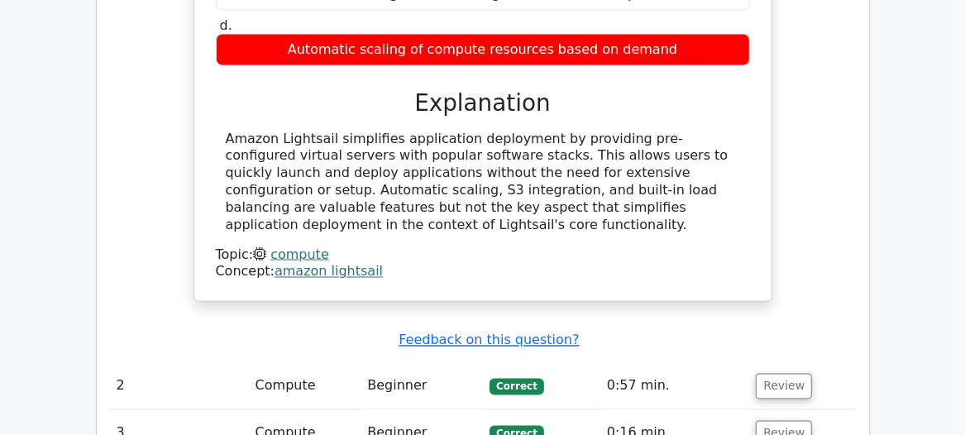
scroll to position [1578, 0]
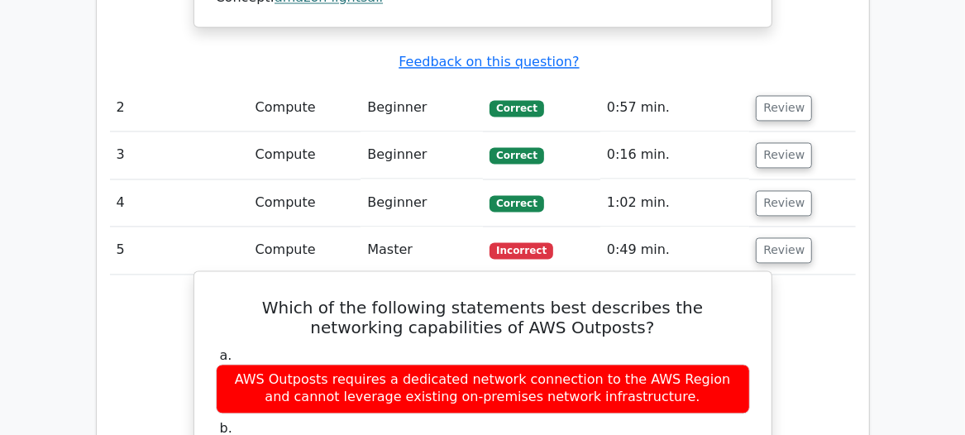
scroll to position [1728, 0]
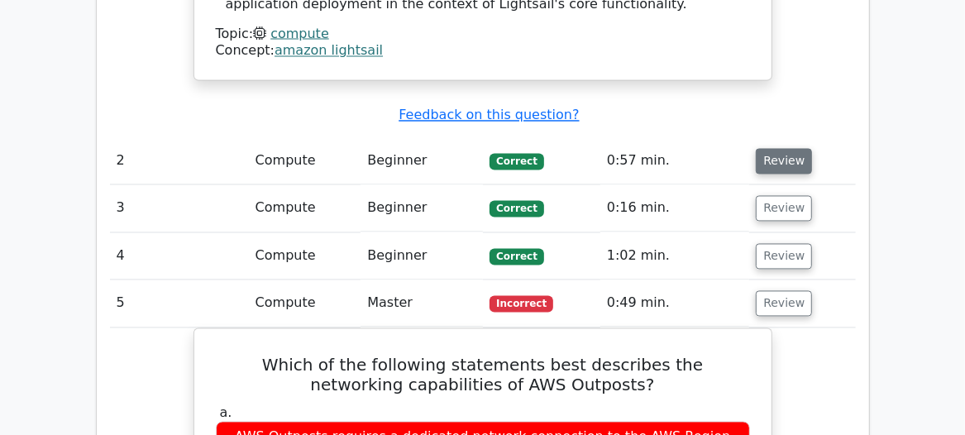
click at [763, 149] on button "Review" at bounding box center [784, 162] width 56 height 26
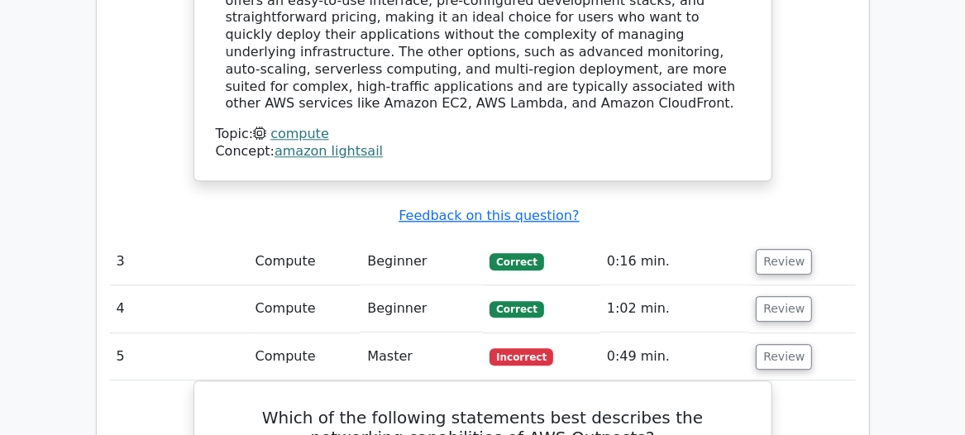
scroll to position [2405, 0]
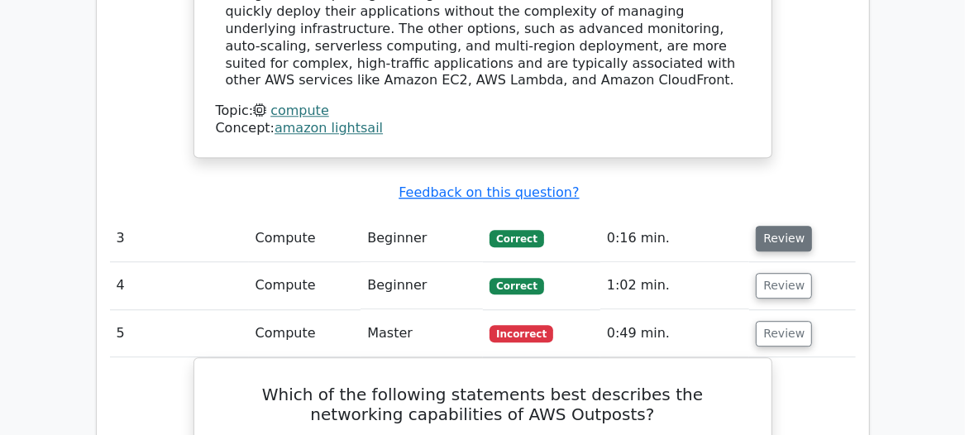
click at [792, 226] on button "Review" at bounding box center [784, 239] width 56 height 26
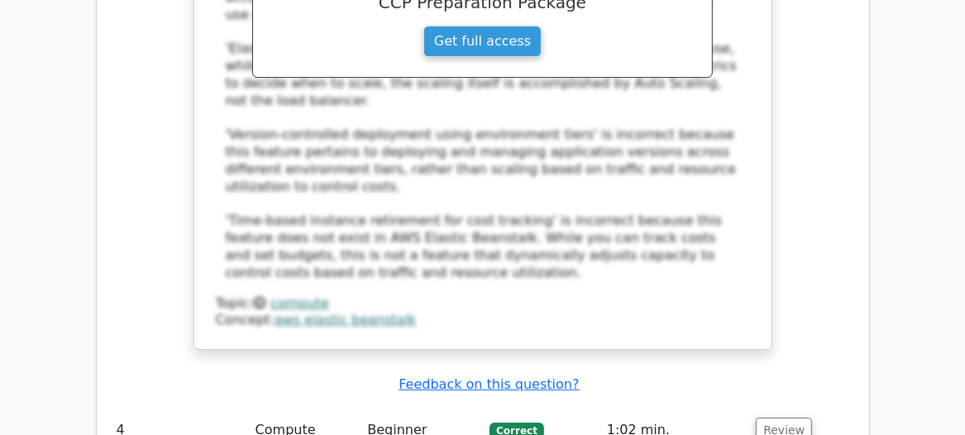
scroll to position [3232, 0]
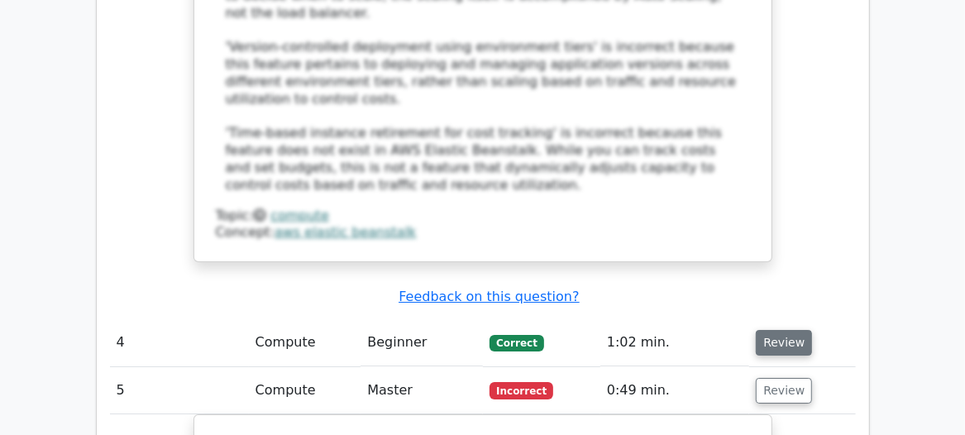
click at [778, 330] on button "Review" at bounding box center [784, 343] width 56 height 26
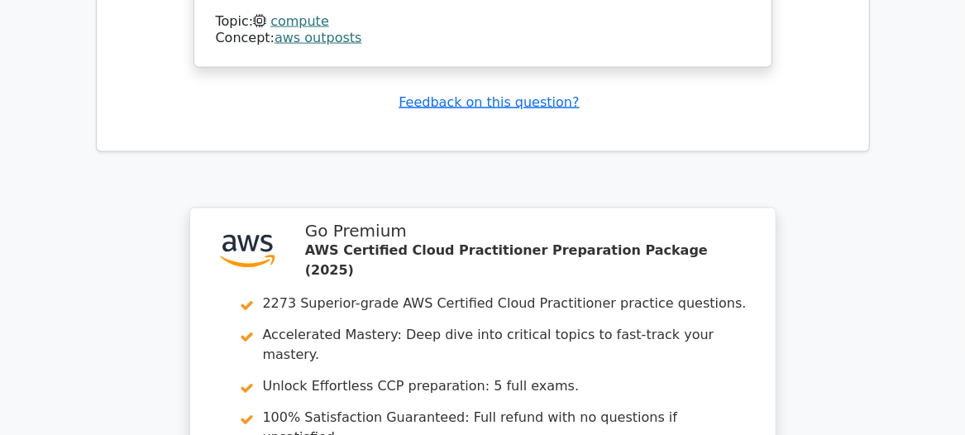
scroll to position [5185, 0]
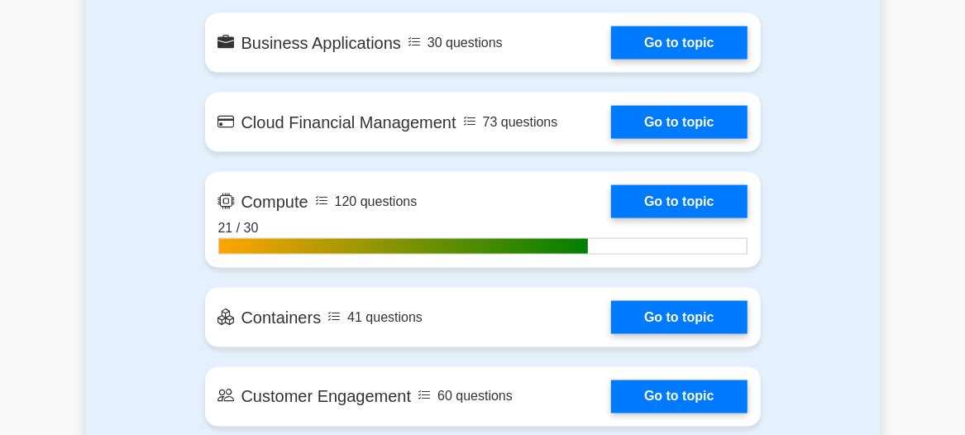
scroll to position [1428, 0]
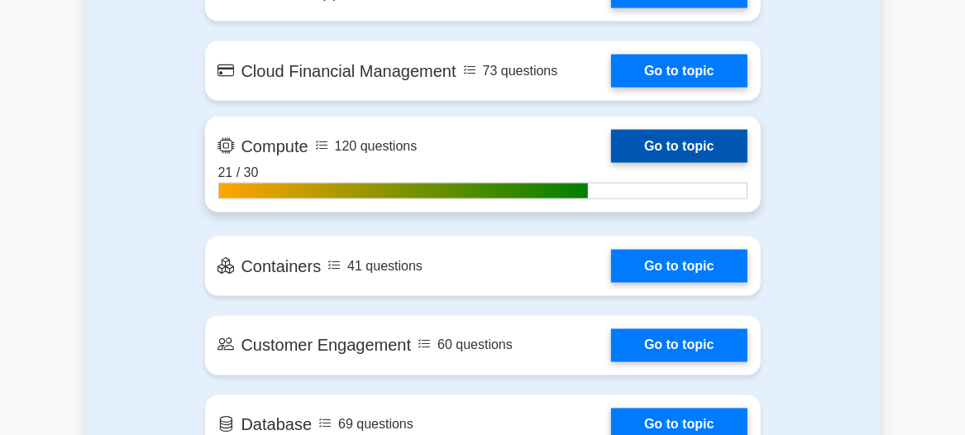
click at [681, 139] on link "Go to topic" at bounding box center [679, 146] width 136 height 33
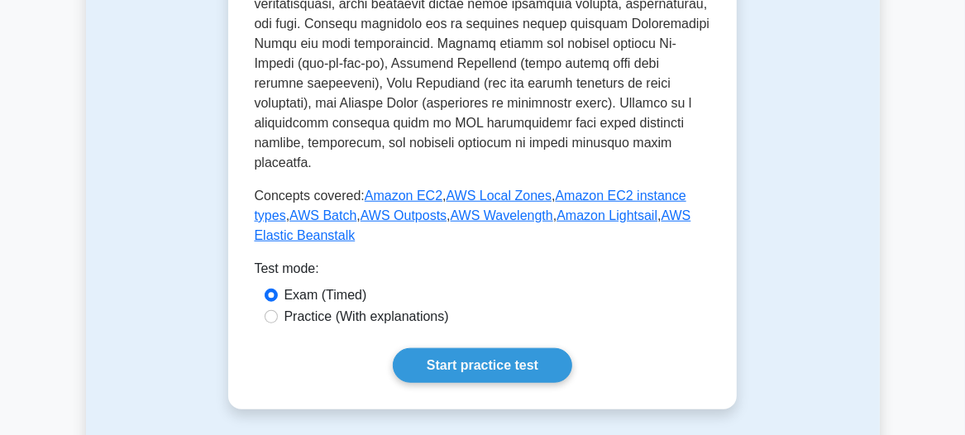
scroll to position [827, 0]
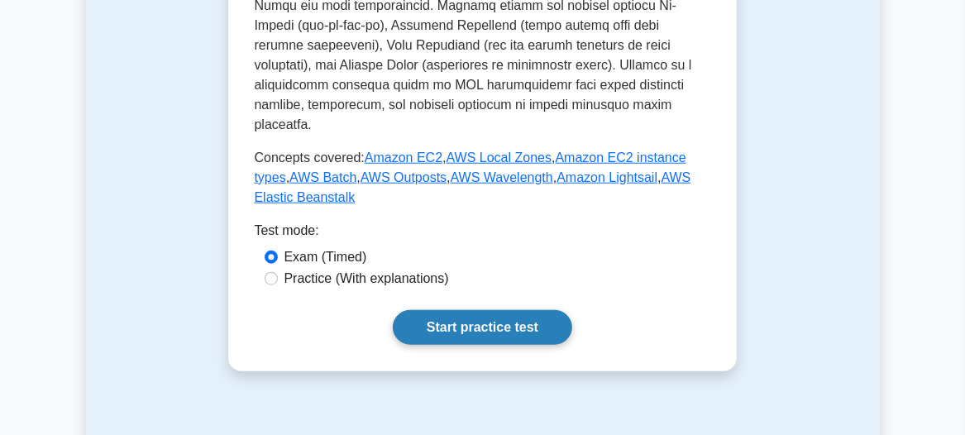
click at [484, 310] on link "Start practice test" at bounding box center [482, 327] width 179 height 35
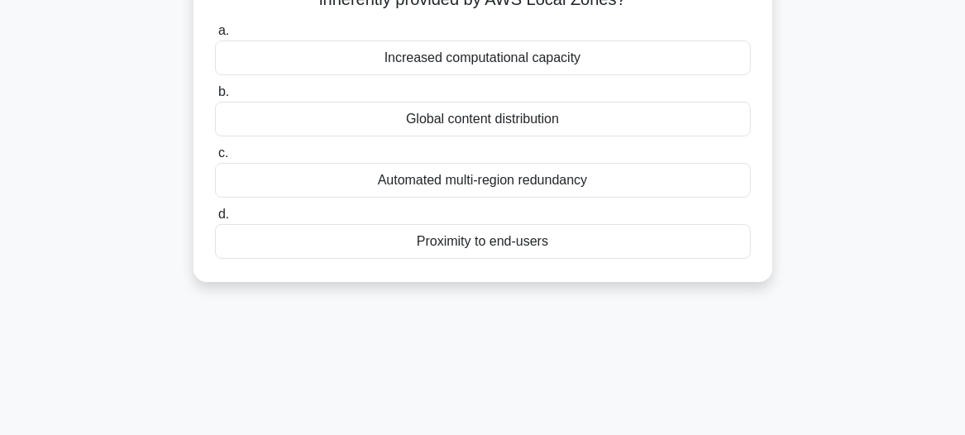
scroll to position [74, 0]
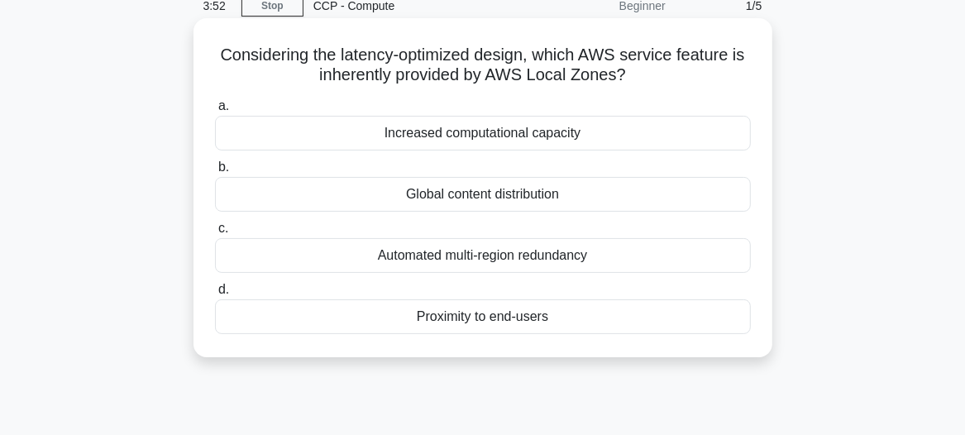
click at [518, 317] on div "Proximity to end-users" at bounding box center [483, 316] width 536 height 35
click at [215, 295] on input "d. Proximity to end-users" at bounding box center [215, 289] width 0 height 11
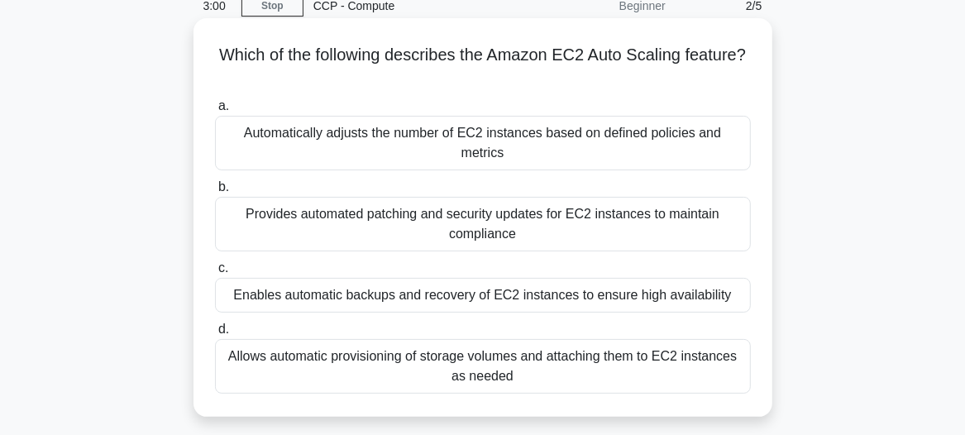
click at [486, 203] on div "Provides automated patching and security updates for EC2 instances to maintain …" at bounding box center [483, 224] width 536 height 55
click at [215, 193] on input "b. Provides automated patching and security updates for EC2 instances to mainta…" at bounding box center [215, 187] width 0 height 11
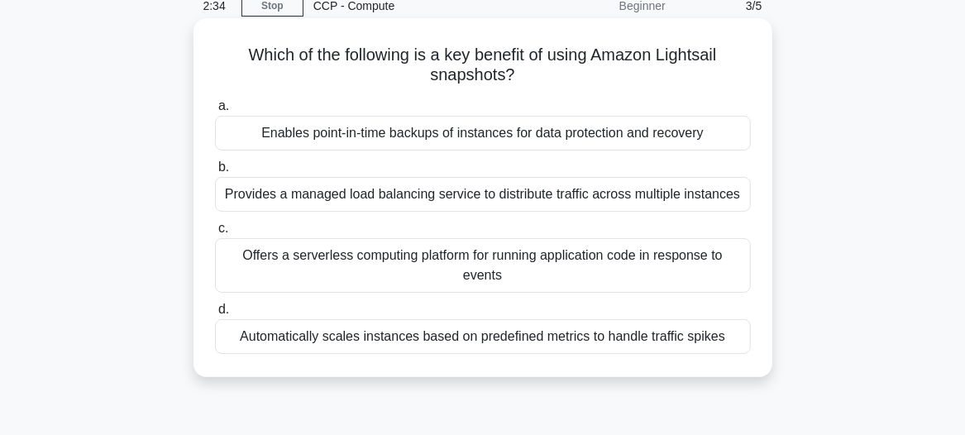
click at [504, 134] on div "Enables point-in-time backups of instances for data protection and recovery" at bounding box center [483, 133] width 536 height 35
click at [215, 112] on input "a. Enables point-in-time backups of instances for data protection and recovery" at bounding box center [215, 106] width 0 height 11
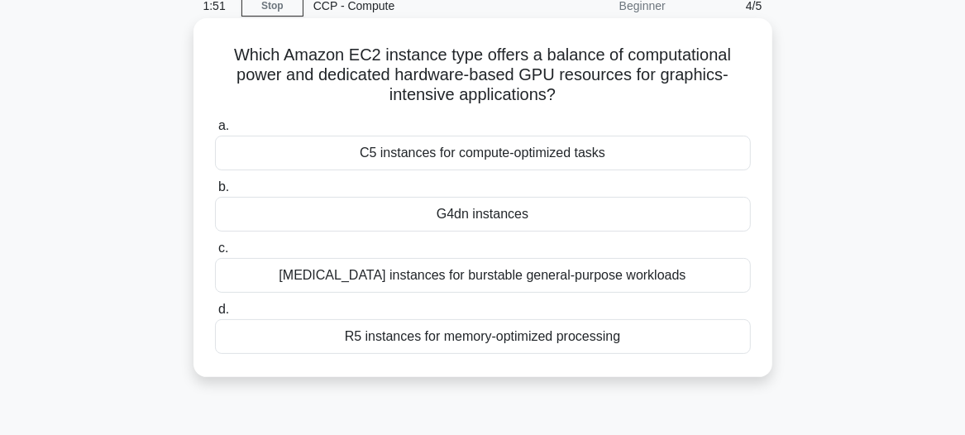
click at [473, 208] on div "G4dn instances" at bounding box center [483, 214] width 536 height 35
click at [215, 193] on input "b. G4dn instances" at bounding box center [215, 187] width 0 height 11
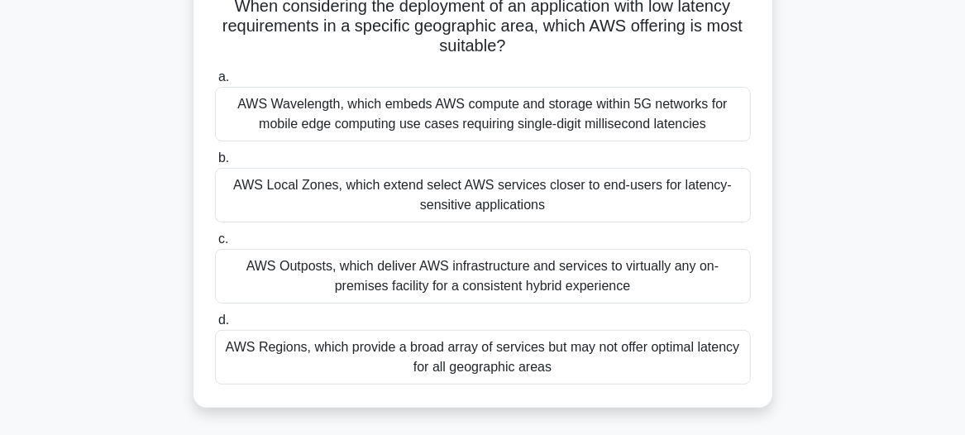
scroll to position [150, 0]
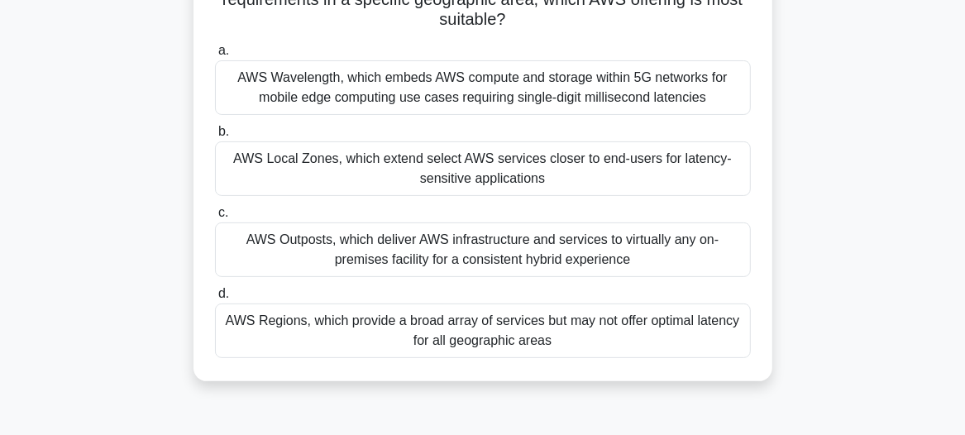
click at [464, 331] on div "AWS Regions, which provide a broad array of services but may not offer optimal …" at bounding box center [483, 330] width 536 height 55
click at [215, 299] on input "d. AWS Regions, which provide a broad array of services but may not offer optim…" at bounding box center [215, 294] width 0 height 11
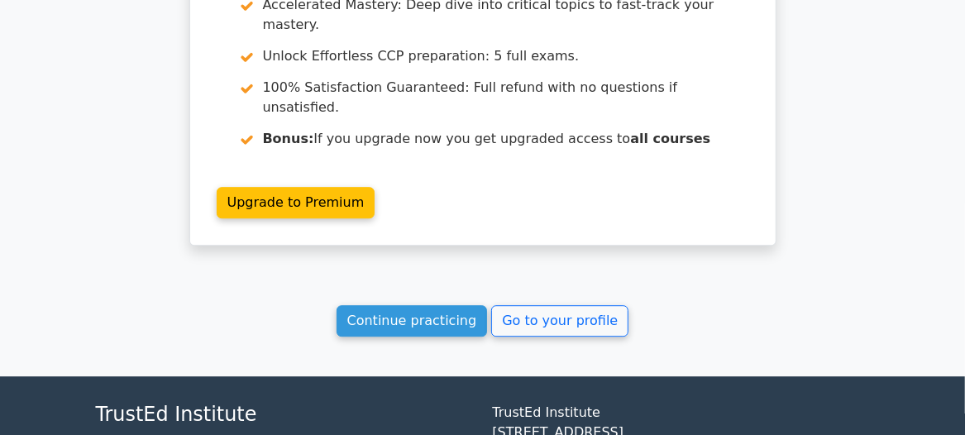
scroll to position [2529, 0]
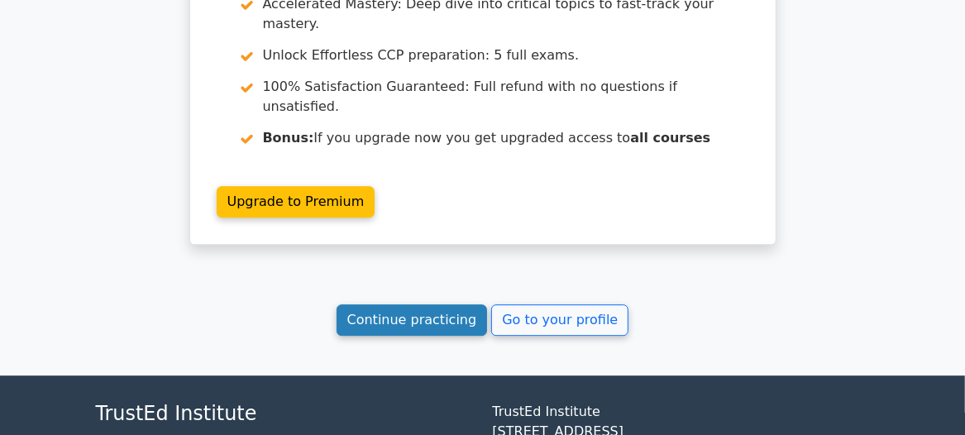
click at [401, 304] on link "Continue practicing" at bounding box center [411, 319] width 151 height 31
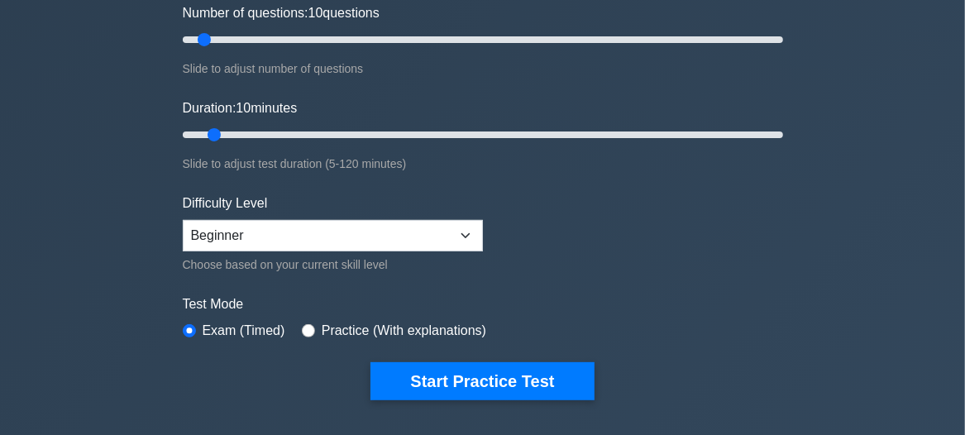
scroll to position [150, 0]
